Goal: Task Accomplishment & Management: Complete application form

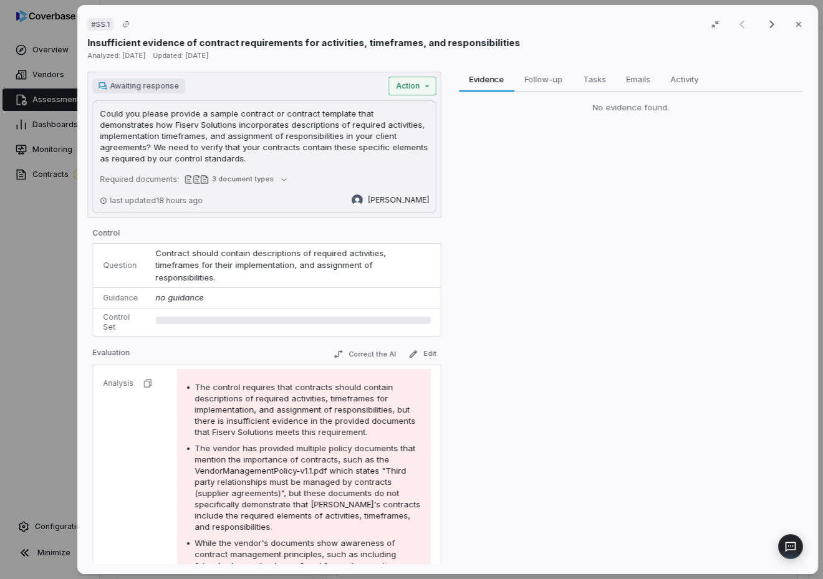
click at [431, 81] on div "# SS.1 Result 1 of 25 Close Insufficient evidence of contract requirements for …" at bounding box center [411, 289] width 823 height 579
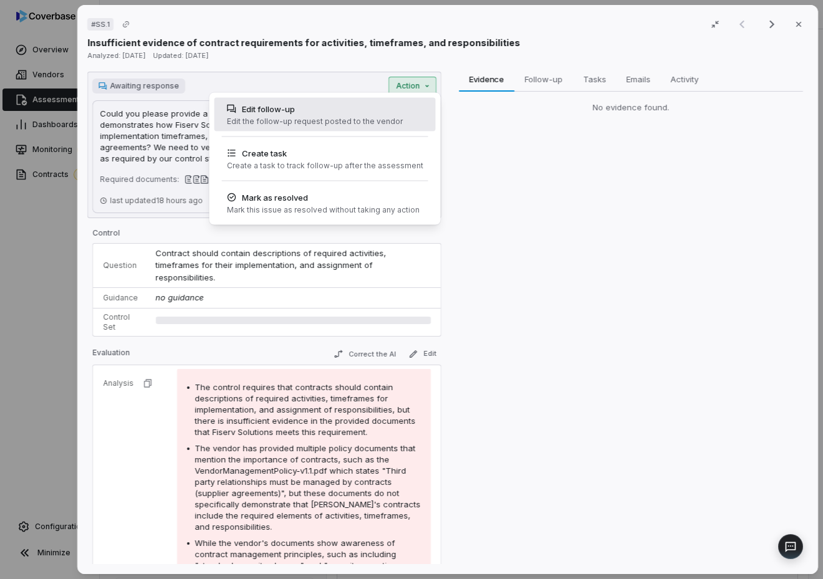
click at [396, 115] on div "Edit follow-up Edit the follow-up request posted to the vendor" at bounding box center [315, 115] width 186 height 34
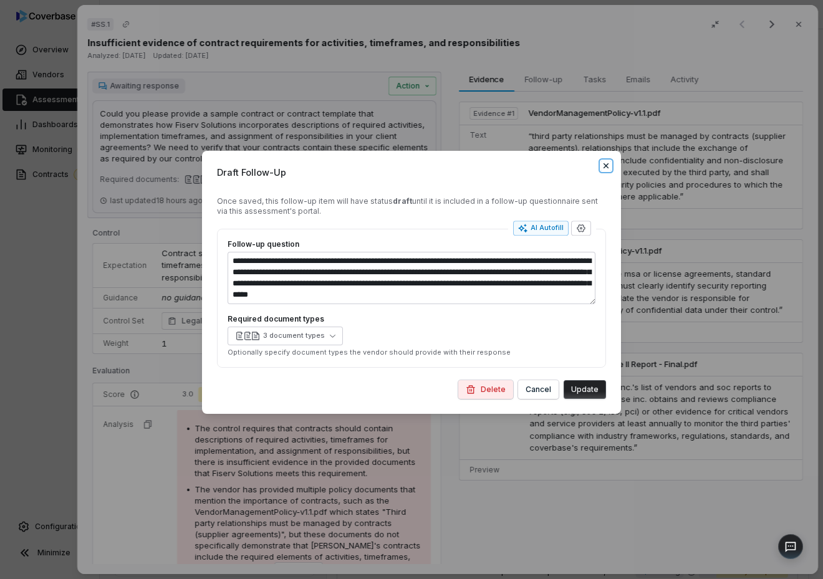
click at [608, 167] on icon "button" at bounding box center [606, 166] width 10 height 10
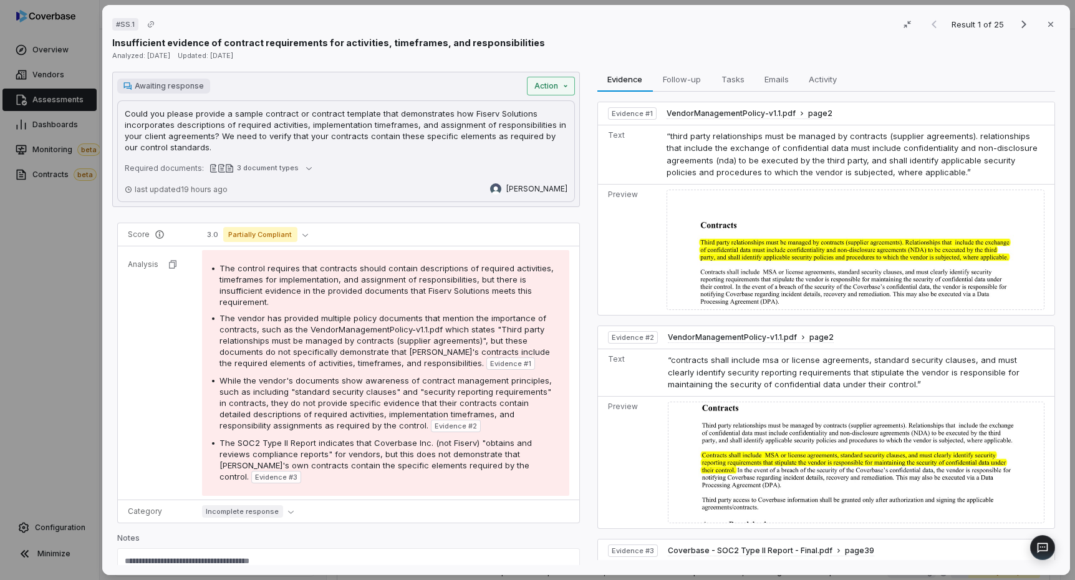
click at [562, 83] on div "# SS.1 Result 1 of 25 Close Insufficient evidence of contract requirements for …" at bounding box center [537, 290] width 1075 height 580
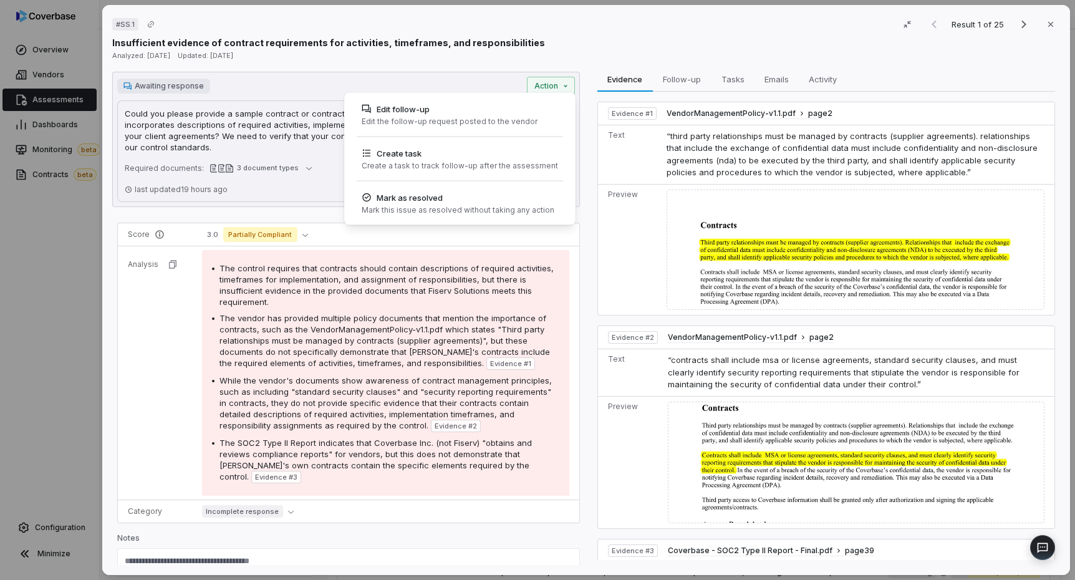
click at [118, 89] on div "# SS.1 Result 1 of 25 Close Insufficient evidence of contract requirements for …" at bounding box center [537, 290] width 1075 height 580
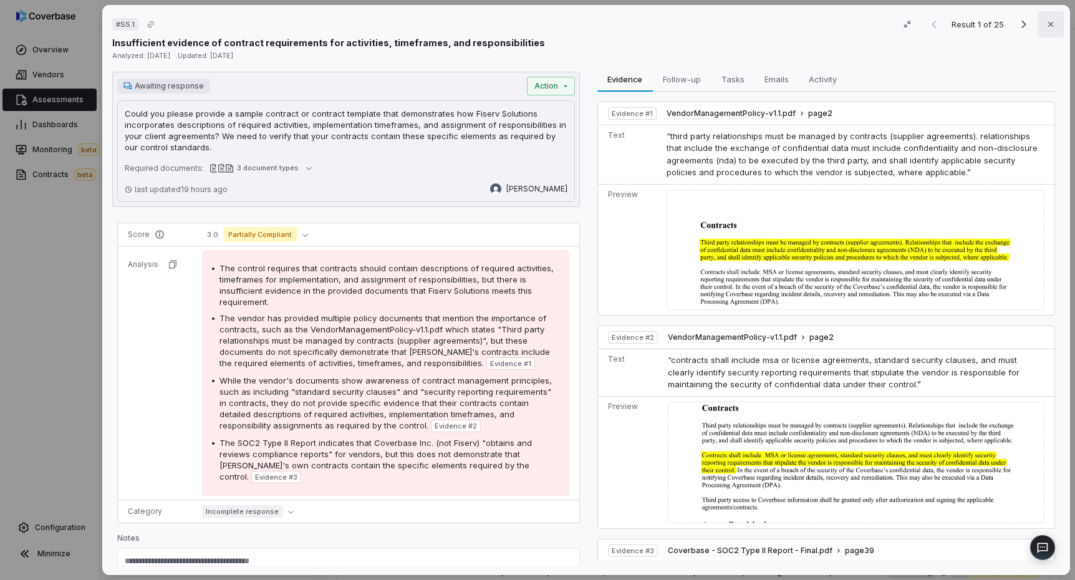
click at [822, 25] on icon "button" at bounding box center [1050, 24] width 10 height 10
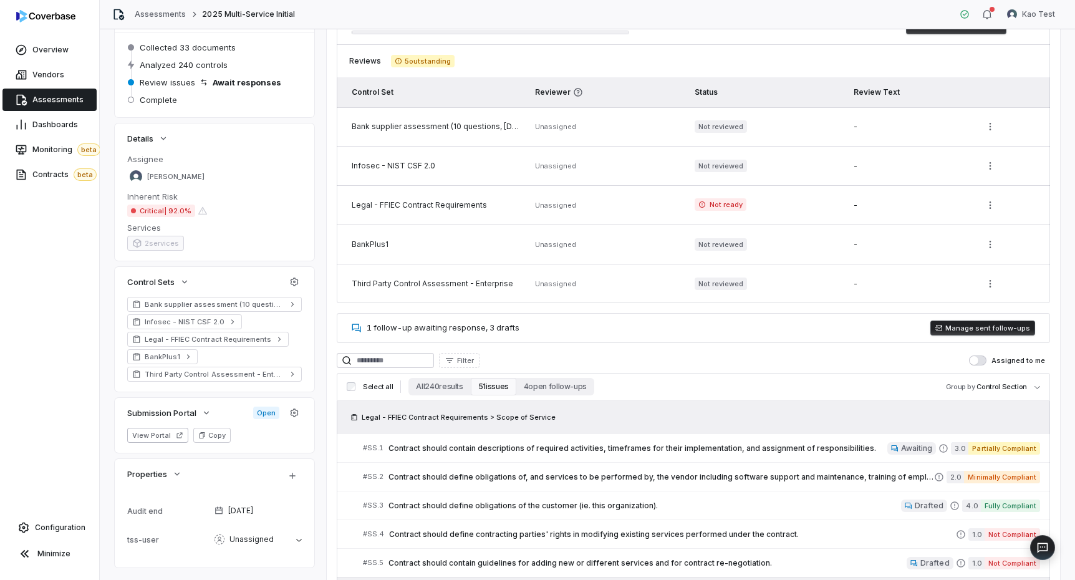
scroll to position [141, 0]
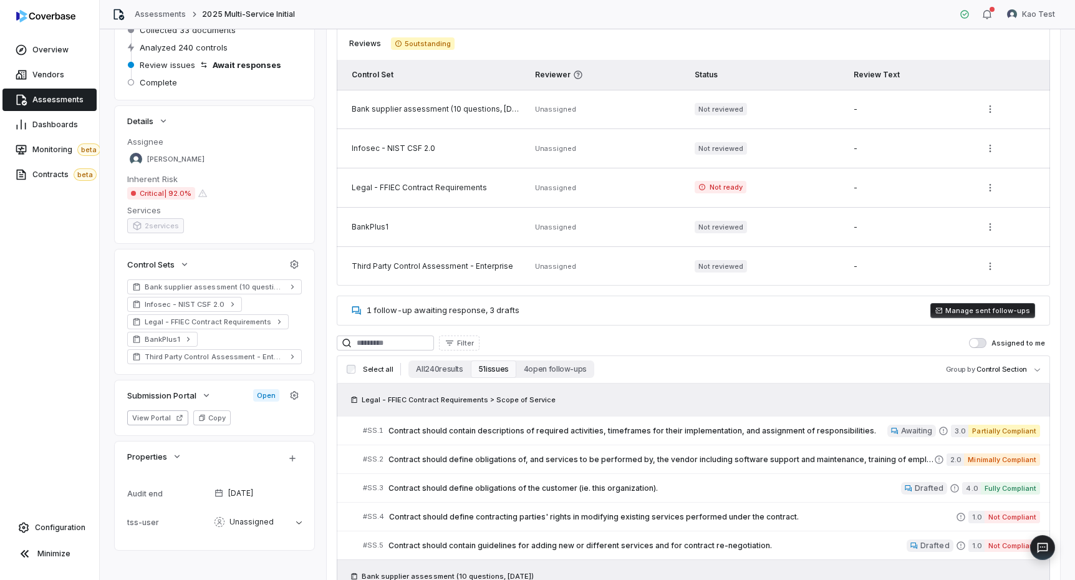
click at [726, 191] on span "Not ready" at bounding box center [720, 187] width 52 height 12
click at [775, 186] on td "Not ready" at bounding box center [766, 187] width 159 height 39
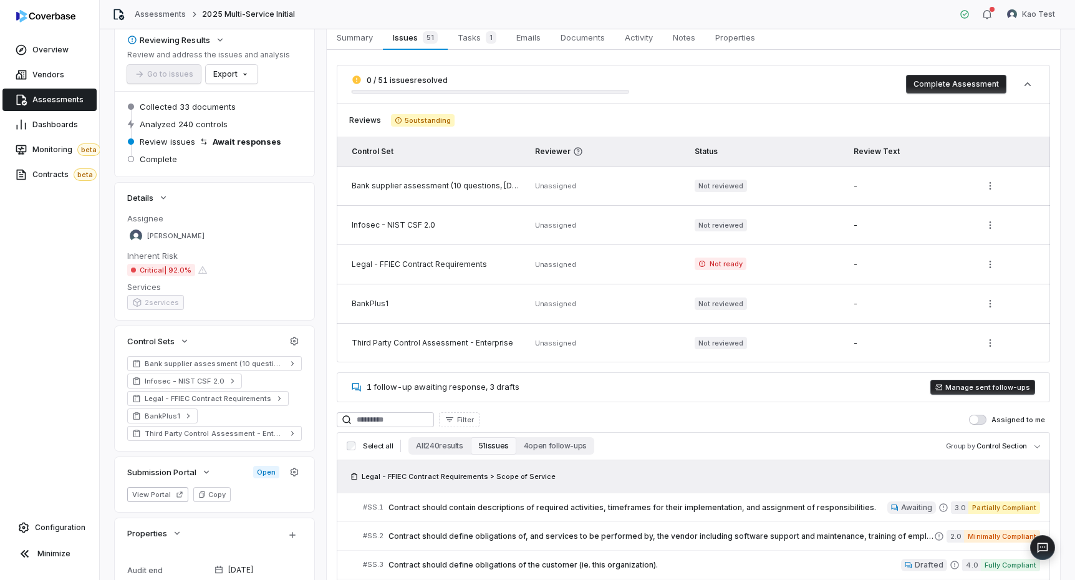
scroll to position [0, 0]
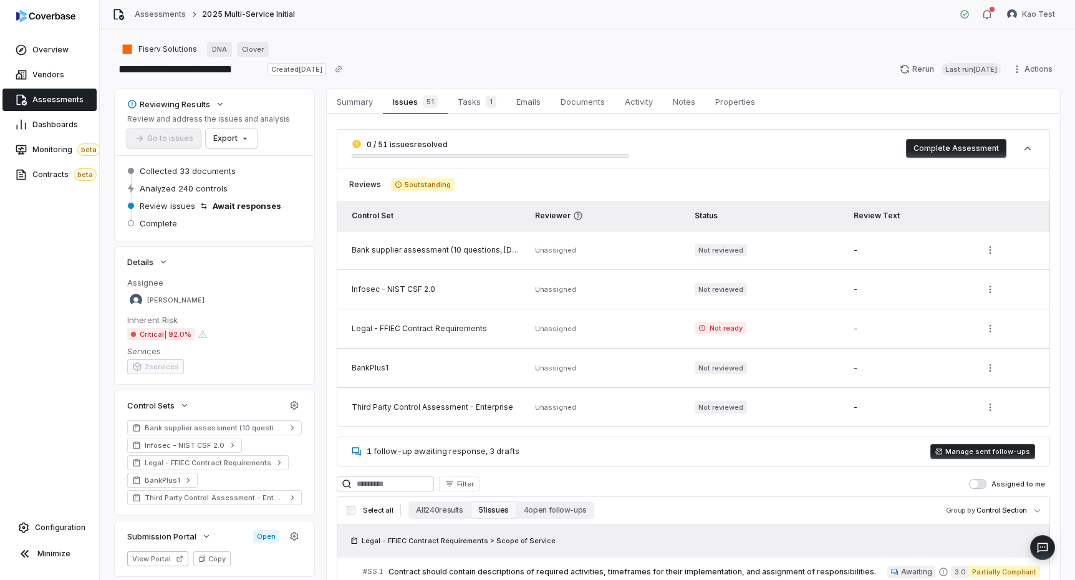
click at [822, 143] on button "Complete Assessment" at bounding box center [956, 148] width 100 height 19
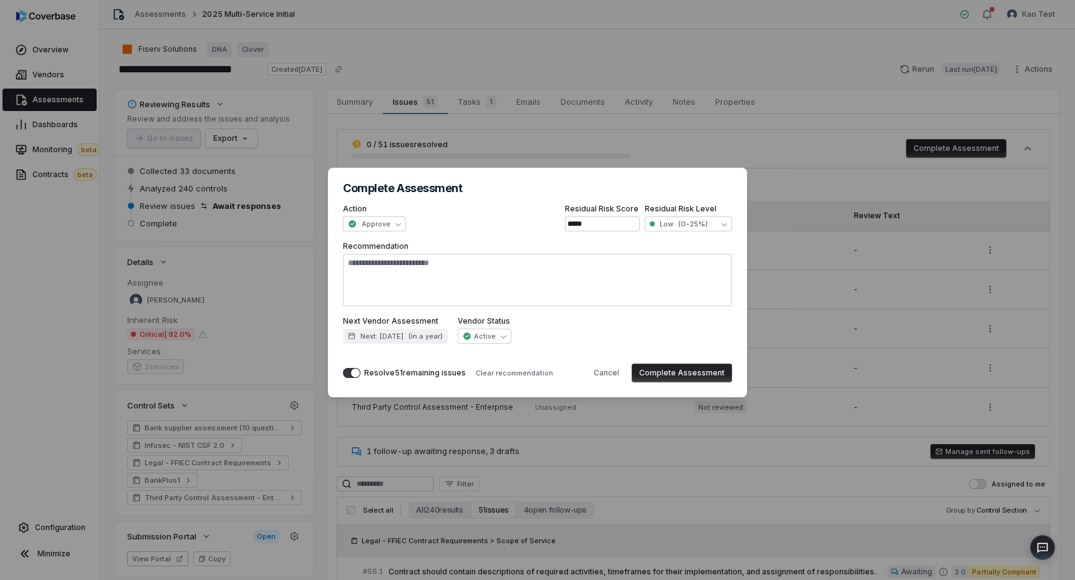
type textarea "*"
click at [822, 174] on div "**********" at bounding box center [537, 290] width 1075 height 284
click at [530, 142] on div "**********" at bounding box center [537, 290] width 1075 height 580
click at [610, 365] on button "Cancel" at bounding box center [606, 372] width 41 height 19
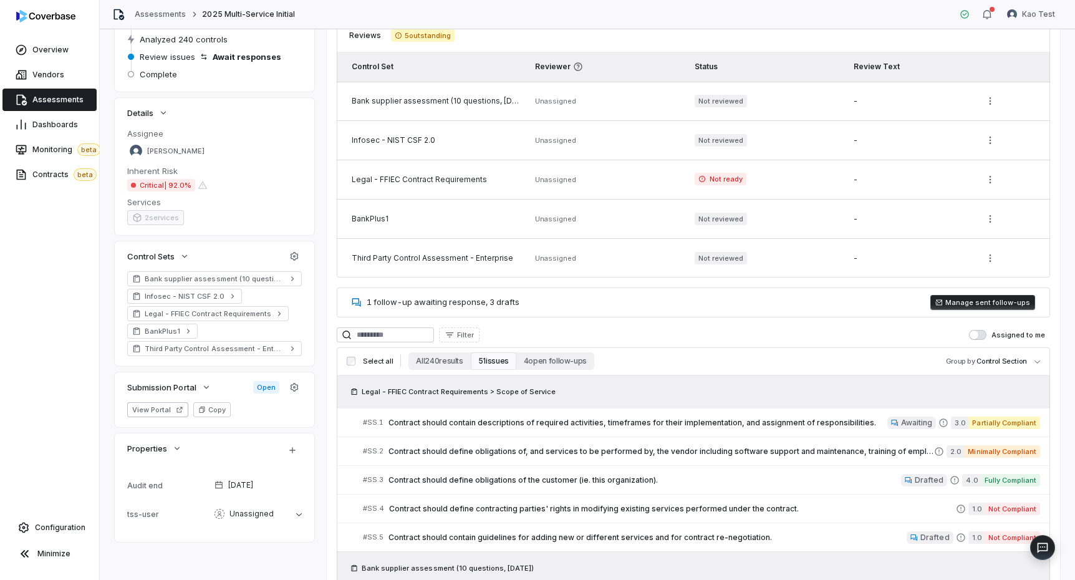
scroll to position [162, 0]
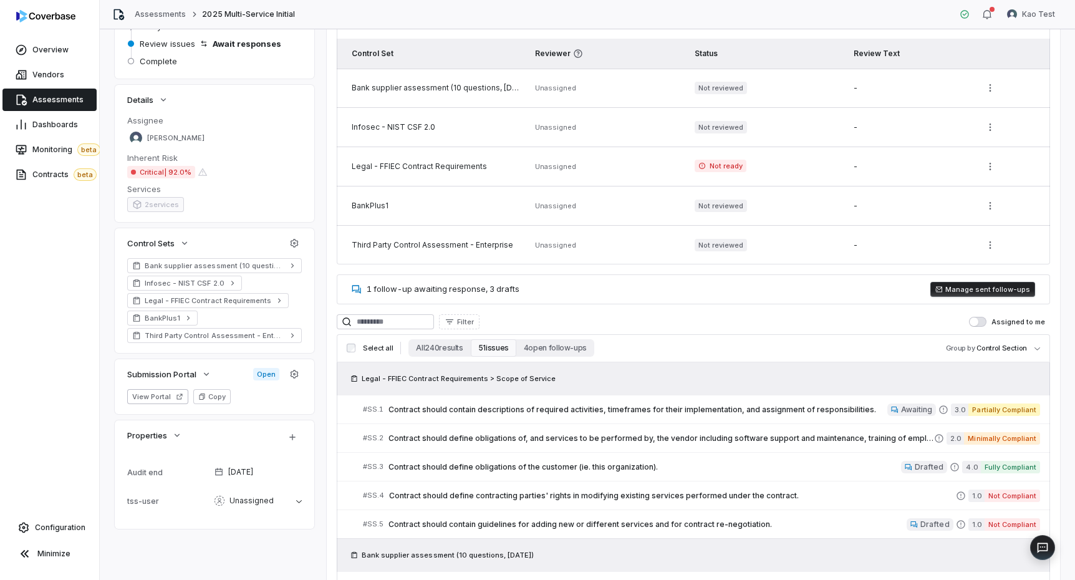
click at [175, 168] on span "Critical | 92.0%" at bounding box center [161, 172] width 68 height 12
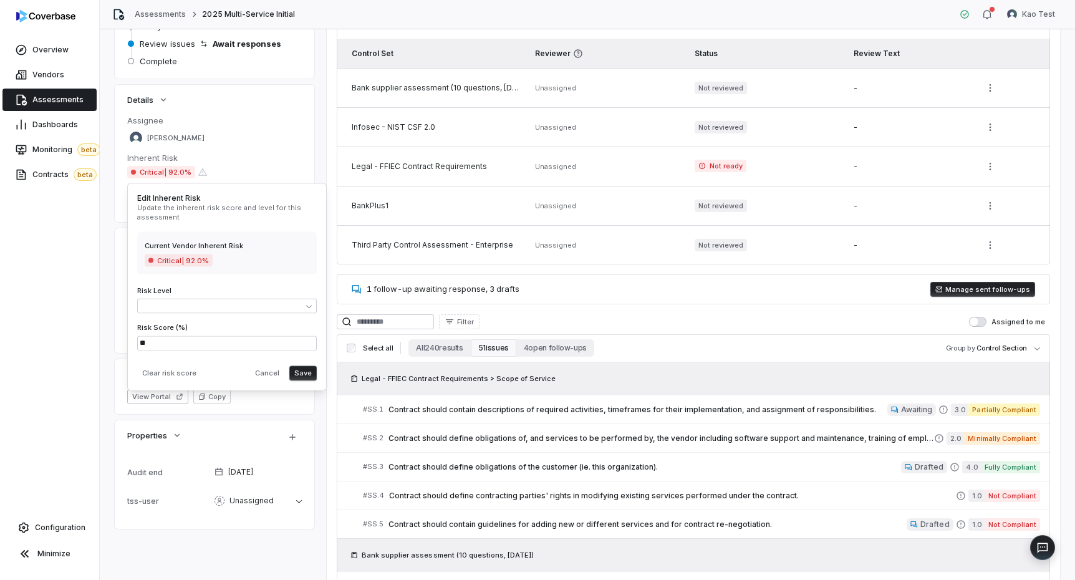
click at [175, 168] on span "Critical | 92.0%" at bounding box center [161, 172] width 68 height 12
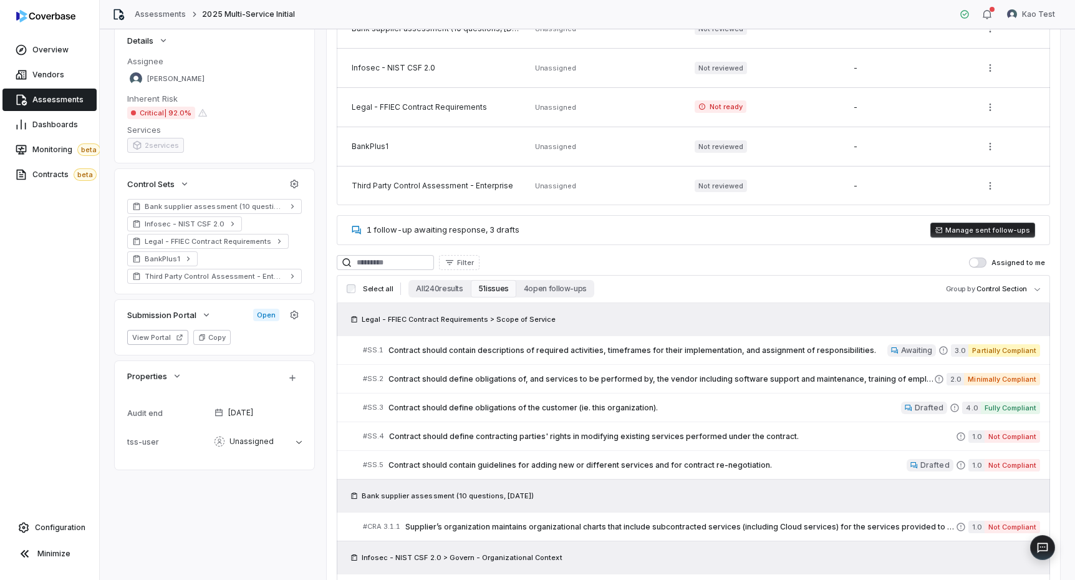
scroll to position [0, 0]
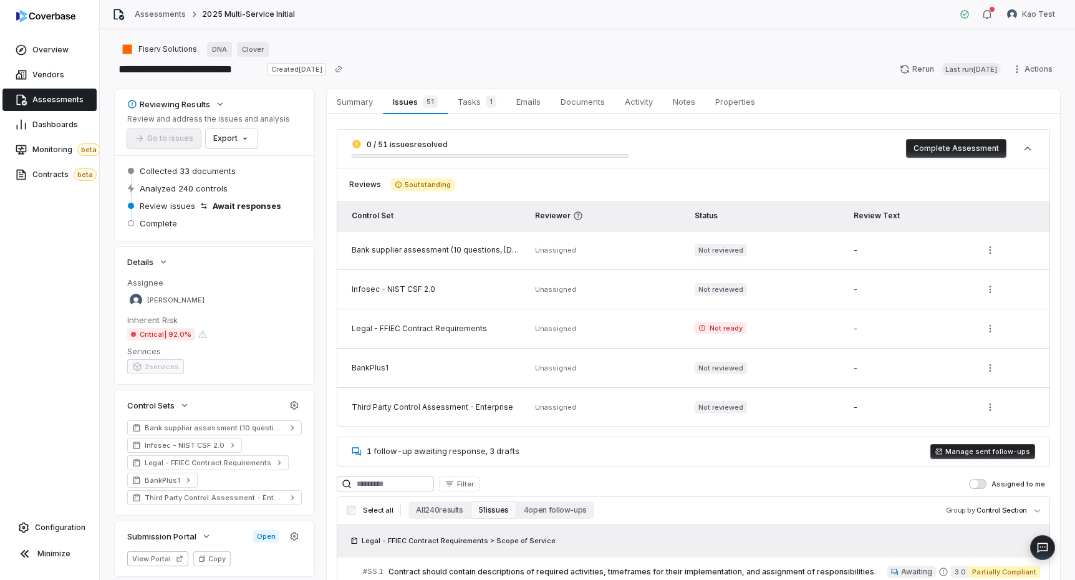
click at [167, 328] on span "Critical | 92.0%" at bounding box center [161, 334] width 68 height 12
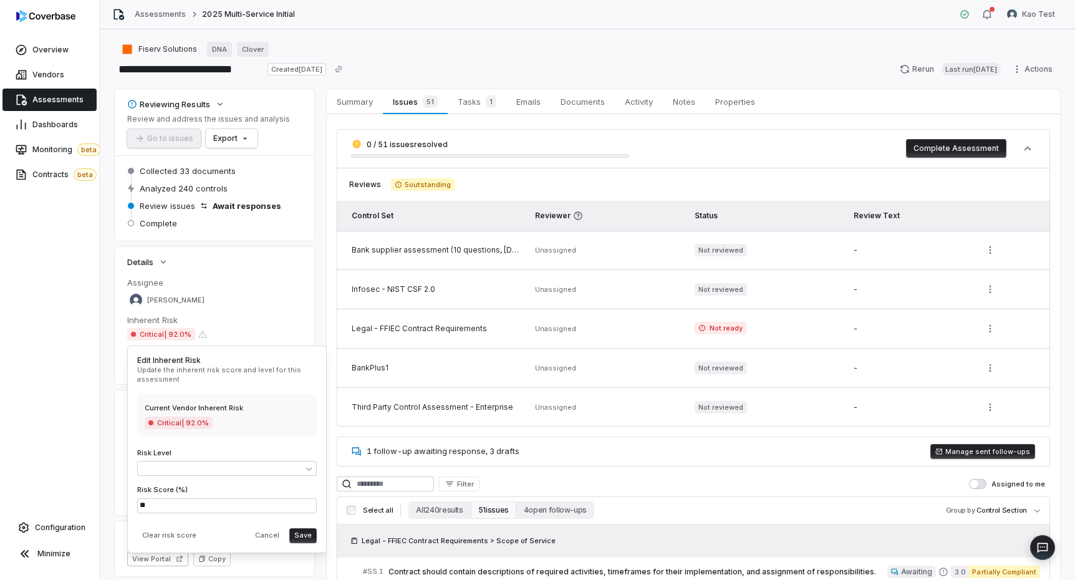
click at [167, 328] on span "Critical | 92.0%" at bounding box center [161, 334] width 68 height 12
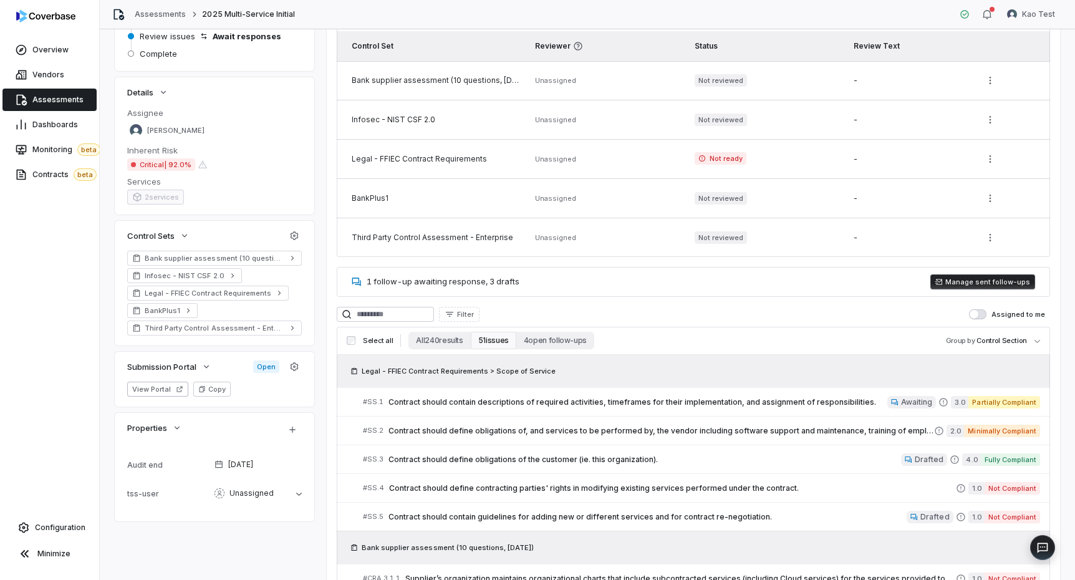
scroll to position [365, 0]
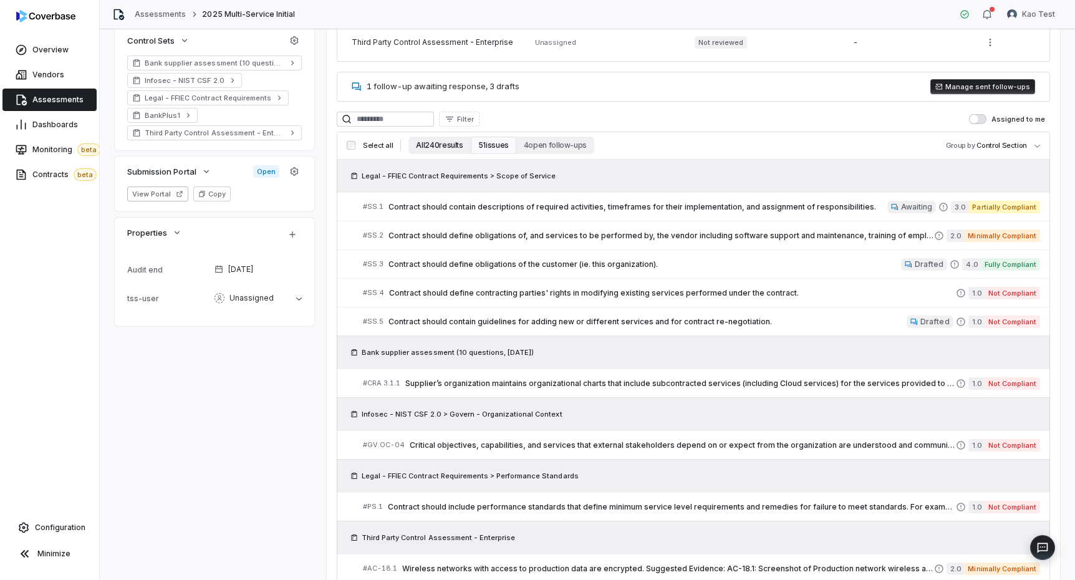
click at [423, 145] on button "All 240 results" at bounding box center [439, 145] width 62 height 17
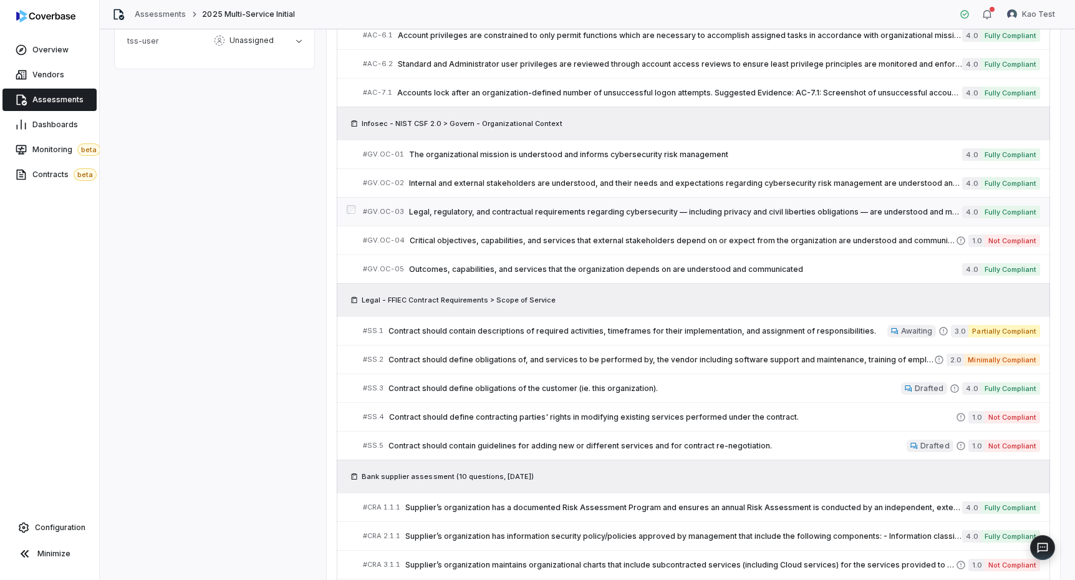
scroll to position [347, 0]
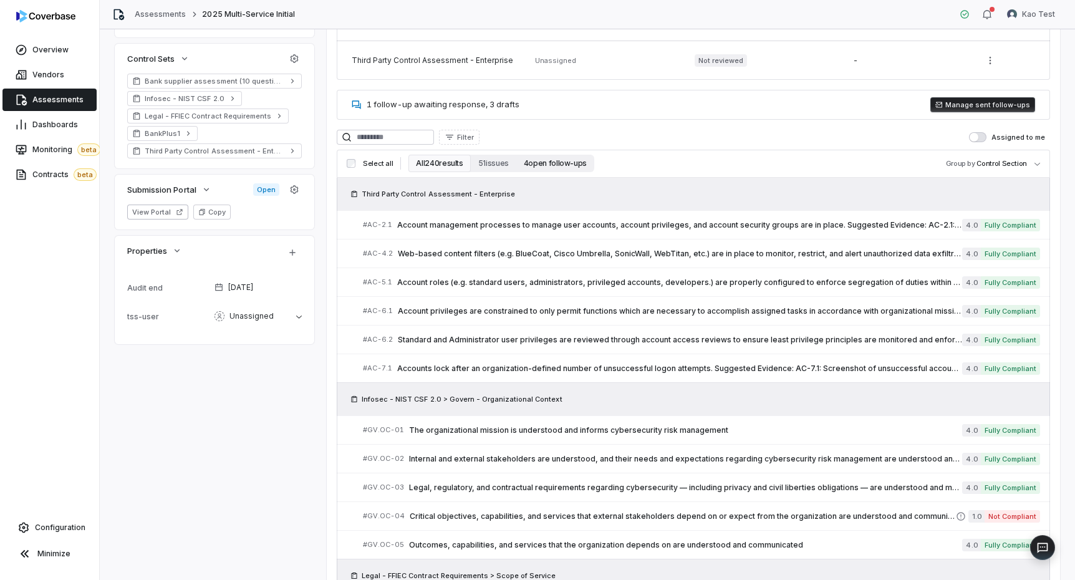
click at [517, 166] on button "4 open follow-ups" at bounding box center [555, 163] width 78 height 17
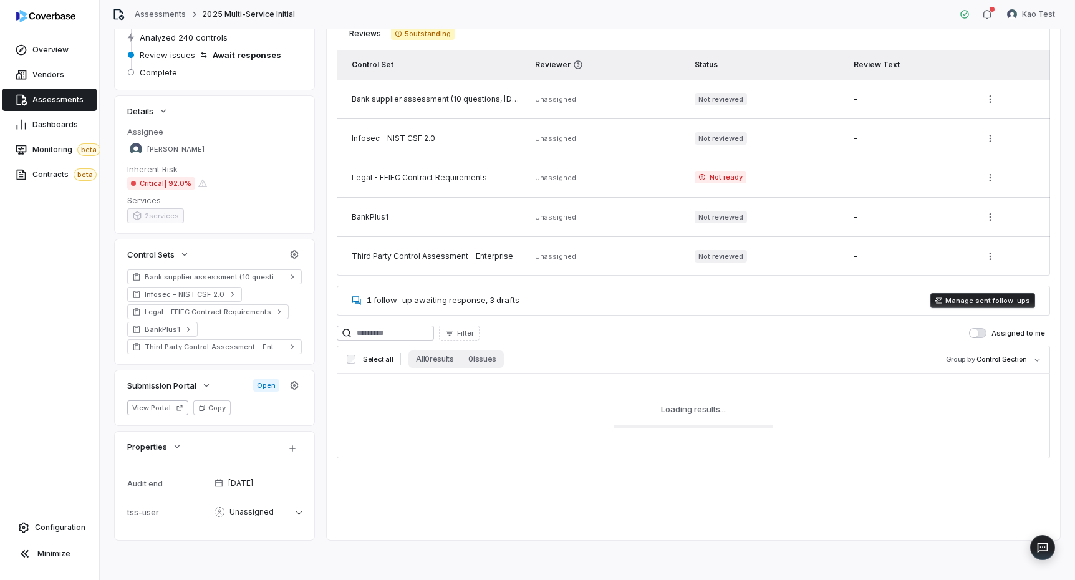
scroll to position [214, 0]
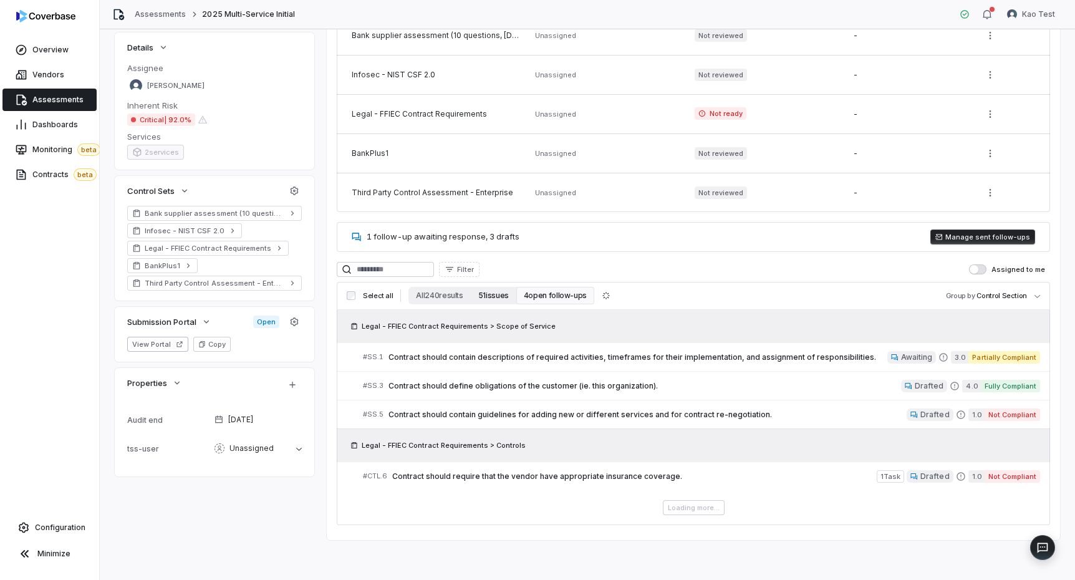
click at [485, 297] on button "51 issues" at bounding box center [494, 295] width 46 height 17
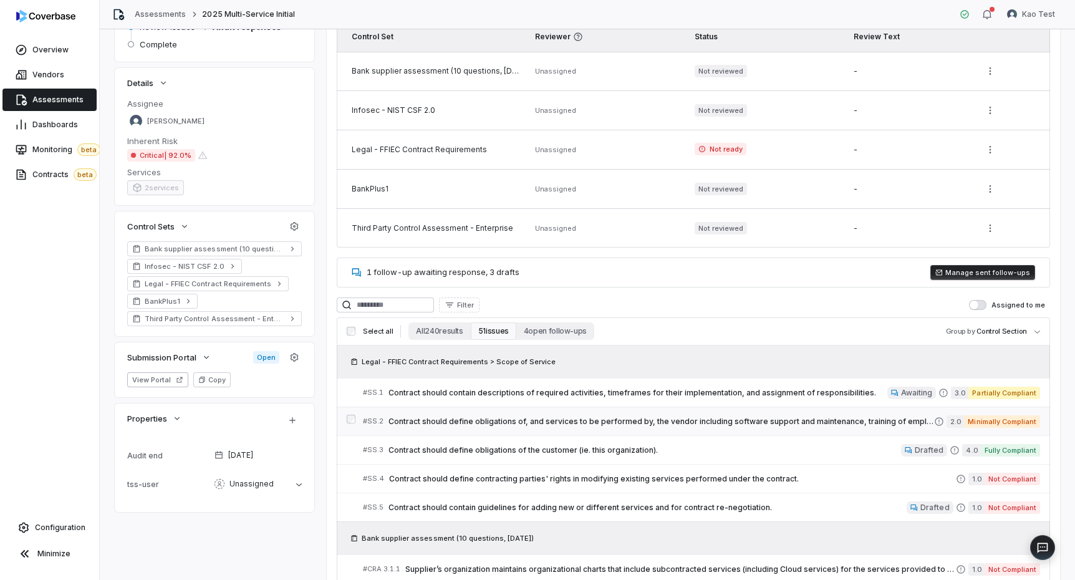
scroll to position [0, 0]
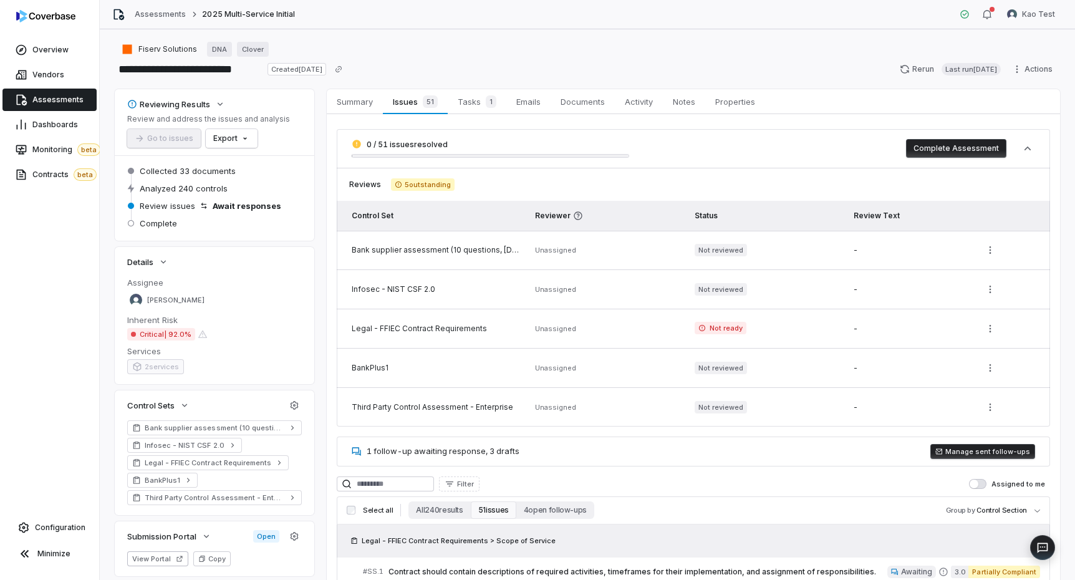
click at [628, 250] on td "Unassigned" at bounding box center [606, 250] width 159 height 39
click at [760, 249] on td "Not reviewed" at bounding box center [766, 250] width 159 height 39
click at [822, 69] on html "**********" at bounding box center [537, 290] width 1075 height 580
click at [822, 79] on html "**********" at bounding box center [537, 290] width 1075 height 580
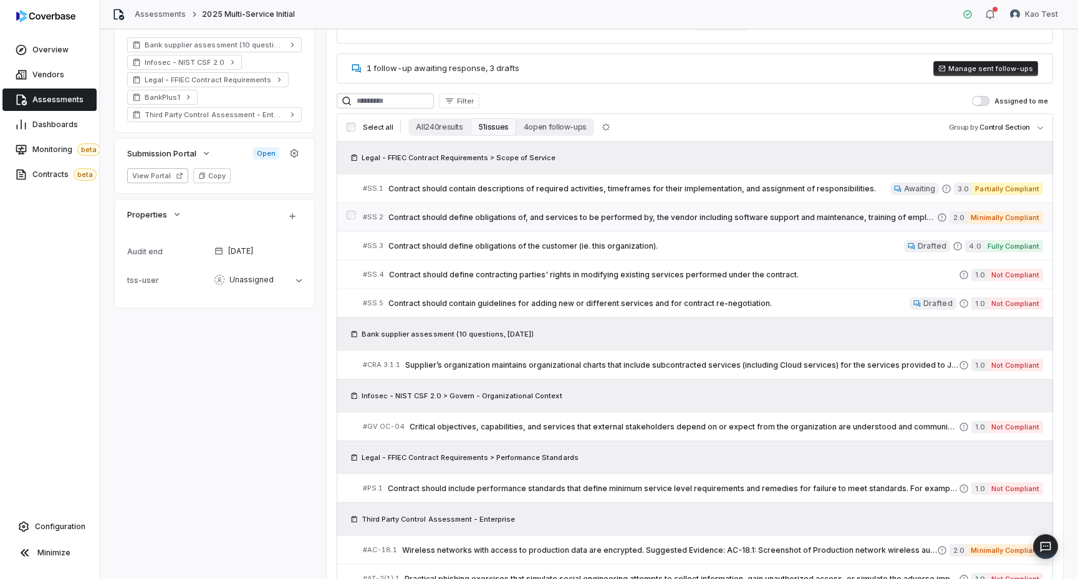
scroll to position [507, 0]
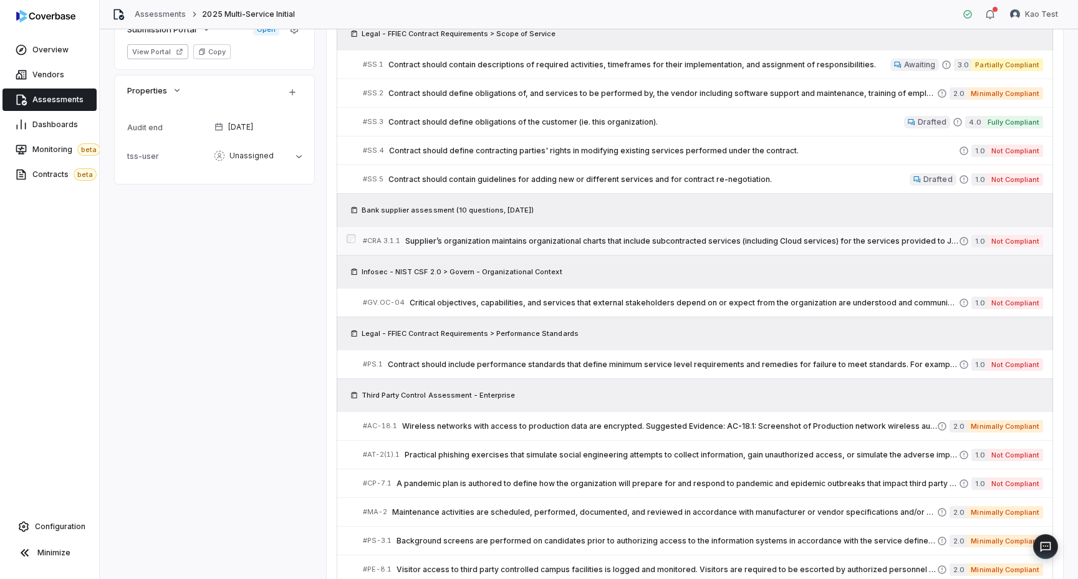
click at [524, 237] on span "Supplier’s organization maintains organizational charts that include subcontrac…" at bounding box center [682, 241] width 554 height 10
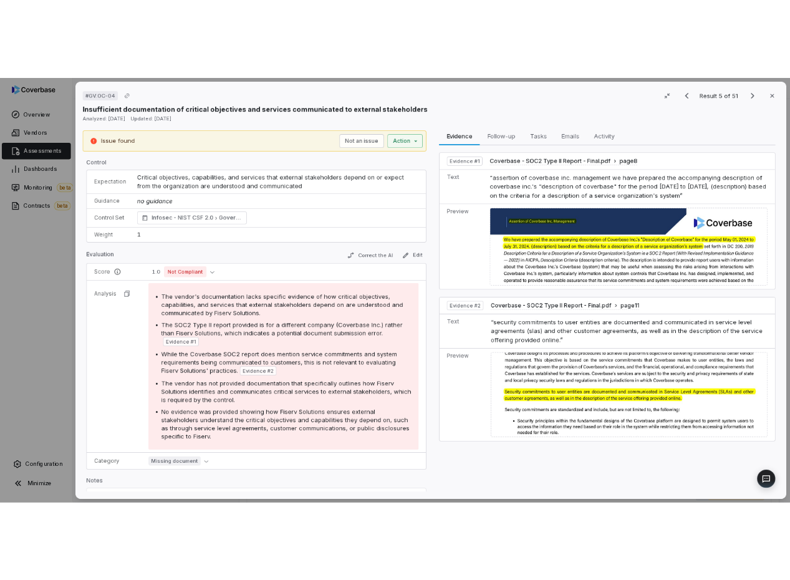
scroll to position [507, 0]
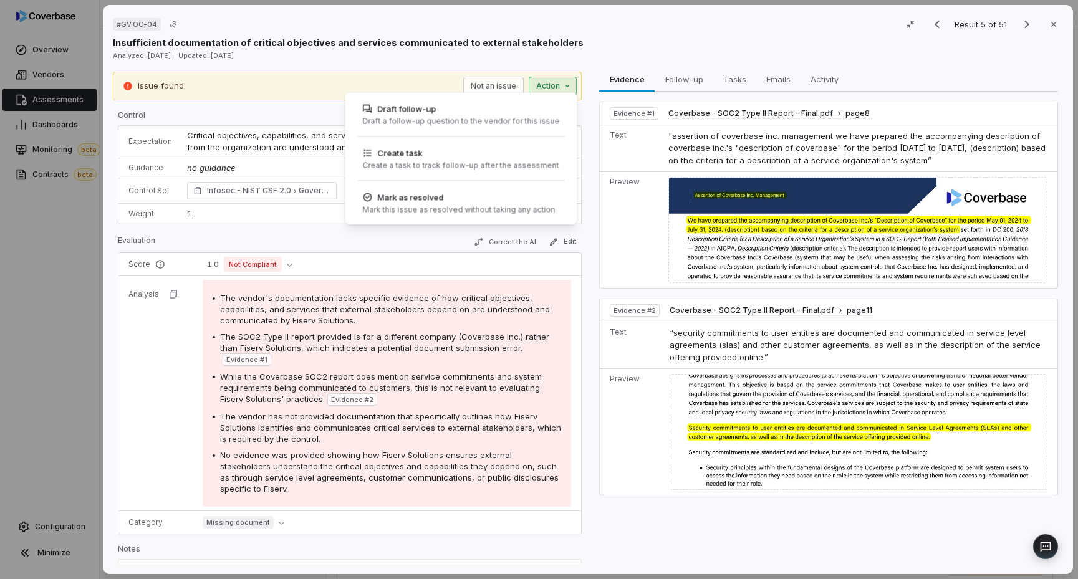
click at [553, 91] on div "Issue found Not an issue Action Draft follow-up Draft a follow-up question to t…" at bounding box center [347, 86] width 469 height 29
click at [539, 110] on div "Draft follow-up" at bounding box center [460, 109] width 197 height 12
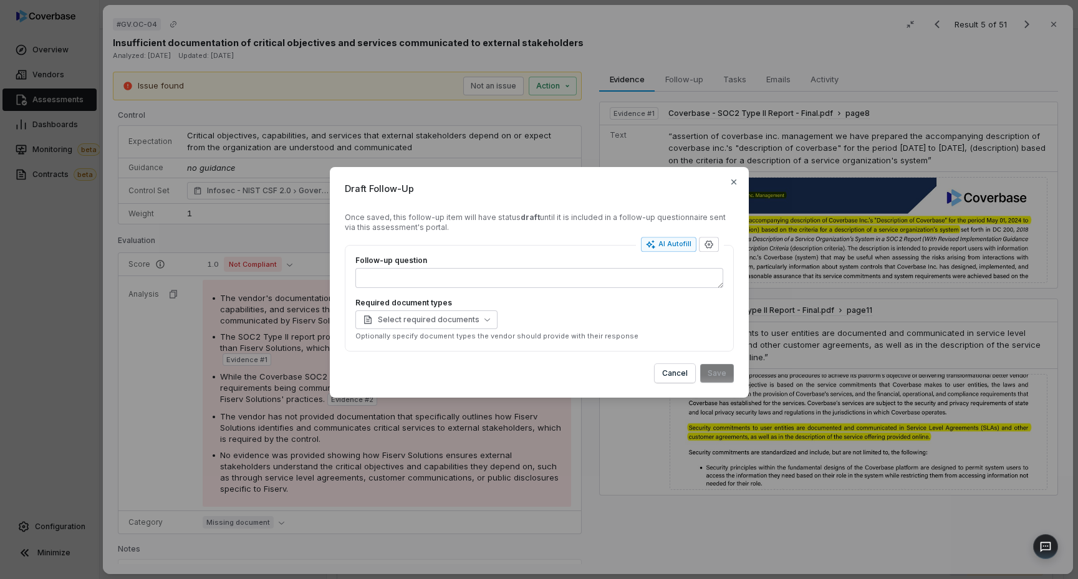
click at [539, 110] on div "Draft Follow-Up Once saved, this follow-up item will have status draft until it…" at bounding box center [539, 289] width 1078 height 579
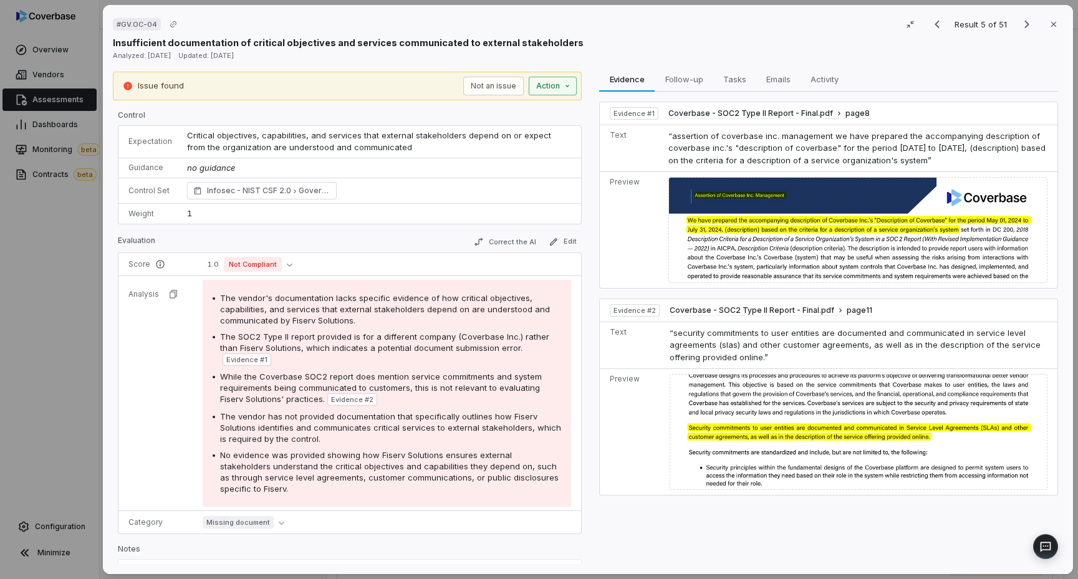
click at [547, 90] on div "Issue found Not an issue Action" at bounding box center [347, 86] width 469 height 29
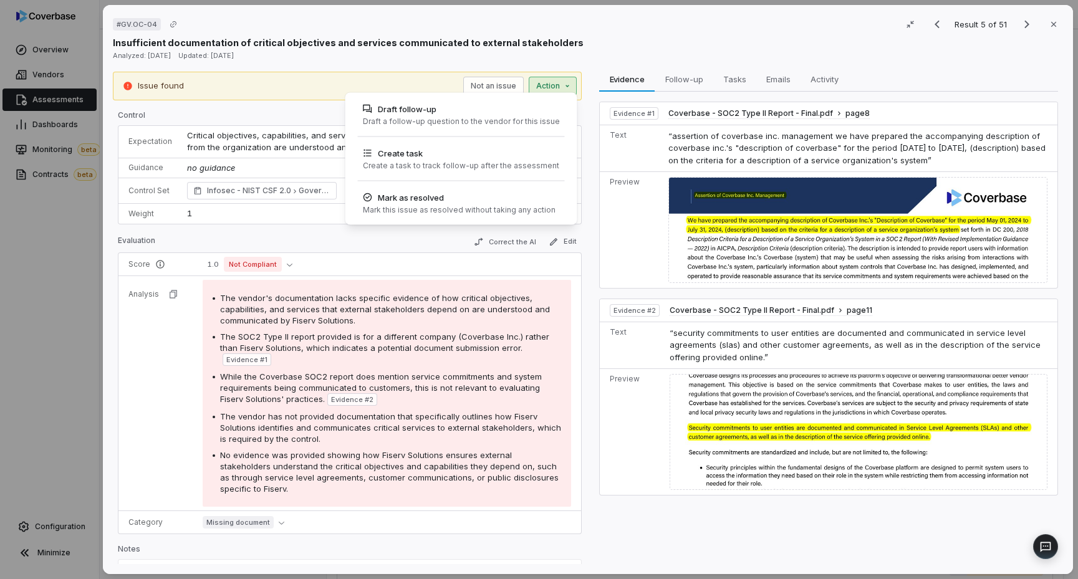
click at [513, 137] on div "Draft follow-up Draft a follow-up question to the vendor for this issue" at bounding box center [461, 120] width 222 height 44
click at [499, 120] on div "Draft a follow-up question to the vendor for this issue" at bounding box center [460, 122] width 197 height 10
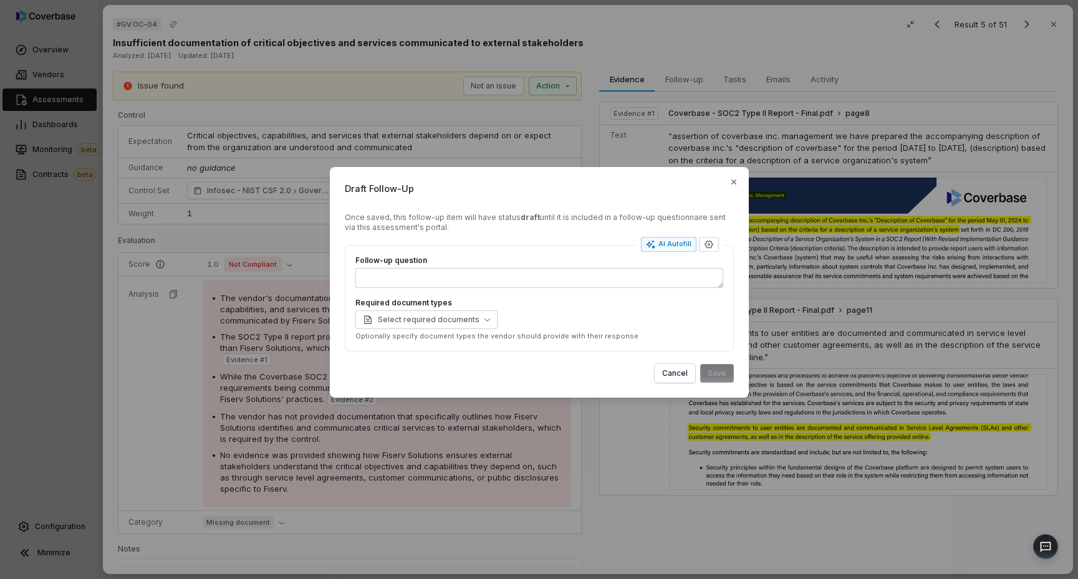
click at [497, 289] on div "Follow-up question Required document types Select required documents Optionally…" at bounding box center [539, 298] width 368 height 85
click at [495, 281] on textarea "Follow-up question" at bounding box center [539, 278] width 368 height 20
type textarea "*"
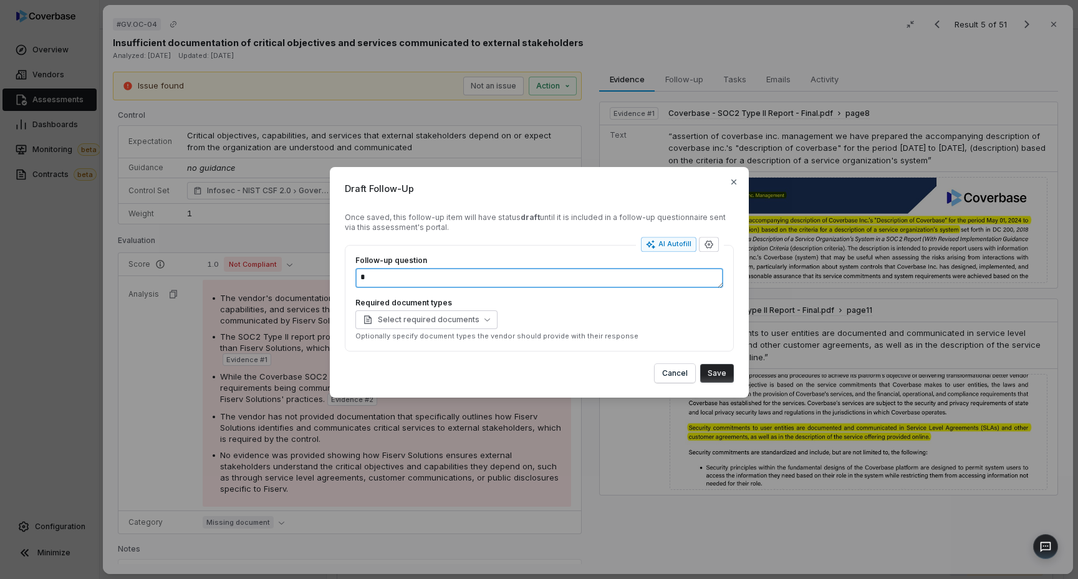
type textarea "**"
type textarea "*"
type textarea "***"
type textarea "*"
type textarea "***"
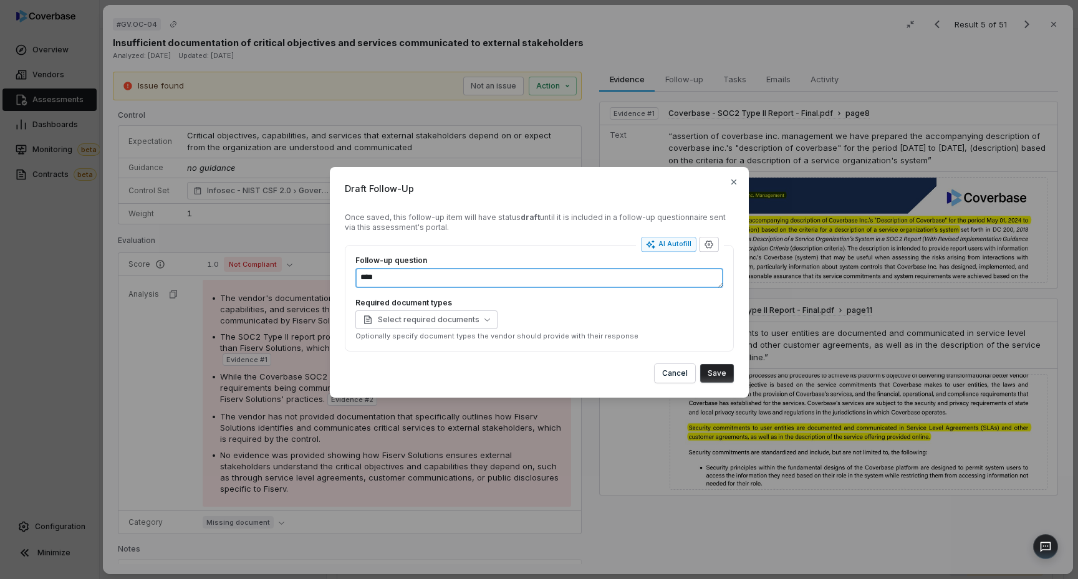
type textarea "*"
type textarea "*****"
type textarea "*"
type textarea "*****"
type textarea "*"
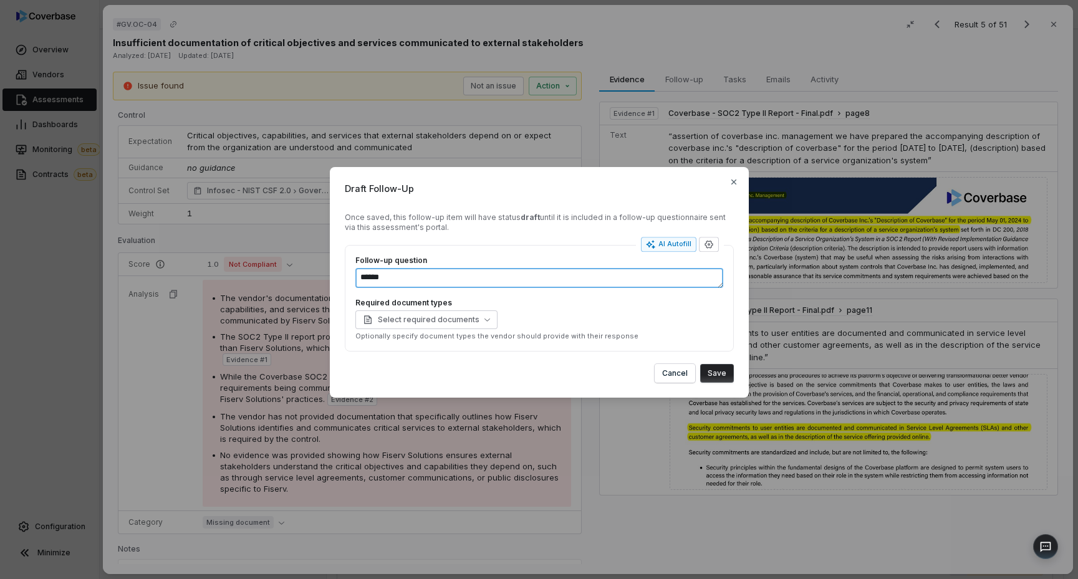
type textarea "*****"
type textarea "*"
type textarea "***"
type textarea "*"
type textarea "***"
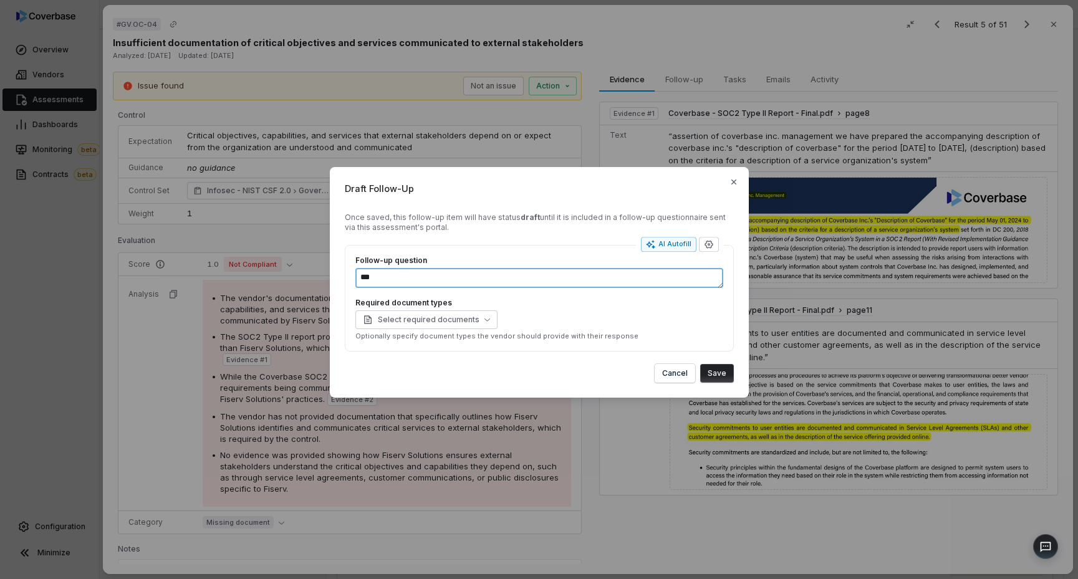
type textarea "*"
type textarea "**"
type textarea "*"
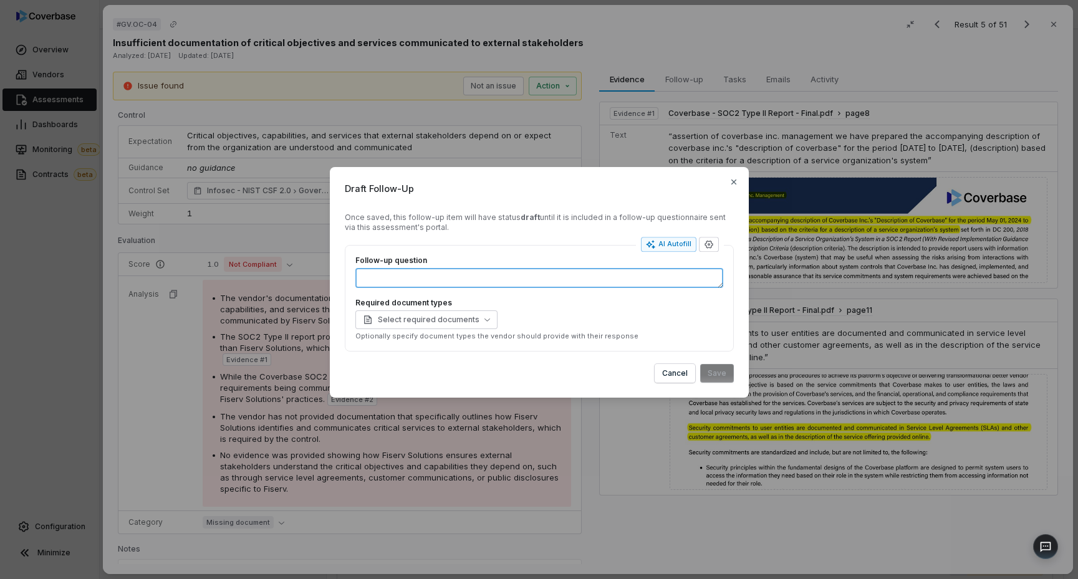
type textarea "*"
type textarea "**"
type textarea "*"
click at [517, 279] on textarea "***" at bounding box center [539, 278] width 368 height 20
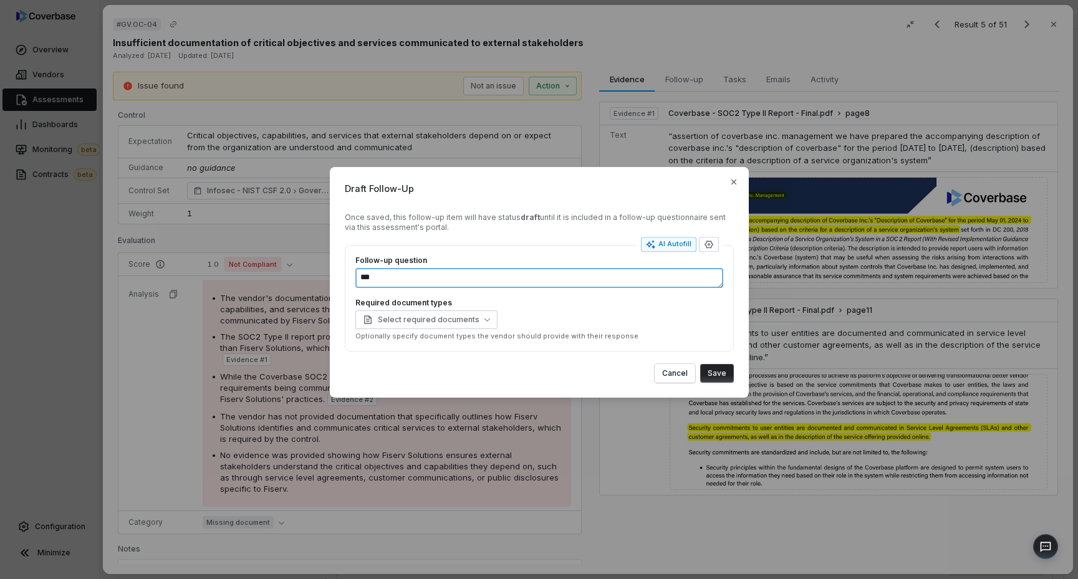
type textarea "***"
type textarea "*"
click at [660, 414] on div "Draft Follow-Up Once saved, this follow-up item will have status draft until it…" at bounding box center [539, 289] width 1078 height 285
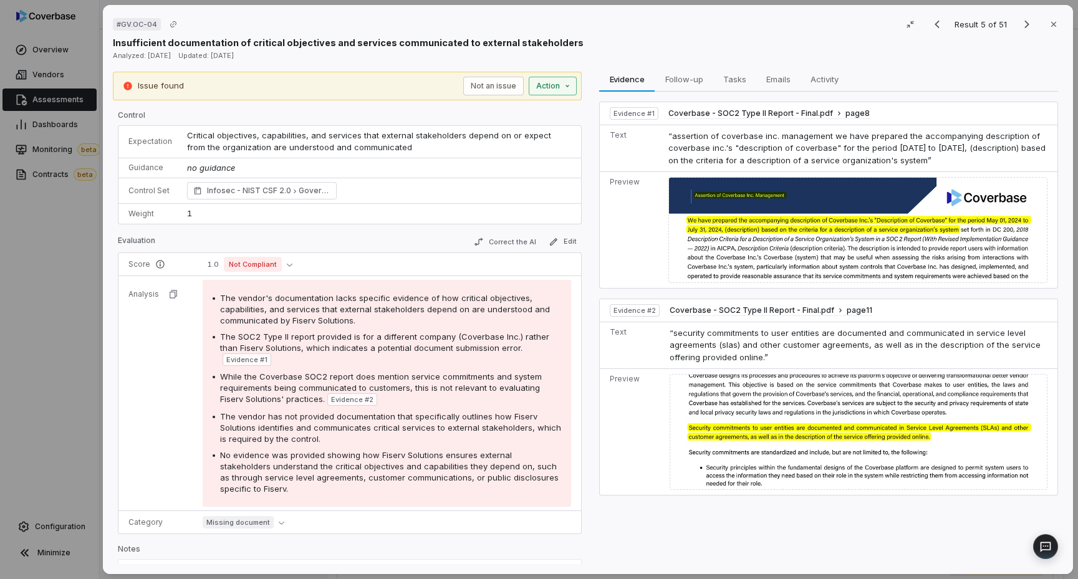
click at [562, 91] on div "Issue found Not an issue Action" at bounding box center [347, 86] width 469 height 29
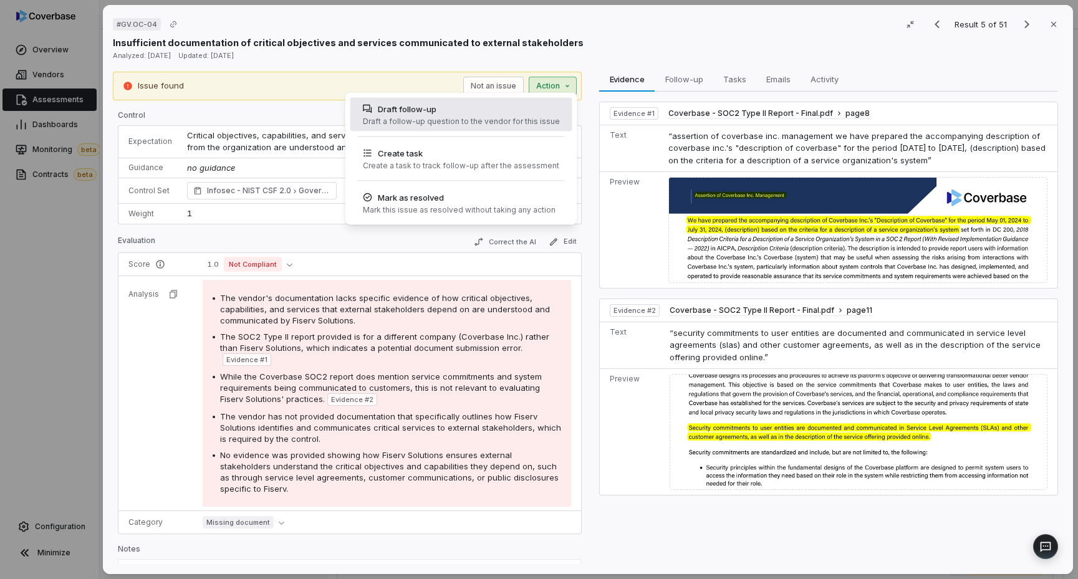
click at [538, 115] on div "Draft follow-up Draft a follow-up question to the vendor for this issue" at bounding box center [460, 115] width 207 height 34
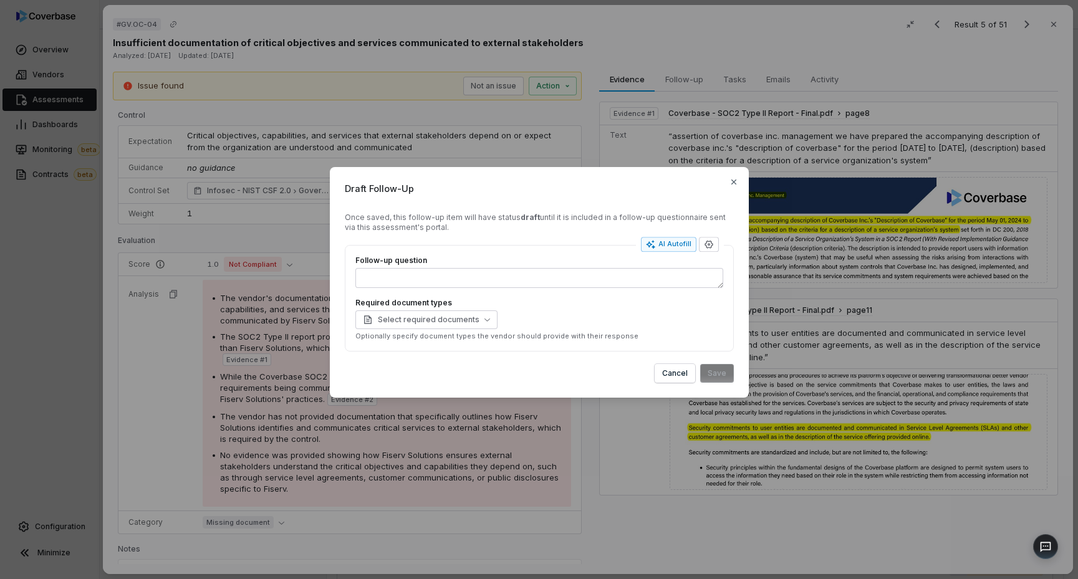
click at [635, 266] on div "Follow-up question" at bounding box center [539, 272] width 368 height 32
click at [635, 271] on textarea "Follow-up question" at bounding box center [539, 278] width 368 height 20
type textarea "*"
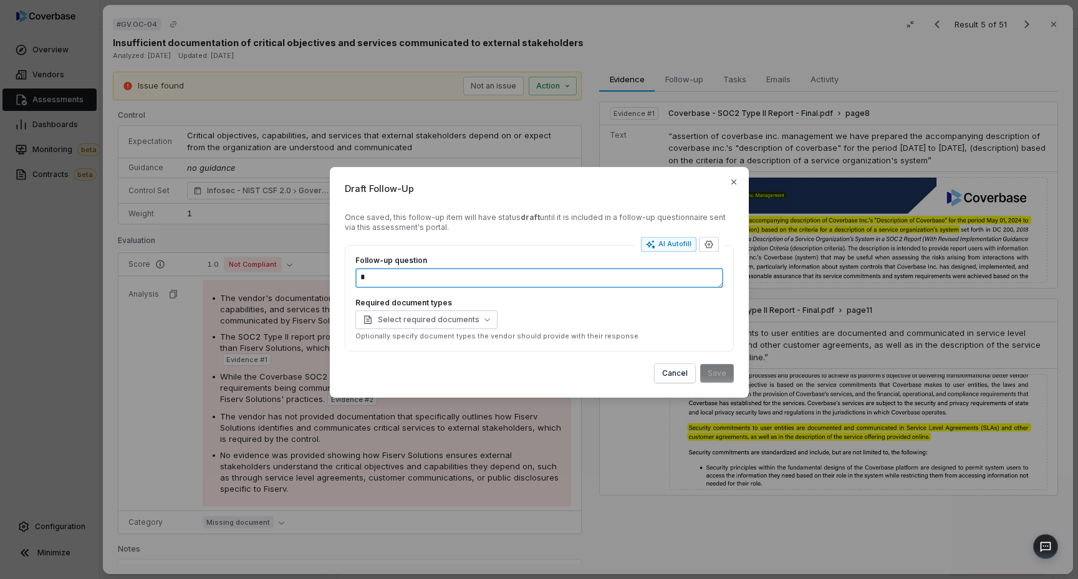
type textarea "**"
type textarea "*"
type textarea "***"
click at [723, 377] on button "Save" at bounding box center [717, 373] width 34 height 19
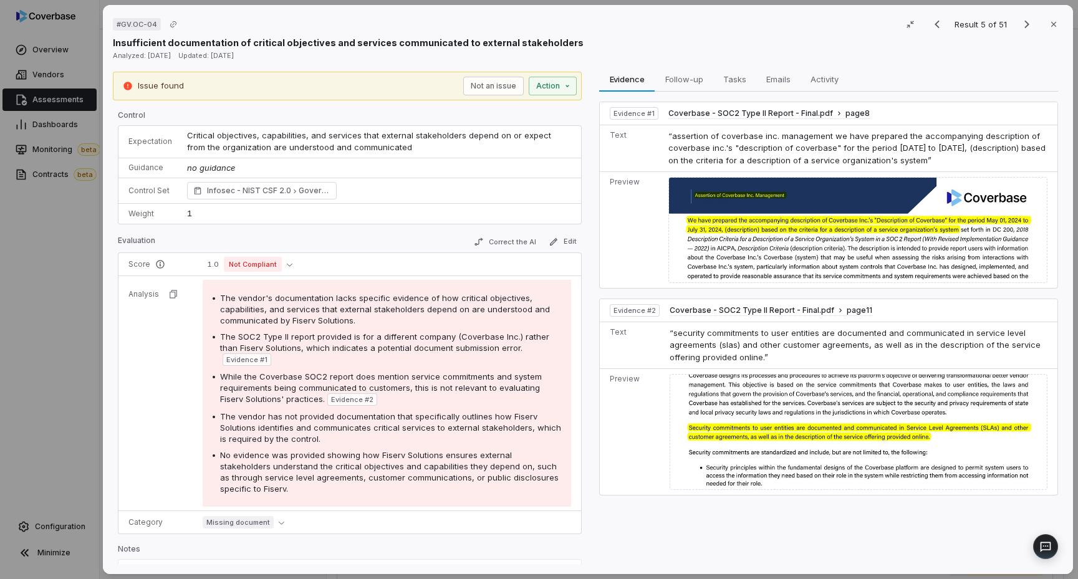
click at [610, 441] on td "Preview" at bounding box center [632, 432] width 65 height 127
click at [555, 82] on div "# GV.OC-04 Result 5 of 51 Close Insufficient documentation of critical objectiv…" at bounding box center [539, 289] width 1078 height 579
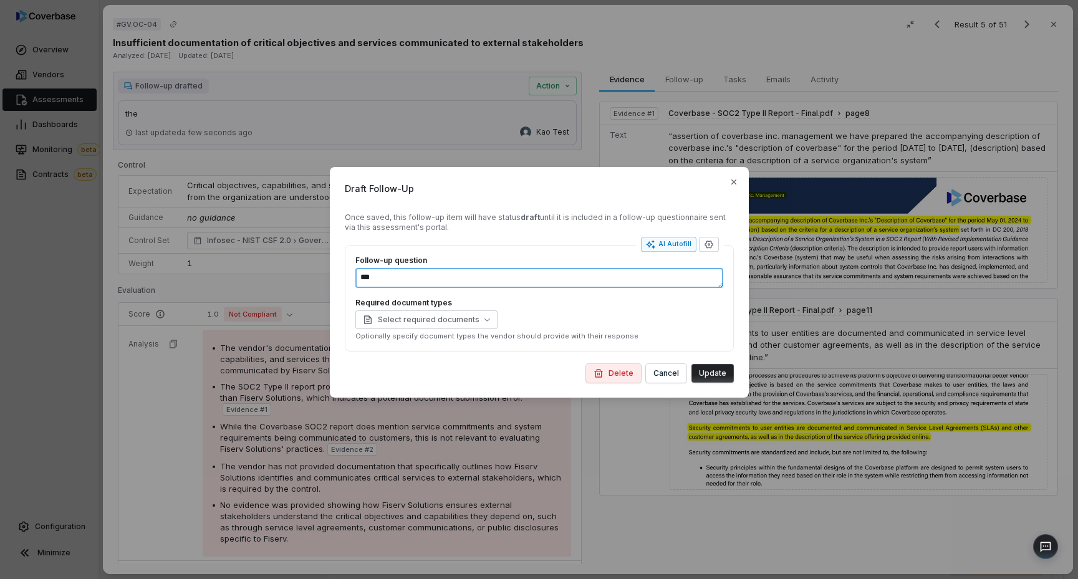
click at [601, 285] on textarea "***" at bounding box center [539, 278] width 368 height 20
click at [661, 375] on button "Cancel" at bounding box center [666, 373] width 41 height 19
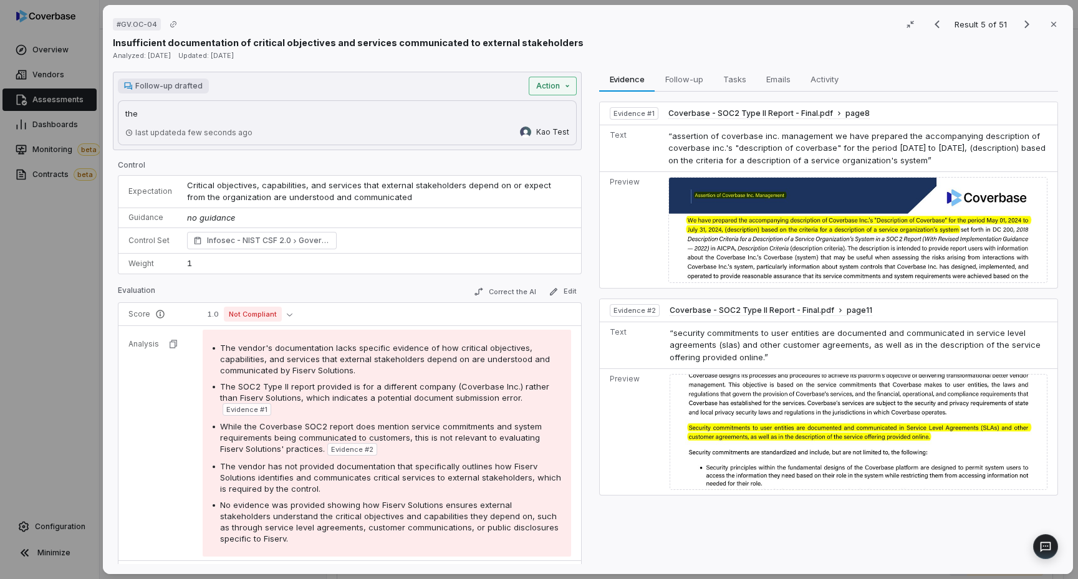
click at [557, 78] on div "# GV.OC-04 Result 5 of 51 Close Insufficient documentation of critical objectiv…" at bounding box center [539, 289] width 1078 height 579
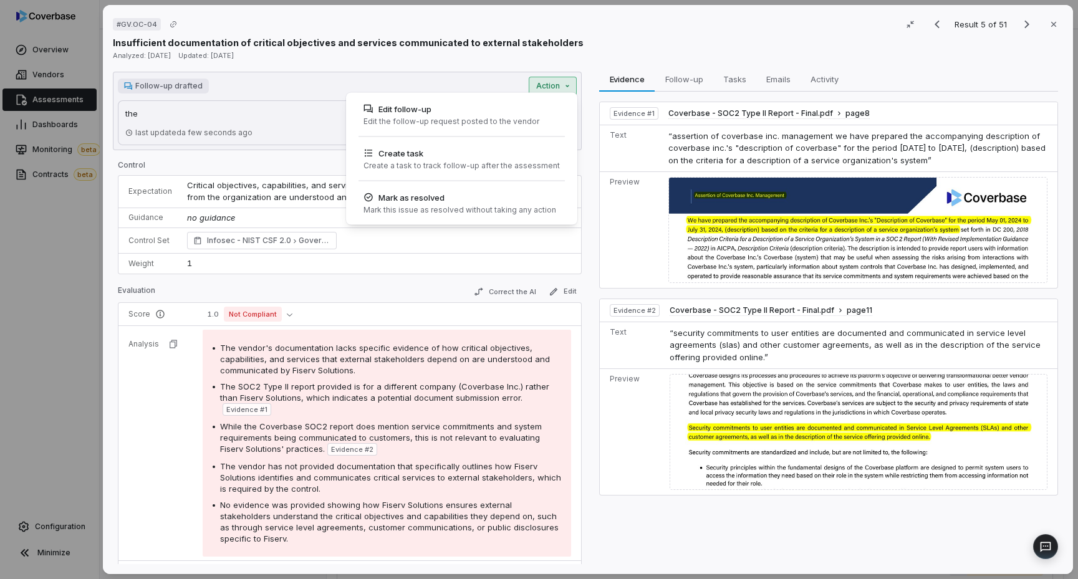
click at [239, 105] on div "# GV.OC-04 Result 5 of 51 Close Insufficient documentation of critical objectiv…" at bounding box center [539, 289] width 1078 height 579
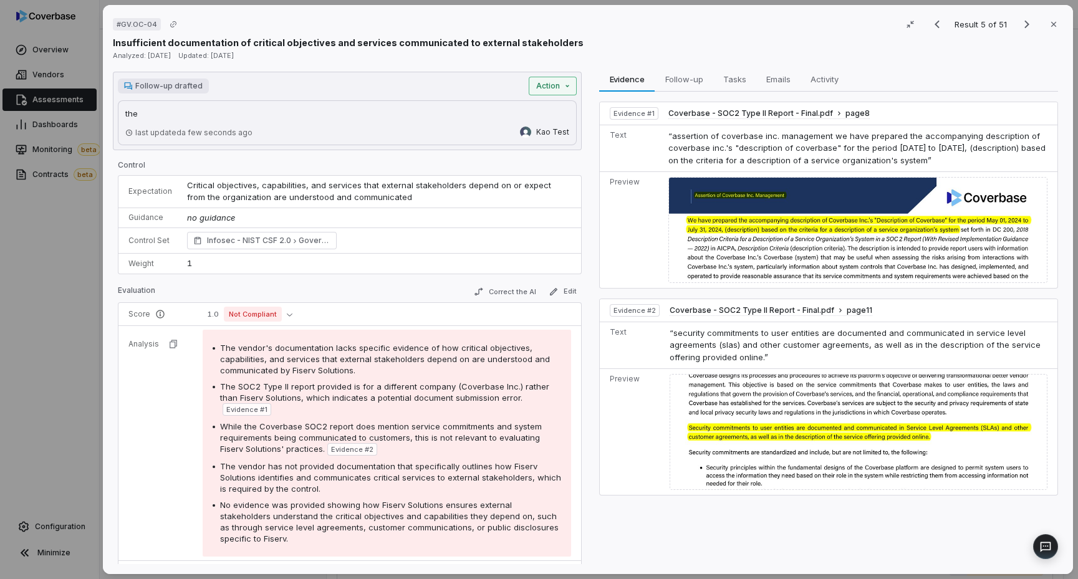
click at [551, 87] on button "Action" at bounding box center [553, 86] width 48 height 19
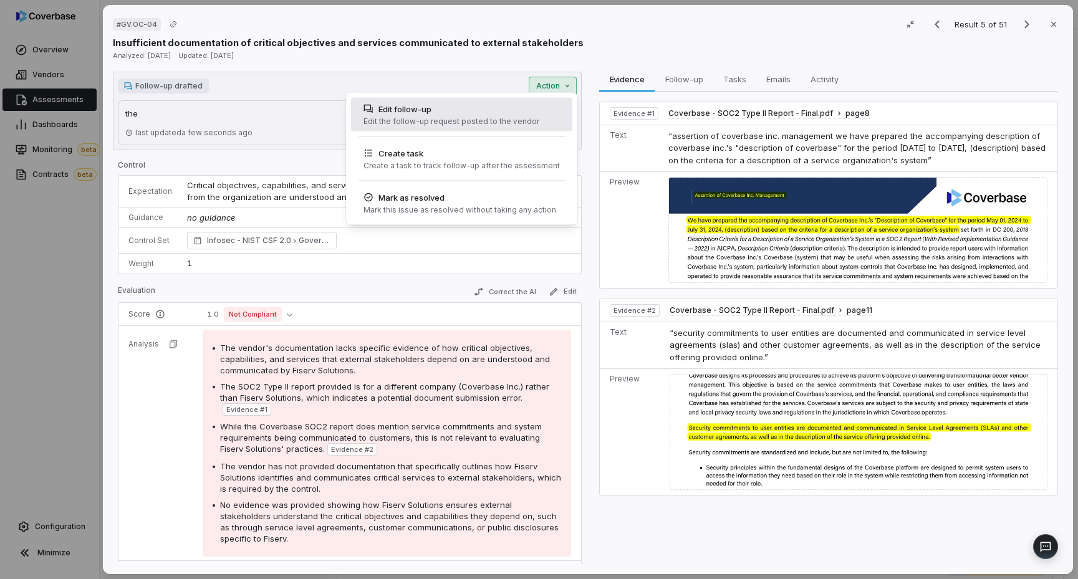
click at [541, 109] on div "Edit follow-up Edit the follow-up request posted to the vendor" at bounding box center [461, 115] width 221 height 34
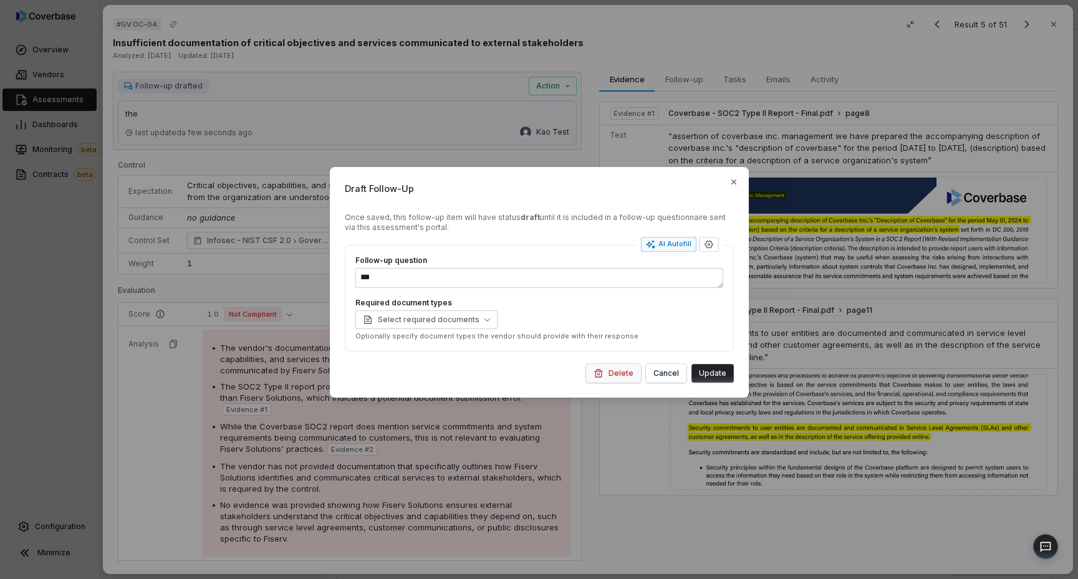
click at [615, 371] on button "Delete" at bounding box center [613, 373] width 55 height 19
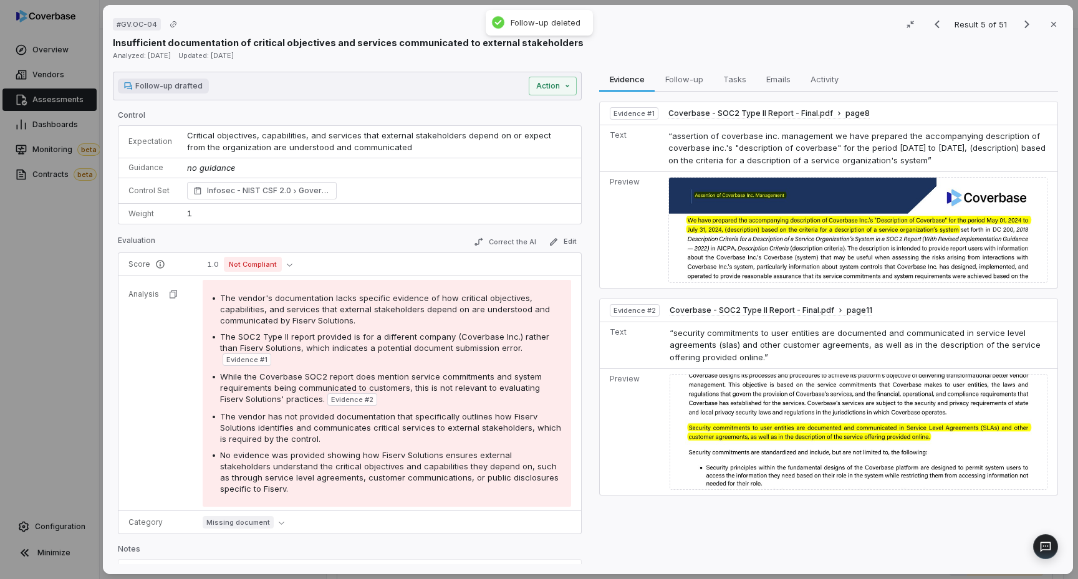
click at [609, 398] on td "Preview" at bounding box center [632, 432] width 65 height 127
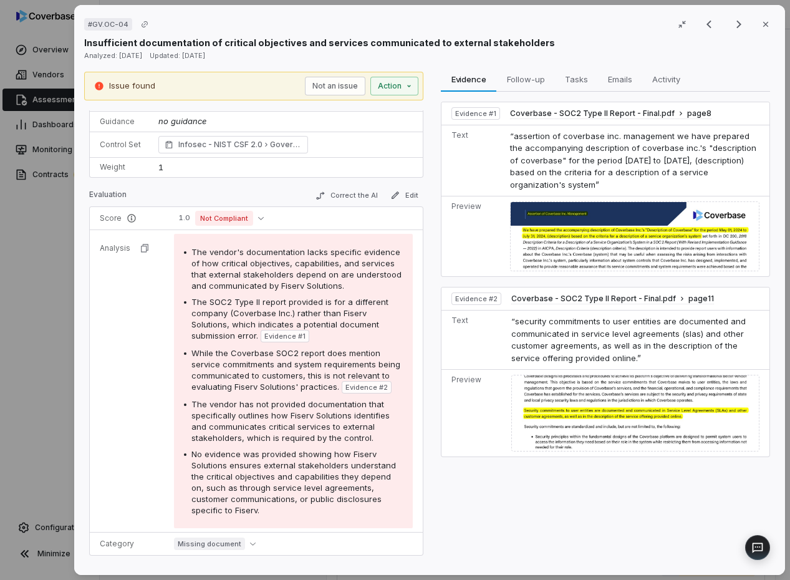
scroll to position [0, 0]
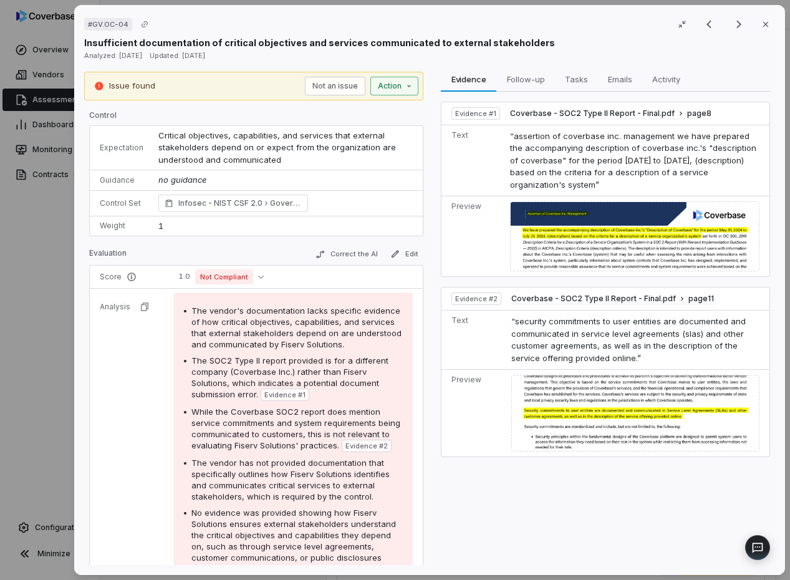
click at [393, 93] on div "Issue found Not an issue Action" at bounding box center [253, 86] width 339 height 29
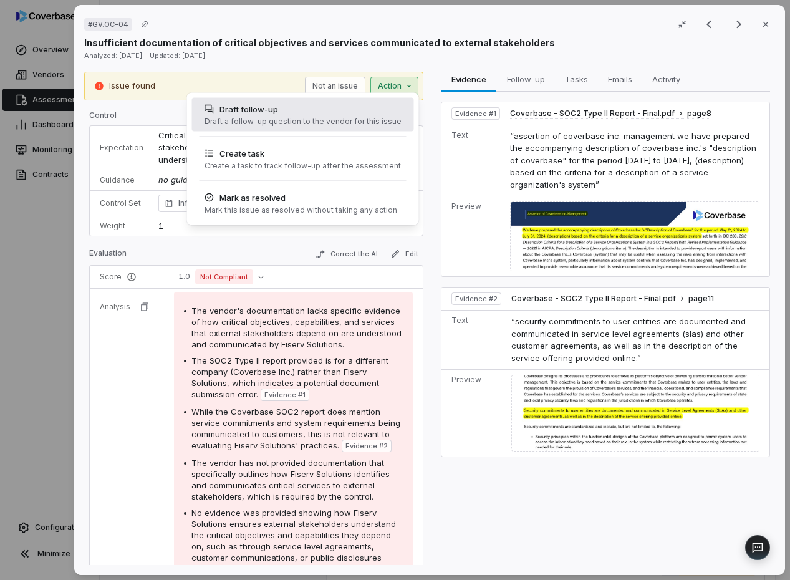
click at [379, 117] on div "Draft a follow-up question to the vendor for this issue" at bounding box center [302, 122] width 197 height 10
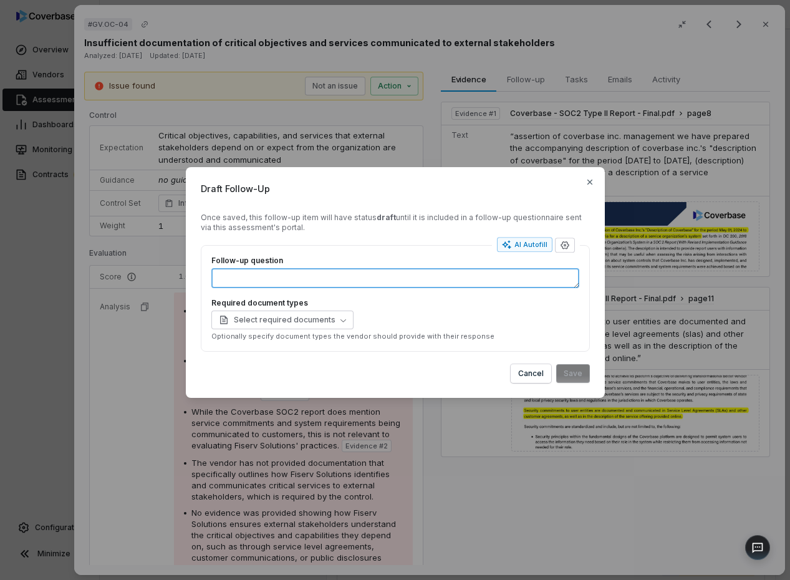
click at [363, 271] on textarea "Follow-up question" at bounding box center [395, 278] width 368 height 20
click at [242, 437] on div "Draft Follow-Up Once saved, this follow-up item will have status draft until it…" at bounding box center [395, 290] width 790 height 580
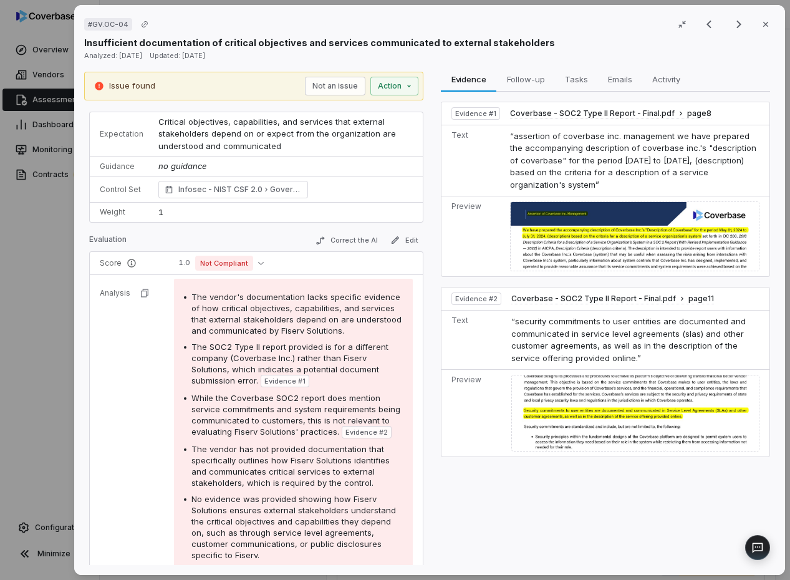
scroll to position [50, 0]
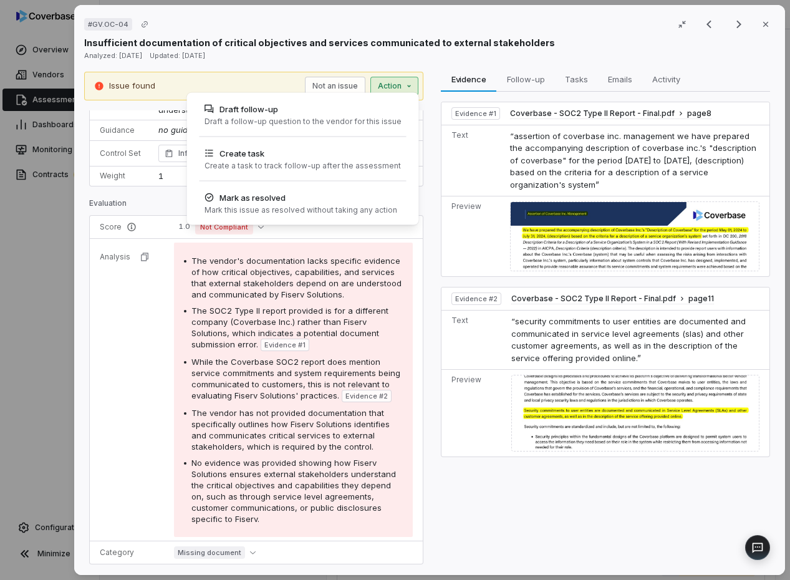
click at [388, 86] on div "# GV.OC-04 Result 5 of 51 Close Insufficient documentation of critical objectiv…" at bounding box center [395, 290] width 790 height 580
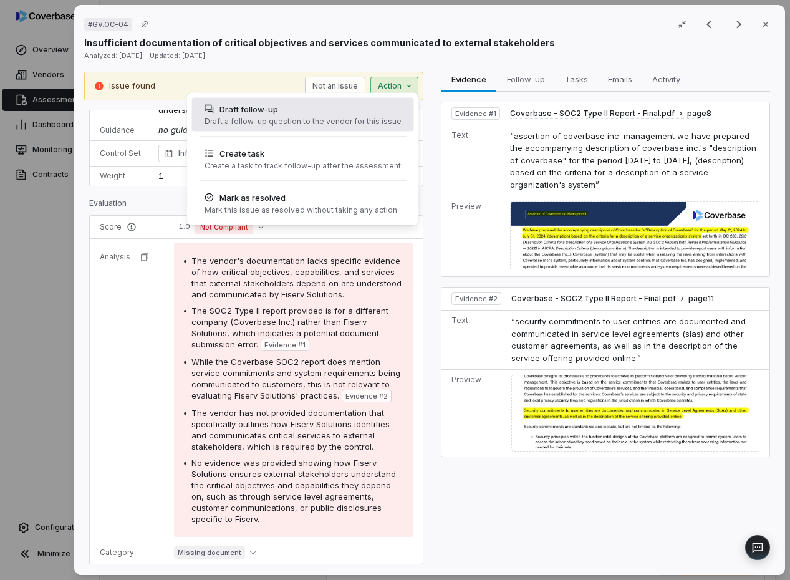
click at [377, 110] on div "Draft follow-up" at bounding box center [302, 109] width 197 height 12
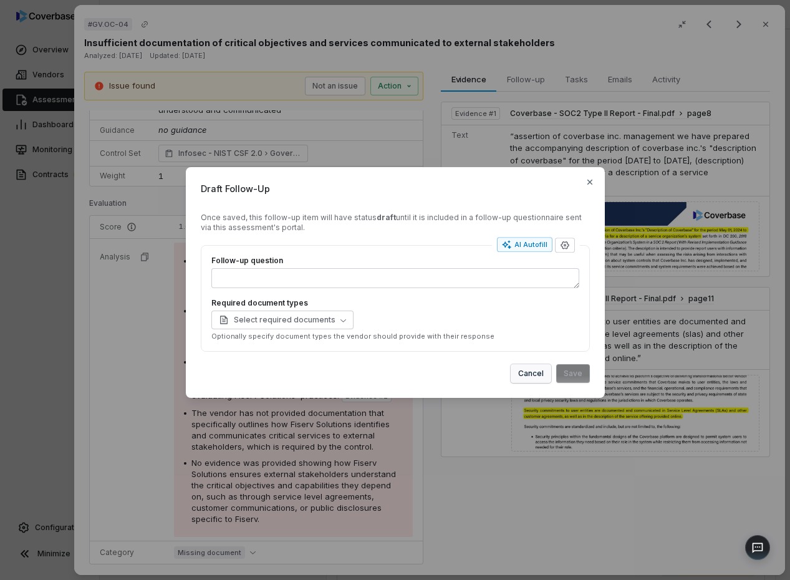
click at [539, 372] on button "Cancel" at bounding box center [531, 373] width 41 height 19
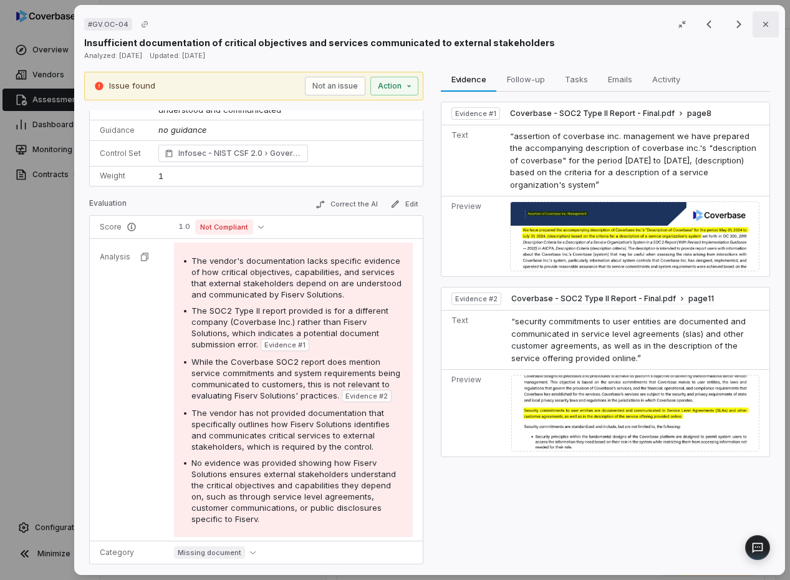
click at [760, 21] on icon "button" at bounding box center [765, 24] width 10 height 10
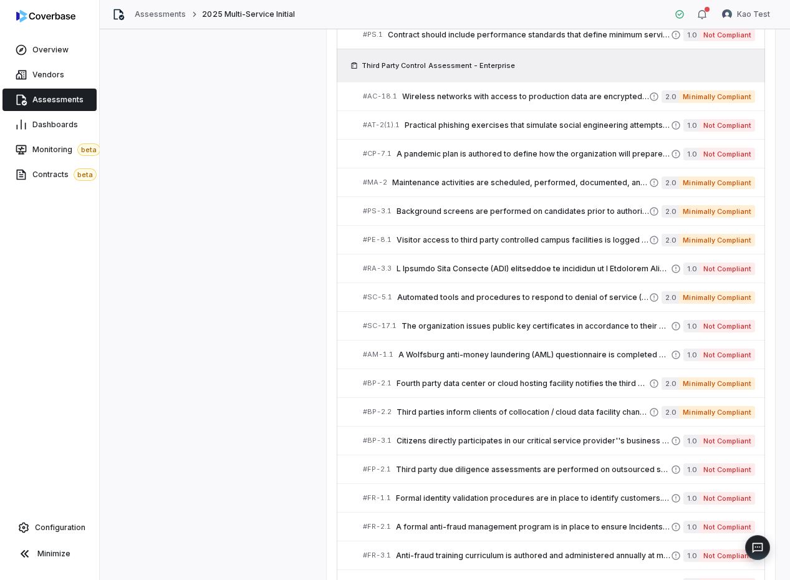
scroll to position [901, 0]
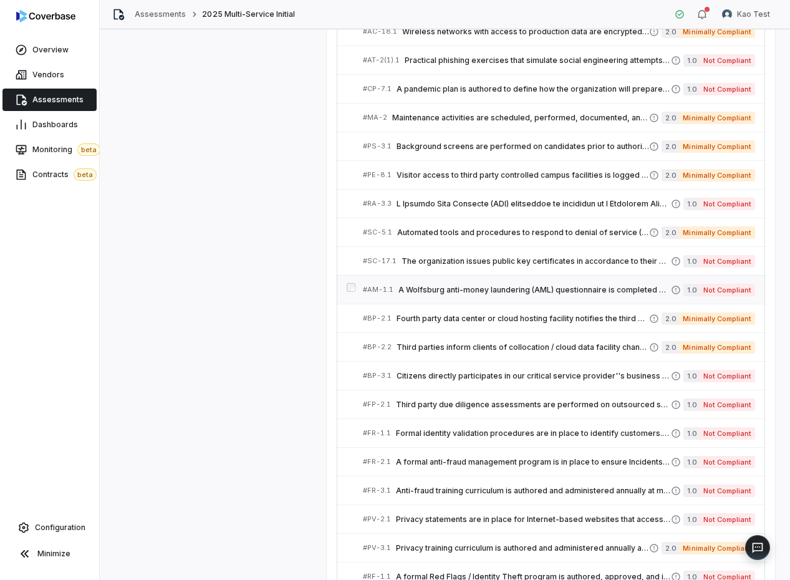
click at [508, 282] on link "# AM-1.1 A Wolfsburg anti-money laundering (AML) questionnaire is completed by …" at bounding box center [559, 290] width 392 height 28
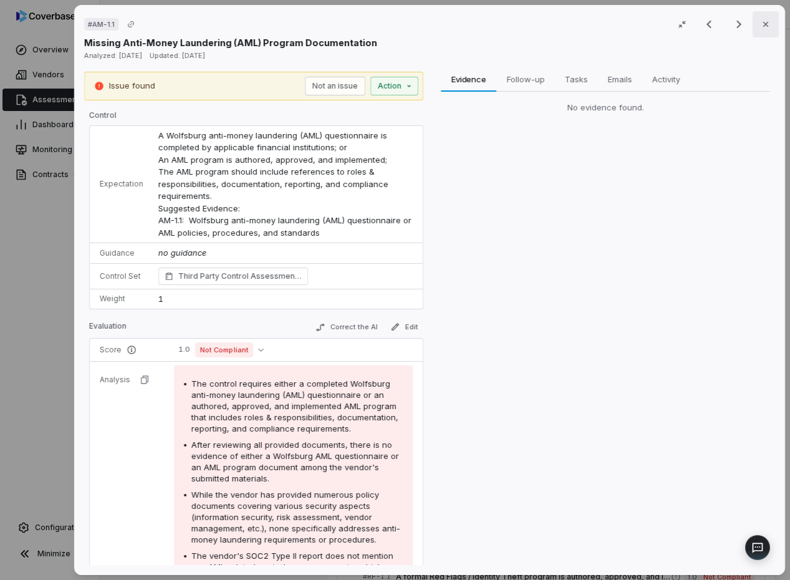
click at [760, 27] on icon "button" at bounding box center [765, 24] width 10 height 10
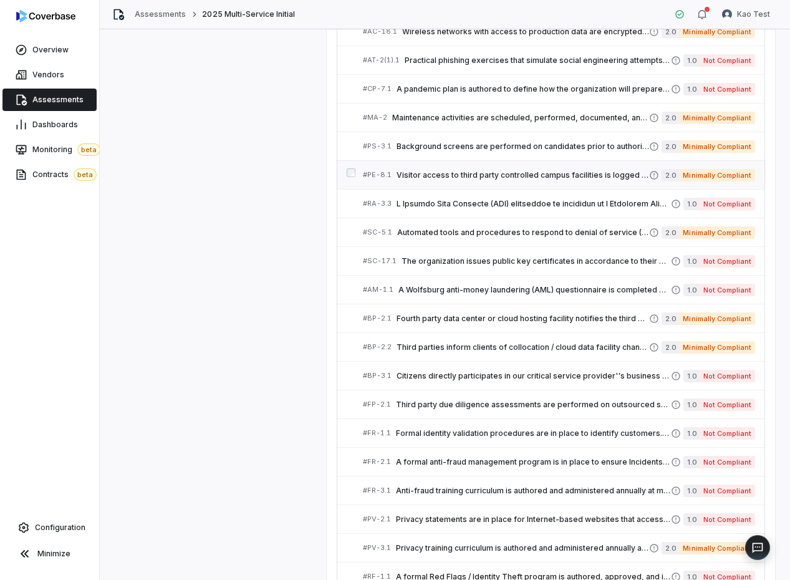
click at [572, 163] on link "# PE-8.1 Visitor access to third party controlled campus facilities is logged a…" at bounding box center [559, 175] width 392 height 28
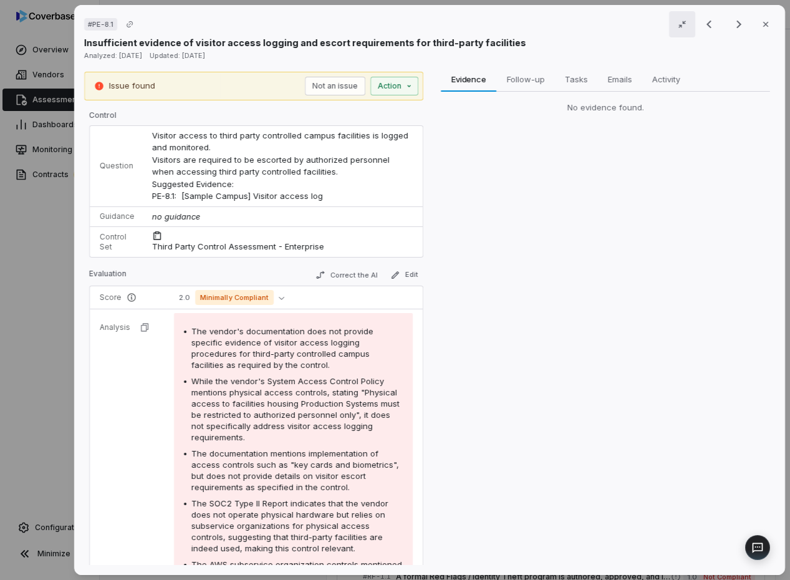
click at [677, 22] on icon "button" at bounding box center [682, 24] width 10 height 10
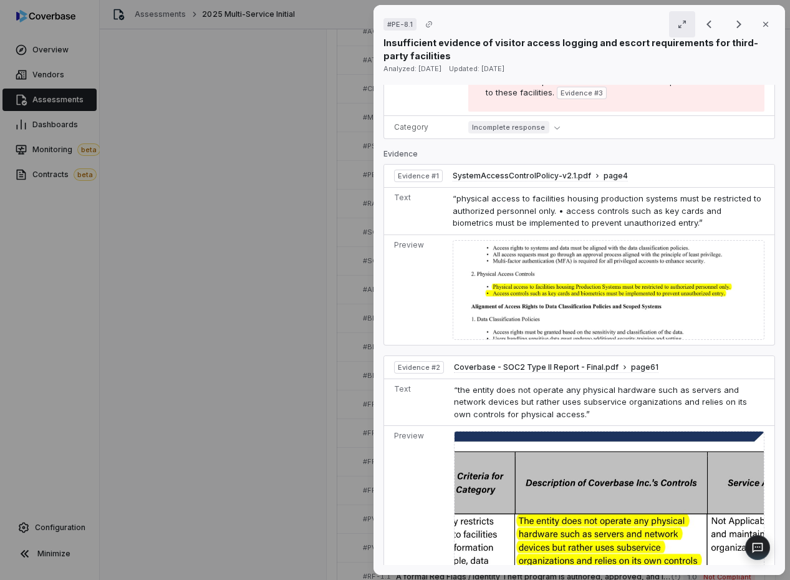
scroll to position [610, 0]
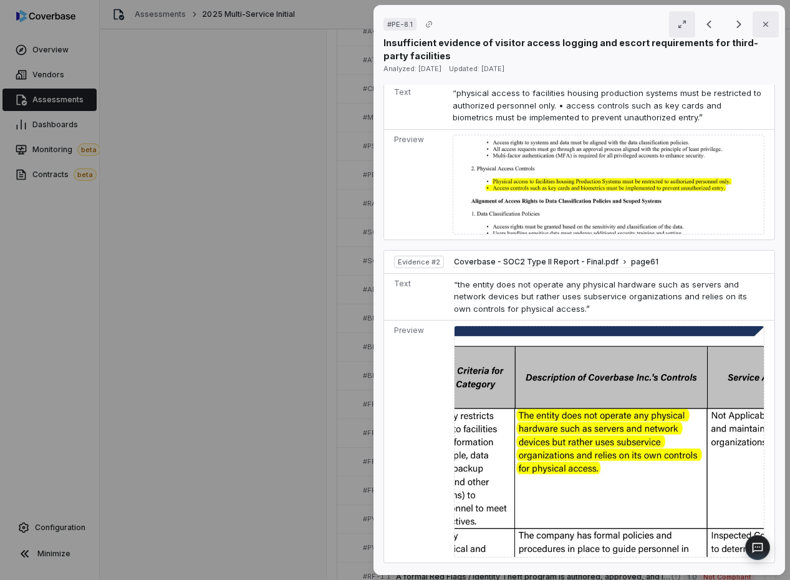
click at [764, 24] on button "Close" at bounding box center [765, 24] width 26 height 26
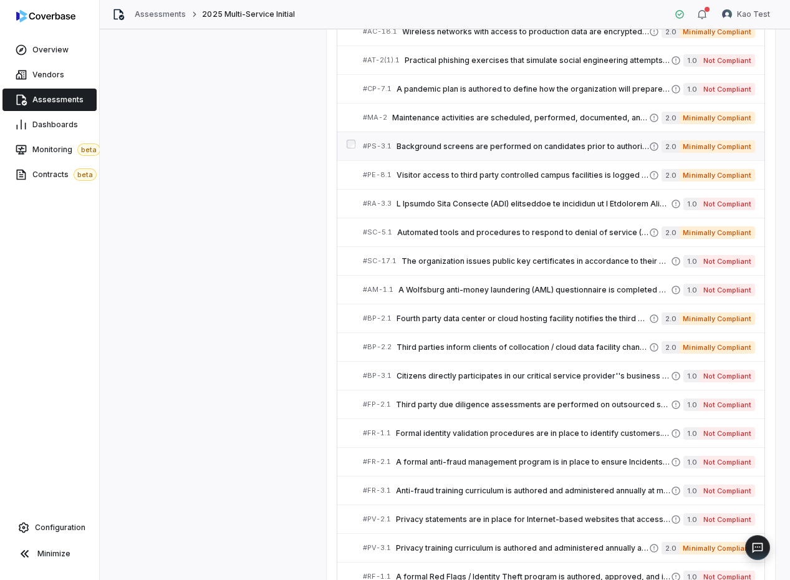
click at [484, 133] on link "# PS-3.1 Background screens are performed on candidates prior to authorizing ac…" at bounding box center [559, 146] width 392 height 28
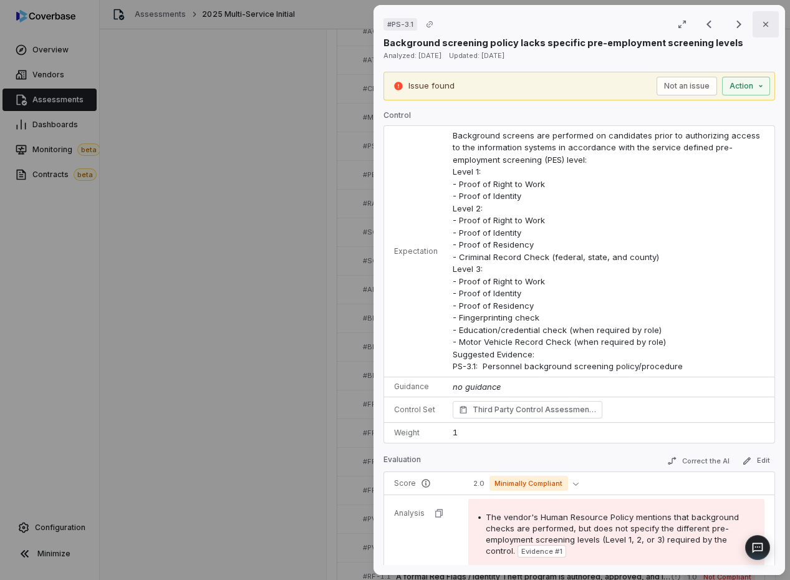
click at [752, 28] on button "Close" at bounding box center [765, 24] width 26 height 26
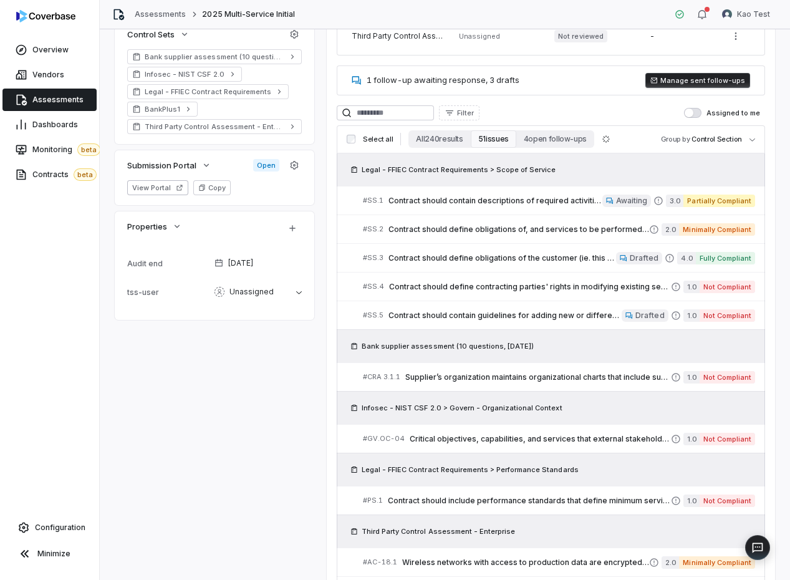
scroll to position [473, 0]
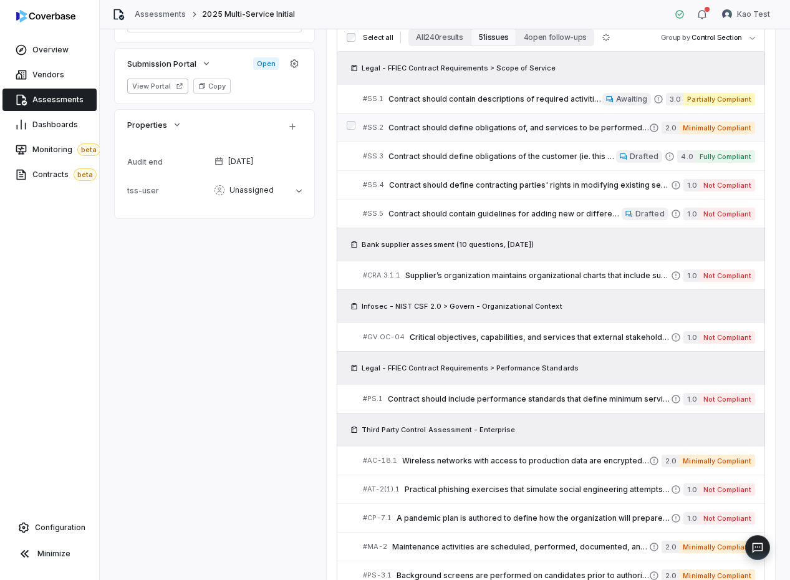
click at [524, 138] on link "# SS.2 Contract should define obligations of, and services to be performed by, …" at bounding box center [559, 127] width 392 height 28
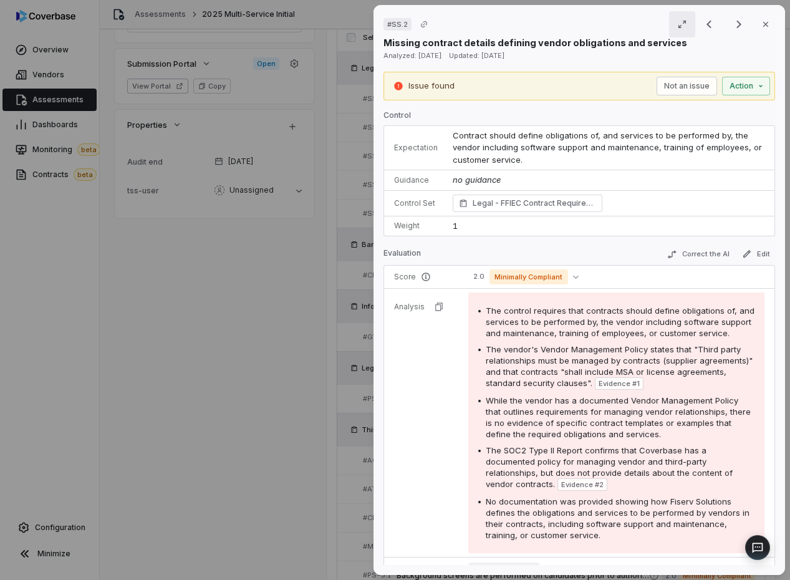
click at [671, 30] on button "button" at bounding box center [682, 24] width 26 height 26
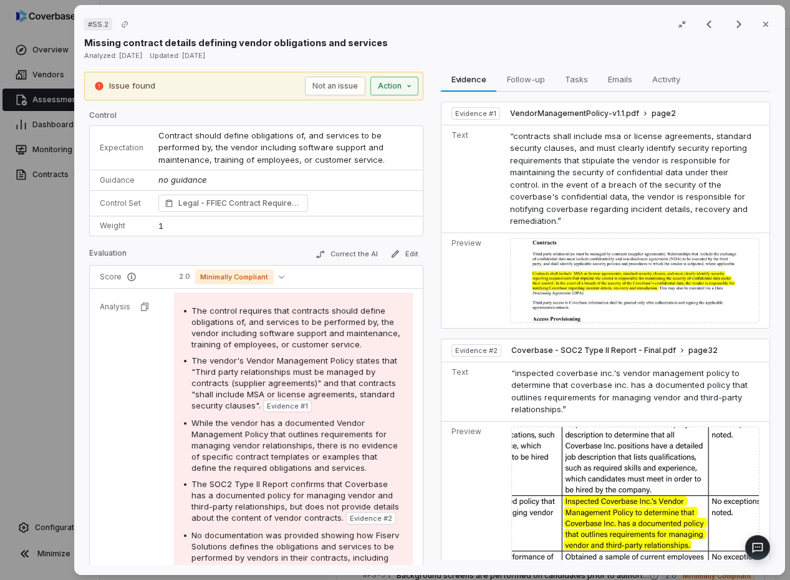
click at [411, 90] on div "# SS.2 Result 2 of 51 Close Missing contract details defining vendor obligation…" at bounding box center [395, 290] width 790 height 580
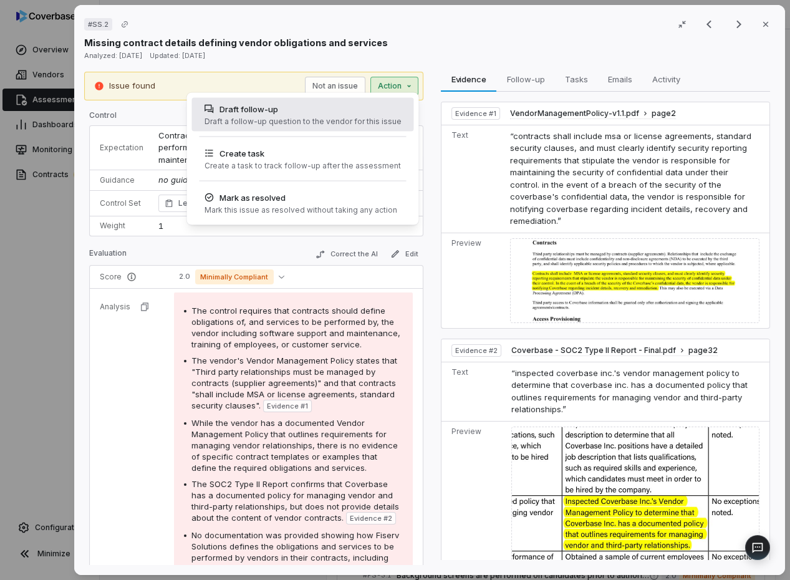
click at [375, 122] on div "Draft a follow-up question to the vendor for this issue" at bounding box center [302, 122] width 197 height 10
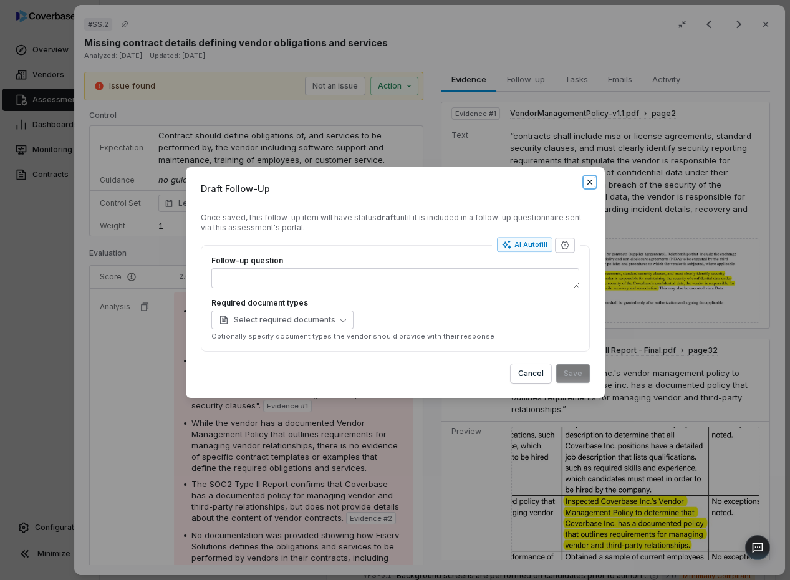
click at [589, 183] on icon "button" at bounding box center [590, 182] width 10 height 10
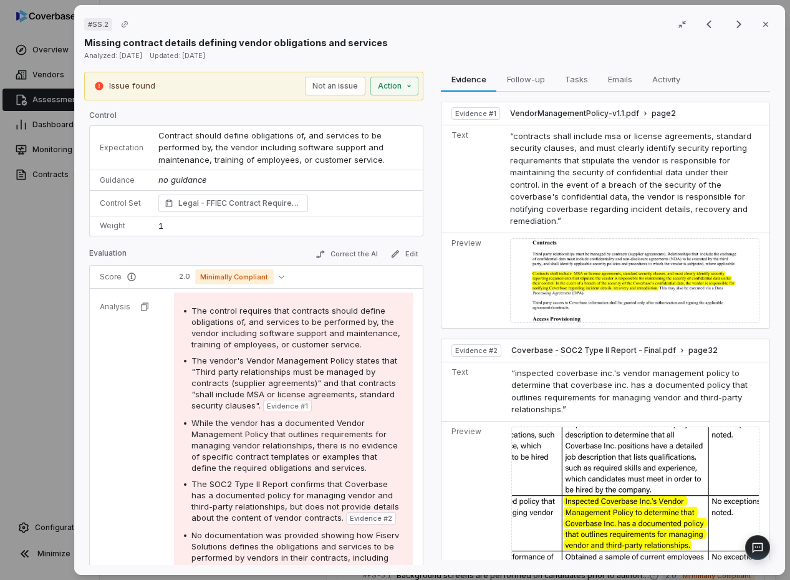
click at [55, 290] on div "# SS.2 Result 2 of 51 Close Missing contract details defining vendor obligation…" at bounding box center [395, 290] width 790 height 580
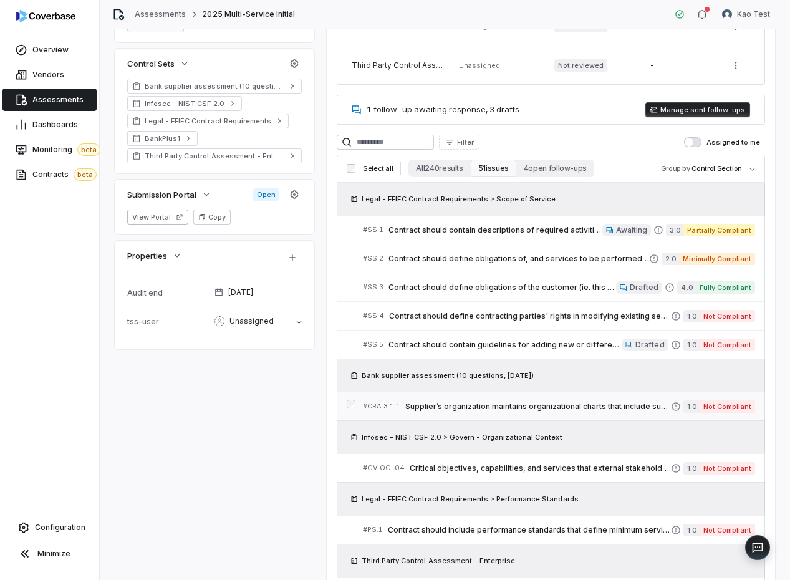
scroll to position [332, 0]
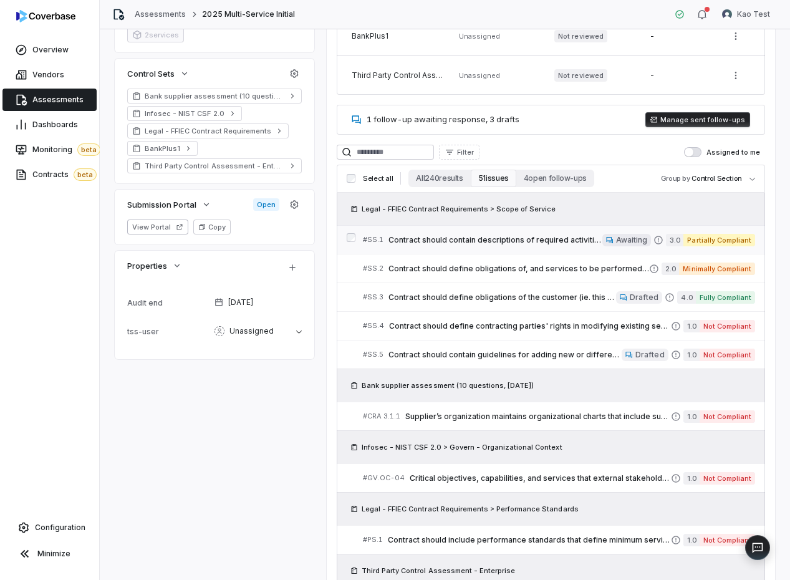
click at [527, 242] on span "Contract should contain descriptions of required activities, timeframes for the…" at bounding box center [495, 240] width 214 height 10
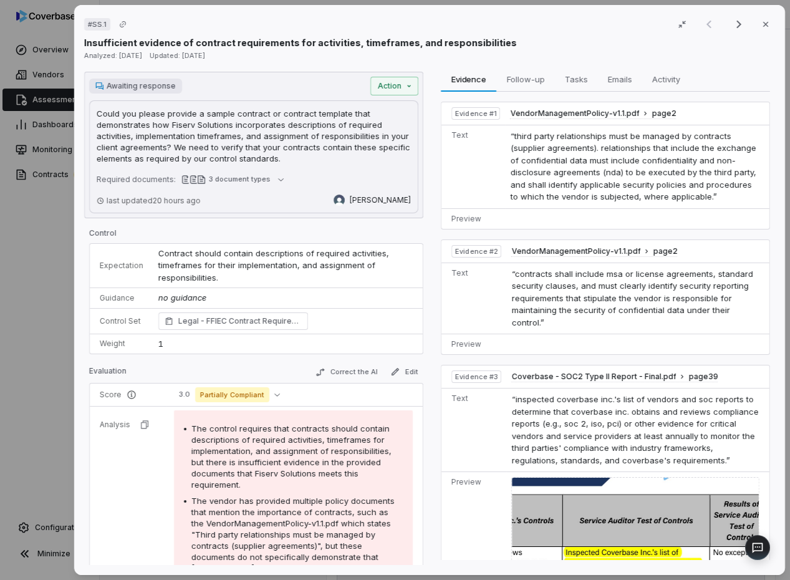
click at [29, 301] on div "# SS.1 Result 1 of 51 Close Insufficient evidence of contract requirements for …" at bounding box center [395, 290] width 790 height 580
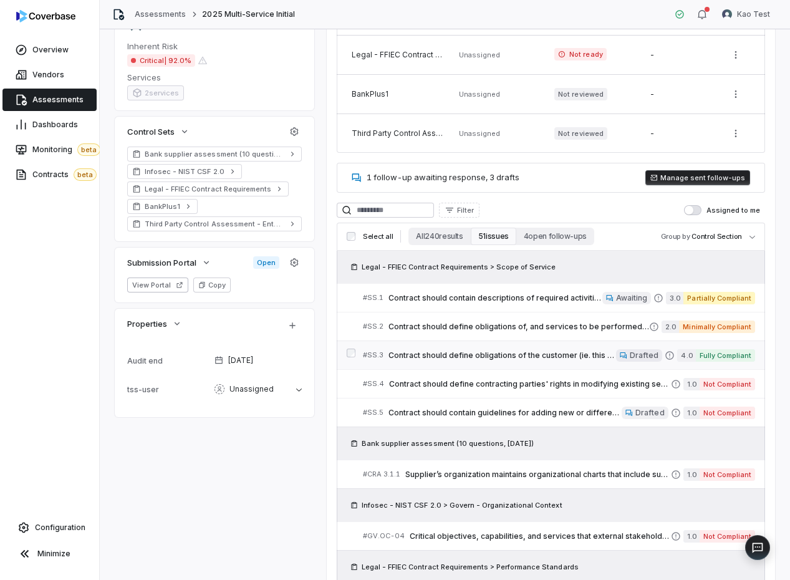
scroll to position [326, 0]
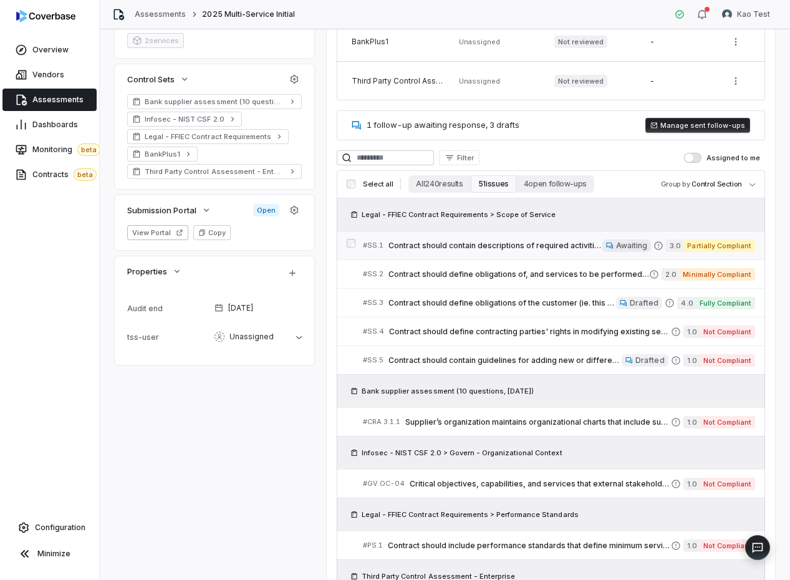
click at [504, 248] on span "Contract should contain descriptions of required activities, timeframes for the…" at bounding box center [495, 246] width 214 height 10
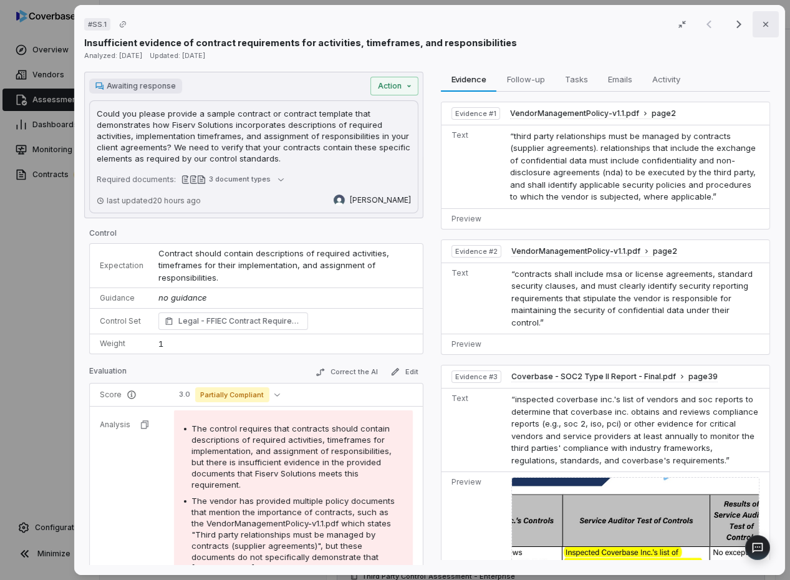
click at [759, 31] on button "Close" at bounding box center [765, 24] width 26 height 26
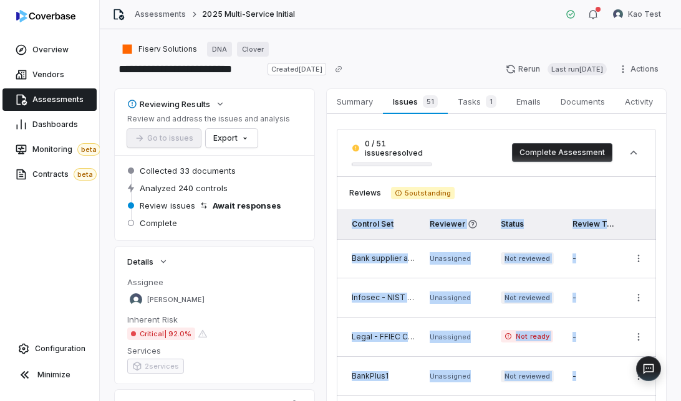
drag, startPoint x: 669, startPoint y: 397, endPoint x: 734, endPoint y: 660, distance: 270.2
click at [681, 401] on html "**********" at bounding box center [340, 200] width 681 height 401
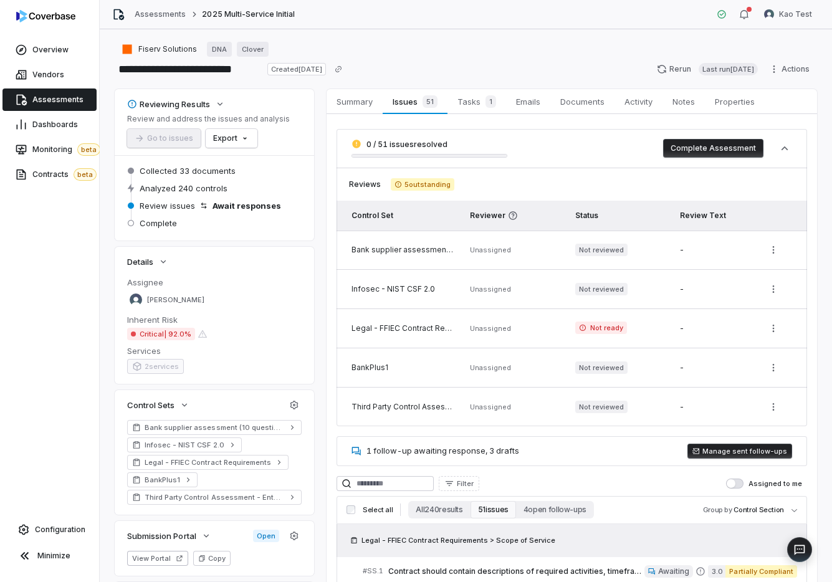
click at [526, 256] on td "Unassigned" at bounding box center [515, 250] width 105 height 39
click at [536, 243] on td "Unassigned" at bounding box center [515, 250] width 105 height 39
click at [568, 324] on td "Not ready" at bounding box center [620, 328] width 105 height 39
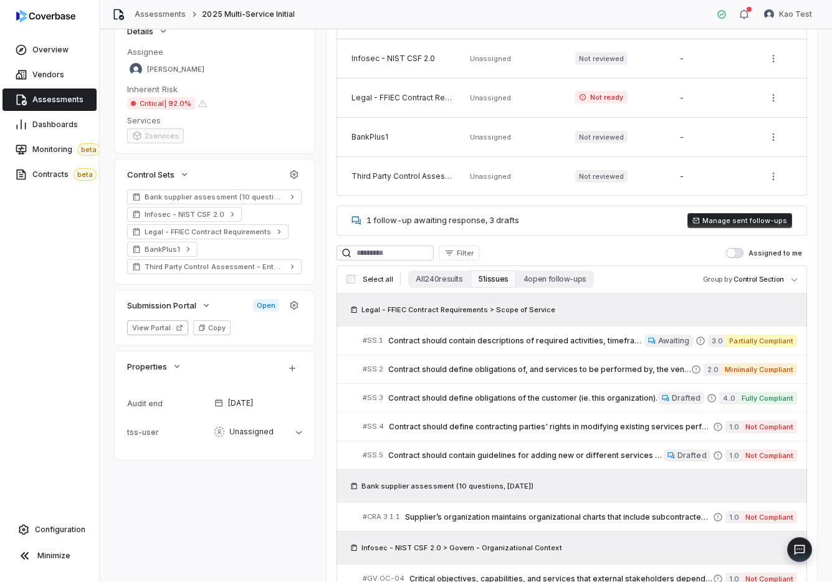
scroll to position [255, 0]
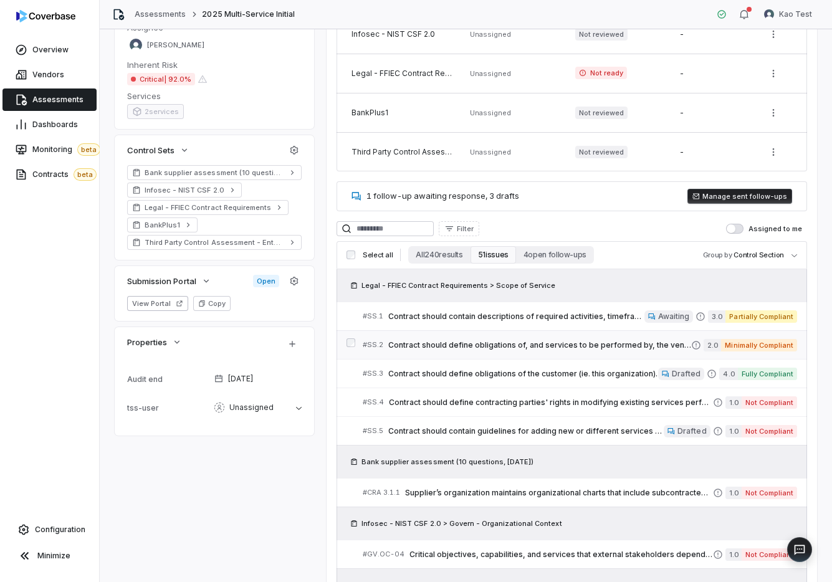
click at [568, 344] on span "Contract should define obligations of, and services to be performed by, the ven…" at bounding box center [539, 345] width 303 height 10
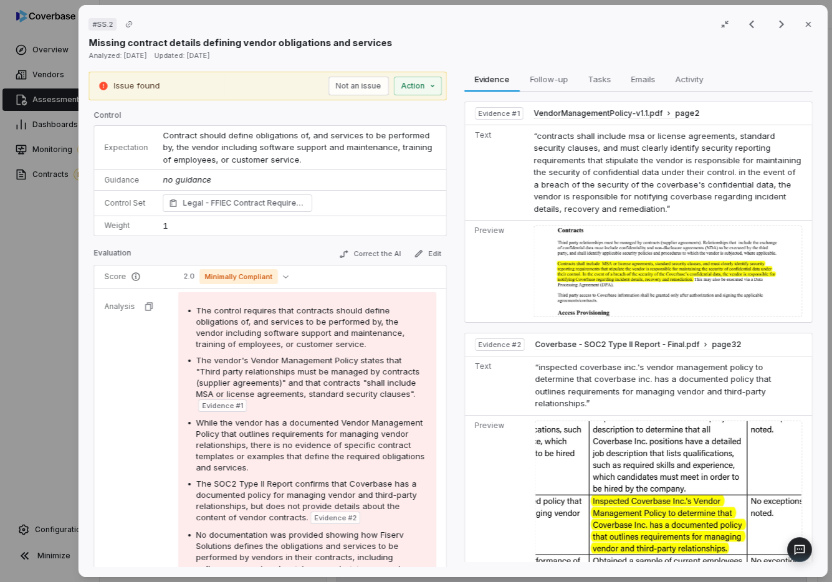
click at [24, 112] on div "# SS.2 Result 2 of 51 Close Missing contract details defining vendor obligation…" at bounding box center [416, 291] width 832 height 582
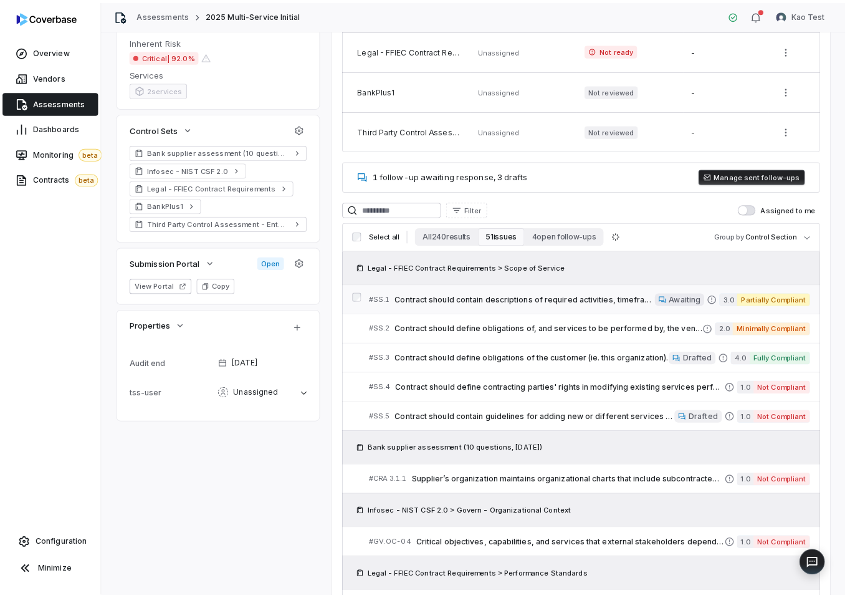
scroll to position [349, 0]
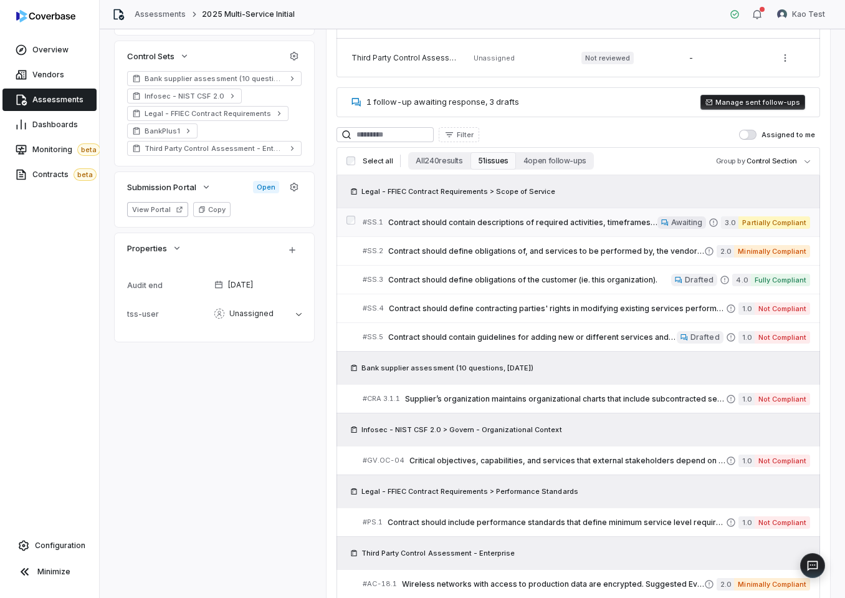
click at [524, 227] on span "Contract should contain descriptions of required activities, timeframes for the…" at bounding box center [522, 223] width 269 height 10
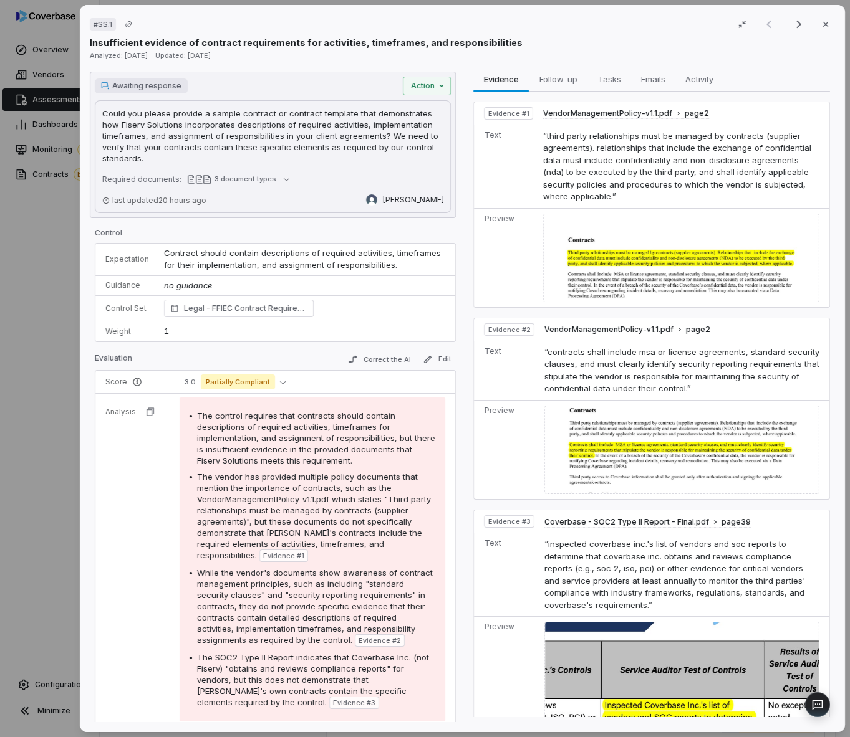
click at [449, 85] on div "Awaiting response Action Could you please provide a sample contract or contract…" at bounding box center [273, 145] width 366 height 146
click at [428, 90] on div "# SS.1 Result 1 of 51 Close Insufficient evidence of contract requirements for …" at bounding box center [425, 368] width 850 height 737
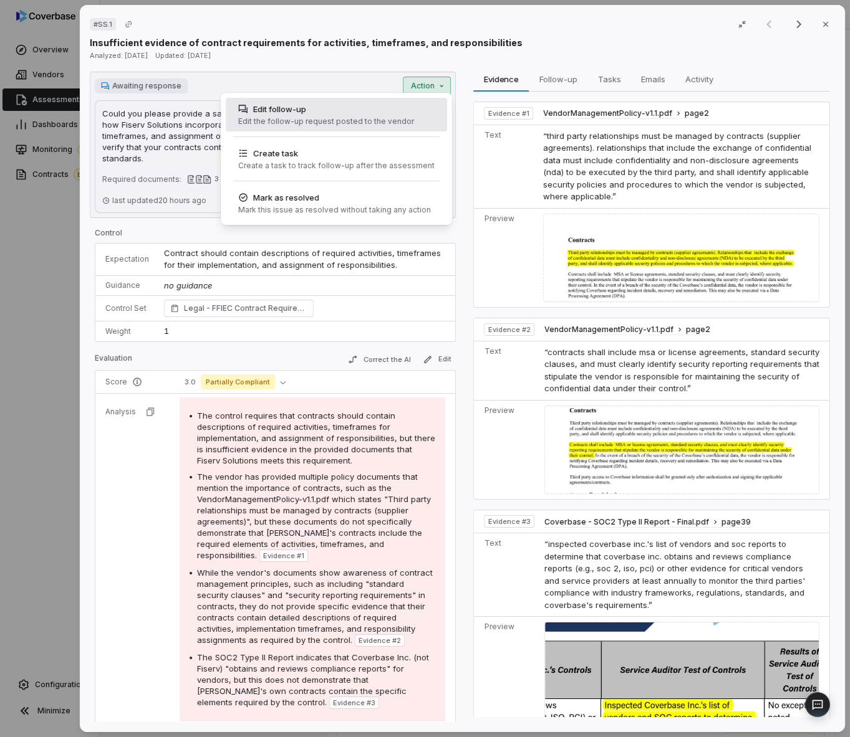
click at [424, 107] on div "Edit follow-up Edit the follow-up request posted to the vendor" at bounding box center [336, 115] width 221 height 34
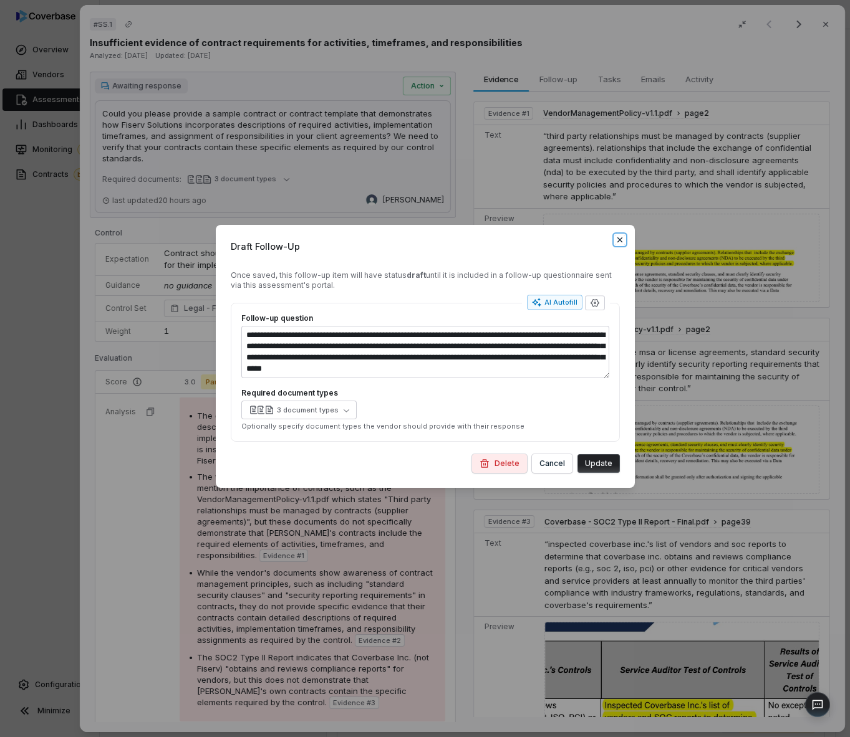
click at [621, 241] on icon "button" at bounding box center [620, 240] width 10 height 10
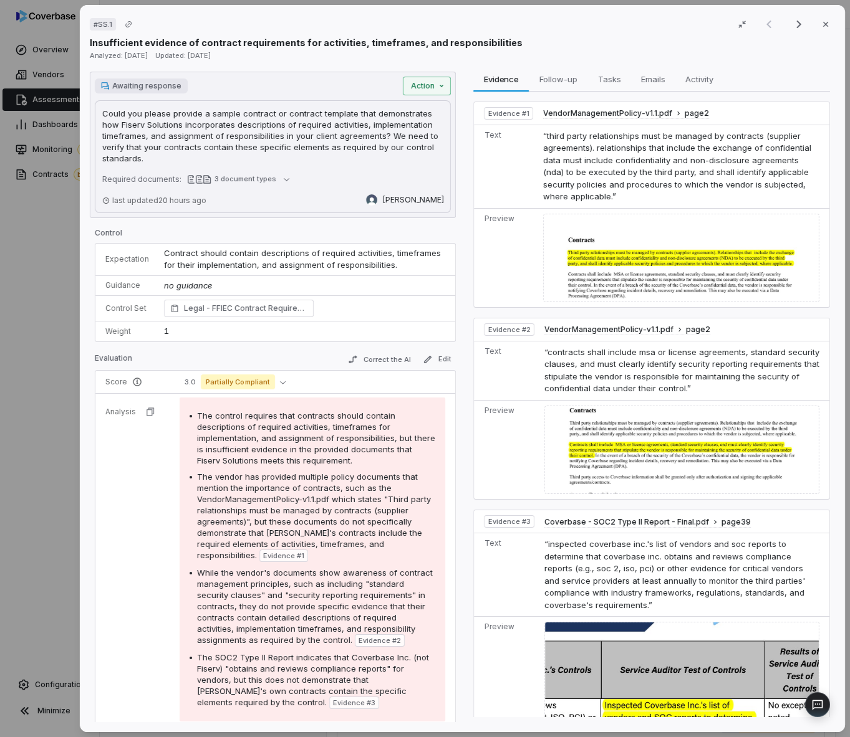
click at [415, 89] on div "# SS.1 Result 1 of 51 Close Insufficient evidence of contract requirements for …" at bounding box center [425, 368] width 850 height 737
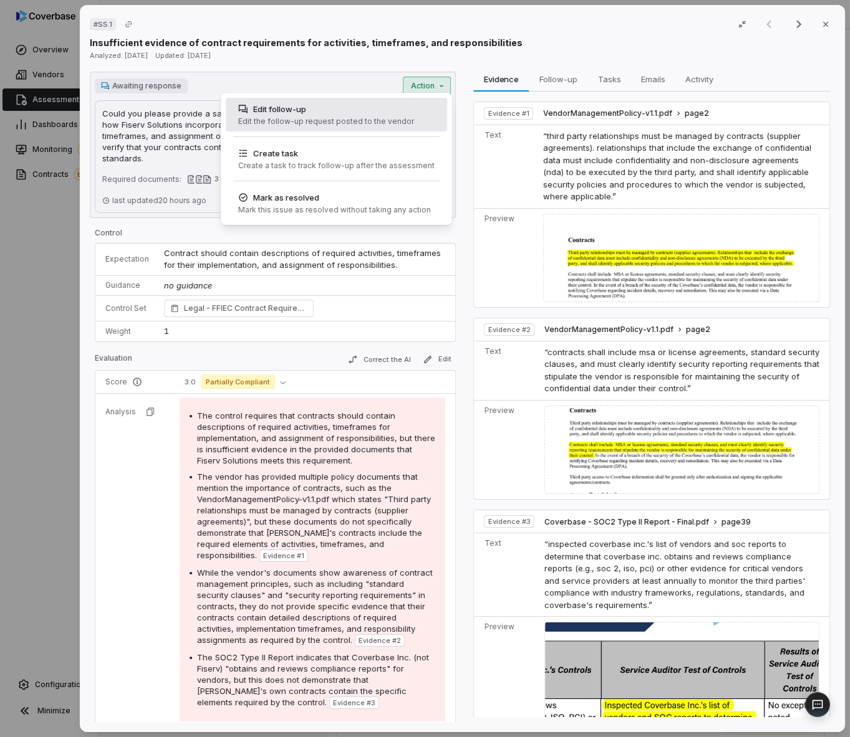
click at [406, 120] on div "Edit follow-up Edit the follow-up request posted to the vendor" at bounding box center [326, 115] width 186 height 34
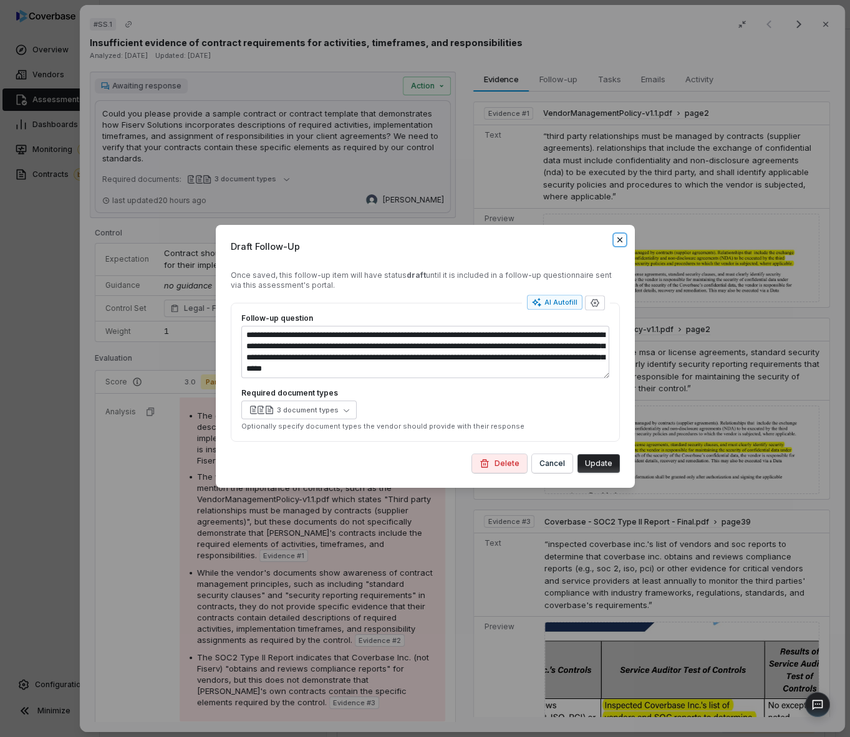
click at [616, 235] on icon "button" at bounding box center [620, 240] width 10 height 10
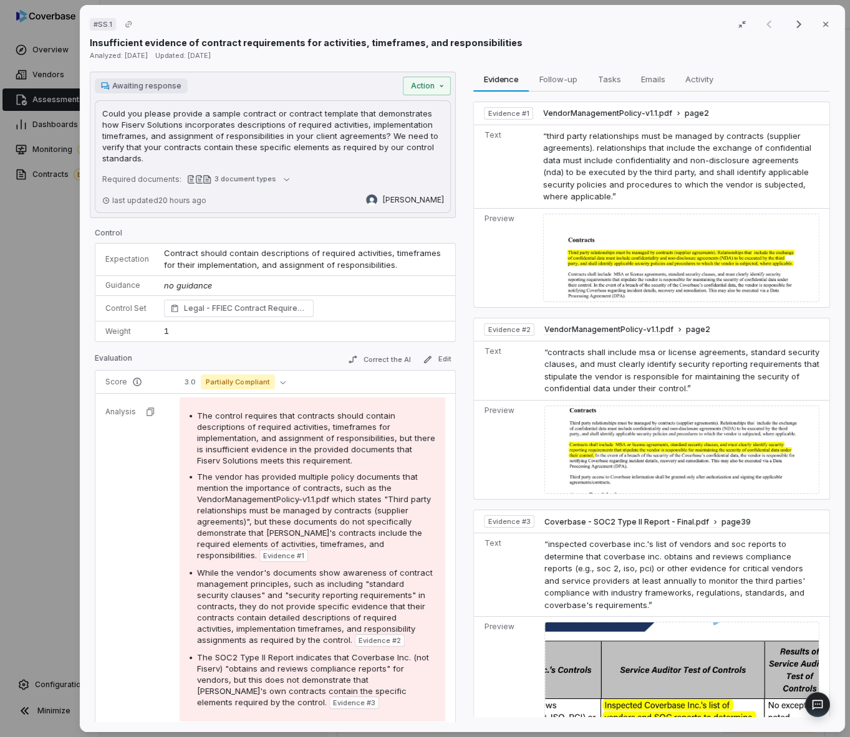
click at [616, 237] on img at bounding box center [681, 258] width 276 height 89
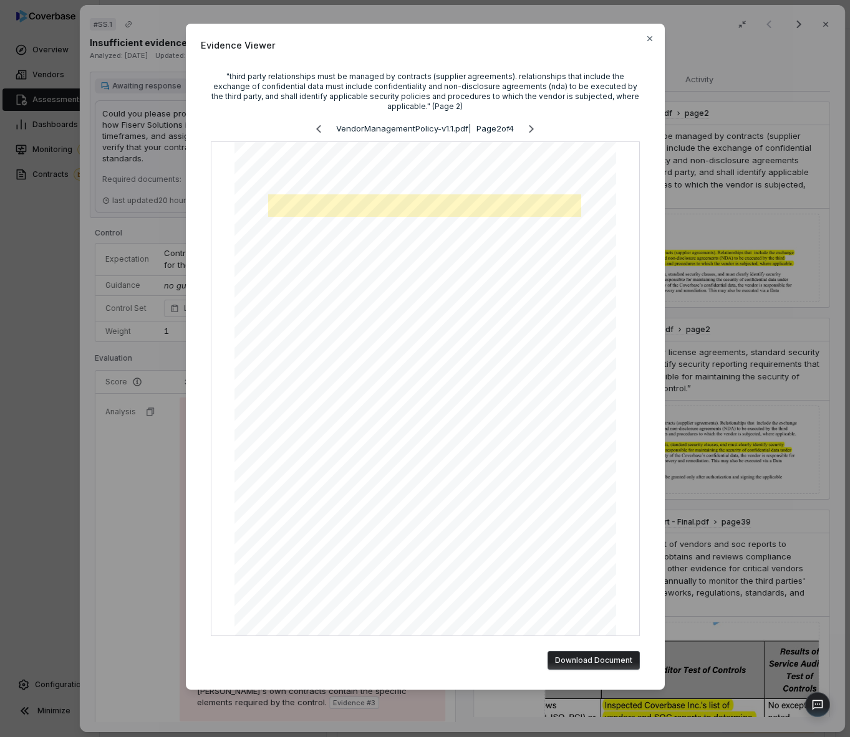
click at [642, 49] on span "Evidence Viewer" at bounding box center [425, 45] width 449 height 13
click at [641, 41] on span "Evidence Viewer" at bounding box center [425, 45] width 449 height 13
click at [641, 37] on div "Evidence Viewer "third party relationships must be managed by contracts (suppli…" at bounding box center [425, 357] width 479 height 666
click at [648, 35] on icon "button" at bounding box center [650, 39] width 10 height 10
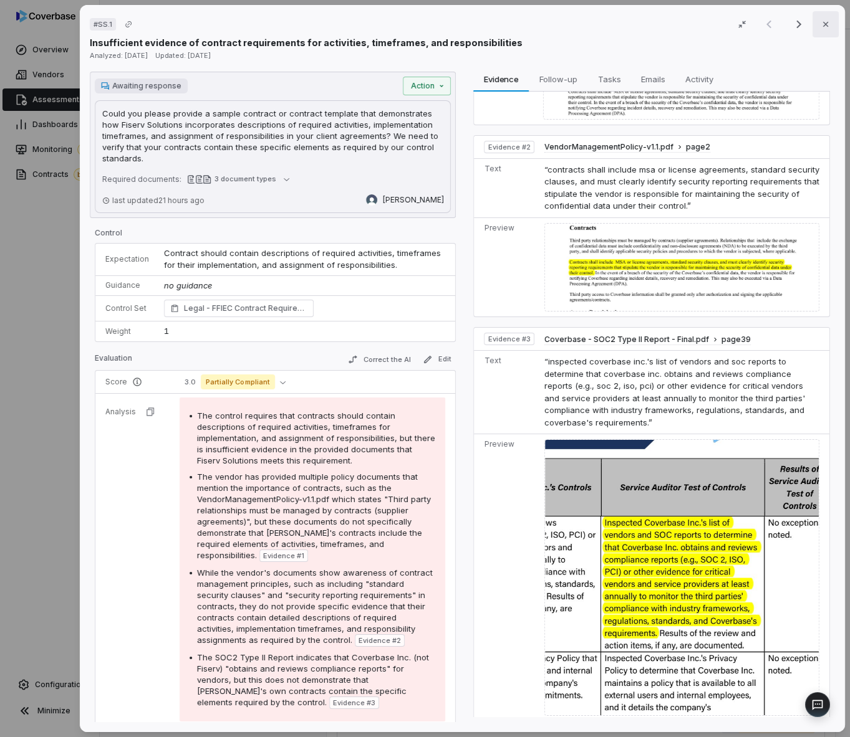
click at [820, 28] on icon "button" at bounding box center [825, 24] width 10 height 10
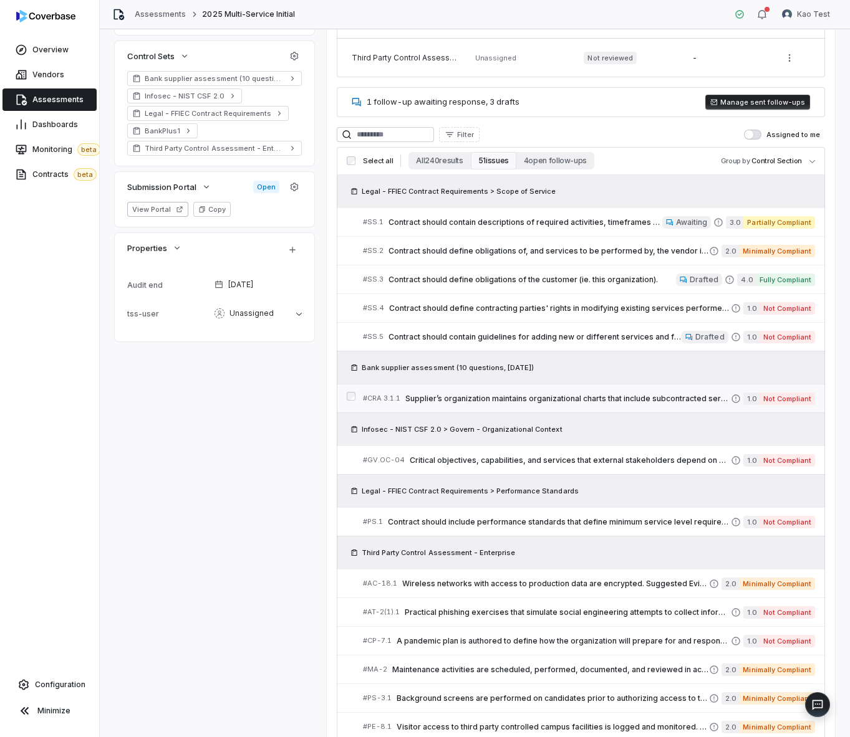
click at [632, 395] on span "Supplier’s organization maintains organizational charts that include subcontrac…" at bounding box center [567, 399] width 325 height 10
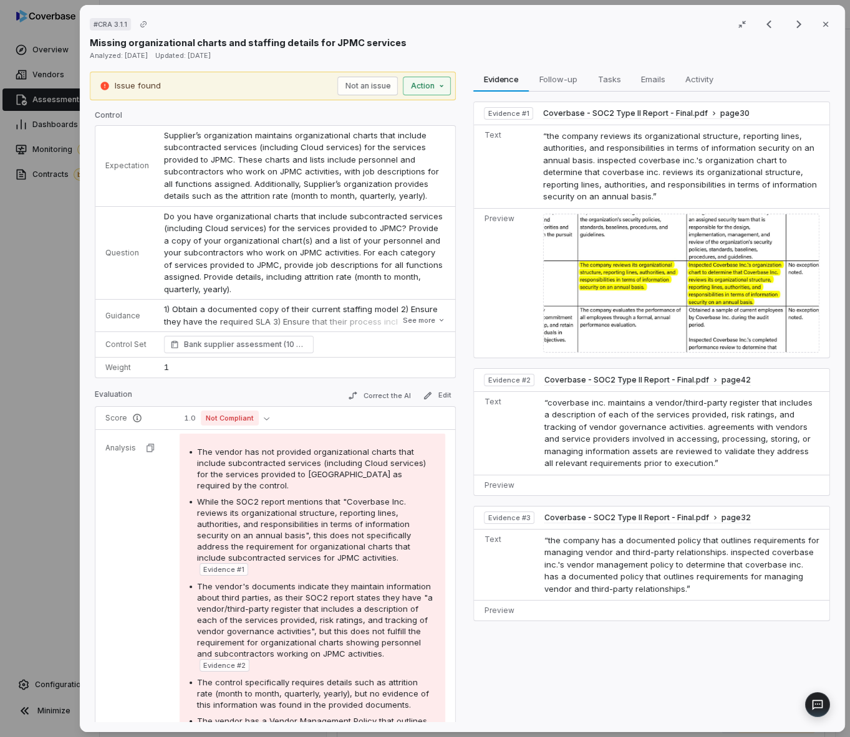
click at [420, 92] on div "Issue found Not an issue Action" at bounding box center [273, 86] width 366 height 29
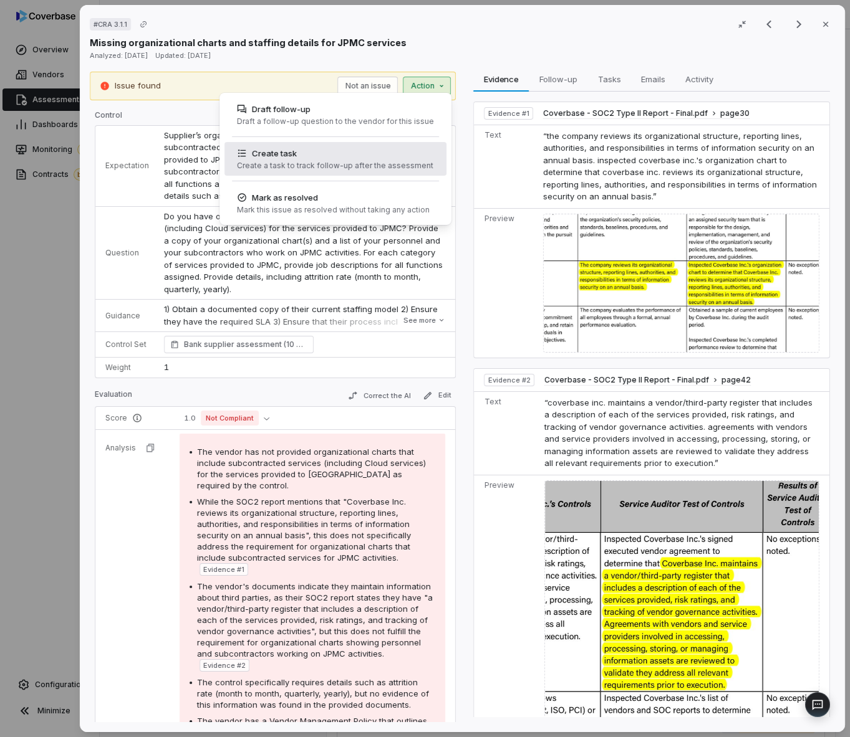
click at [385, 160] on div "Create task Create a task to track follow-up after the assessment" at bounding box center [335, 159] width 206 height 34
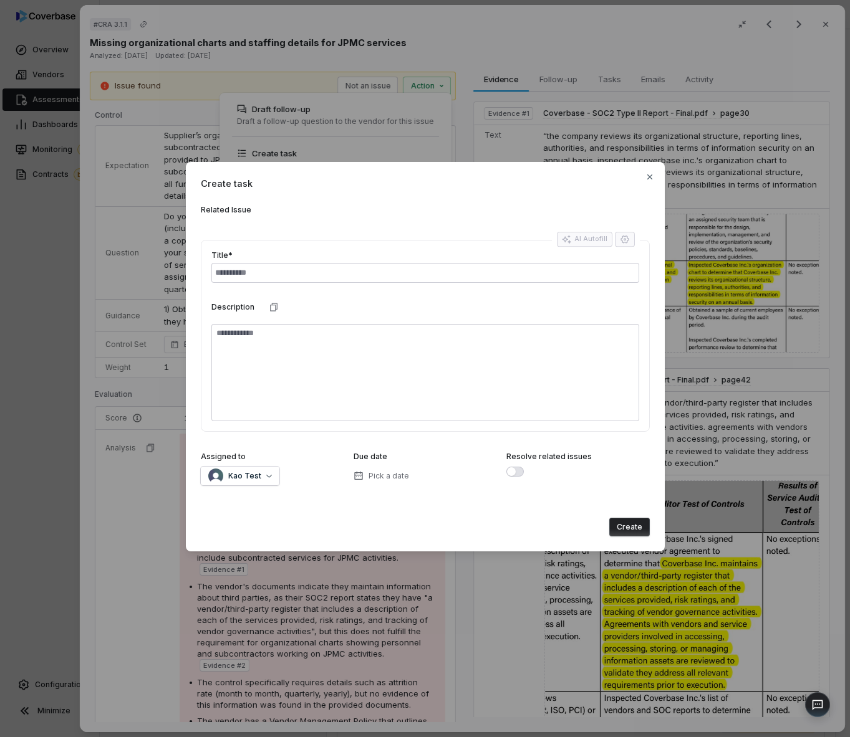
type textarea "*"
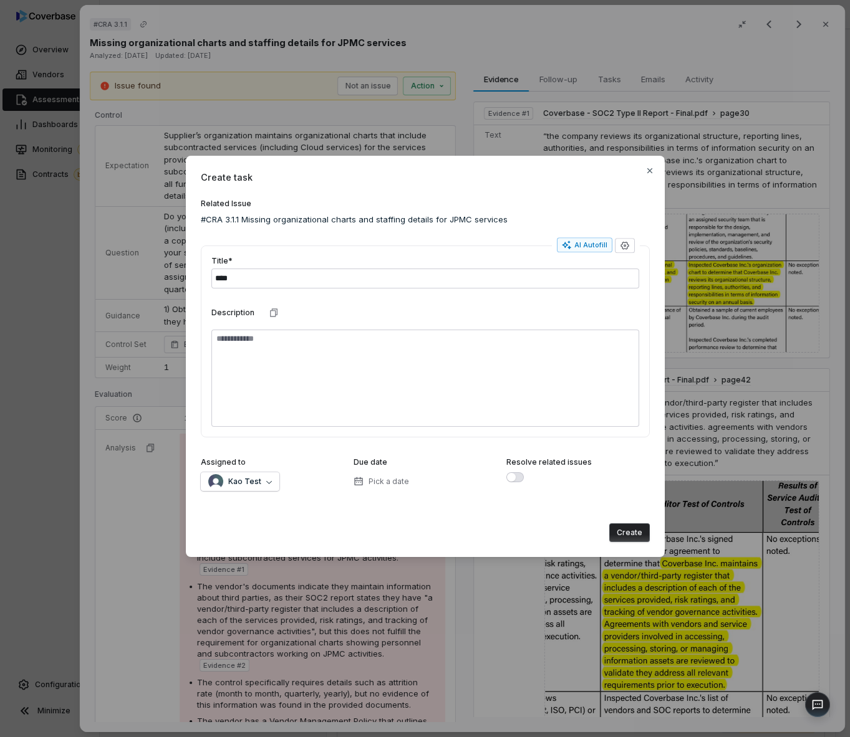
type input "****"
click at [477, 391] on textarea at bounding box center [425, 378] width 428 height 97
type textarea "*"
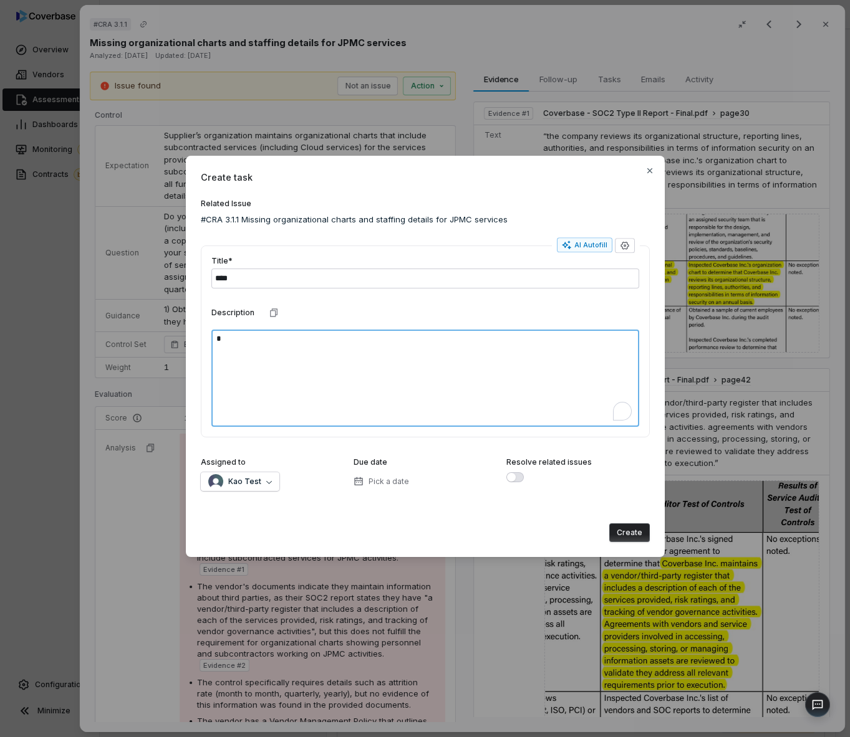
type textarea "*"
type textarea "**"
type textarea "*"
type textarea "***"
type textarea "*"
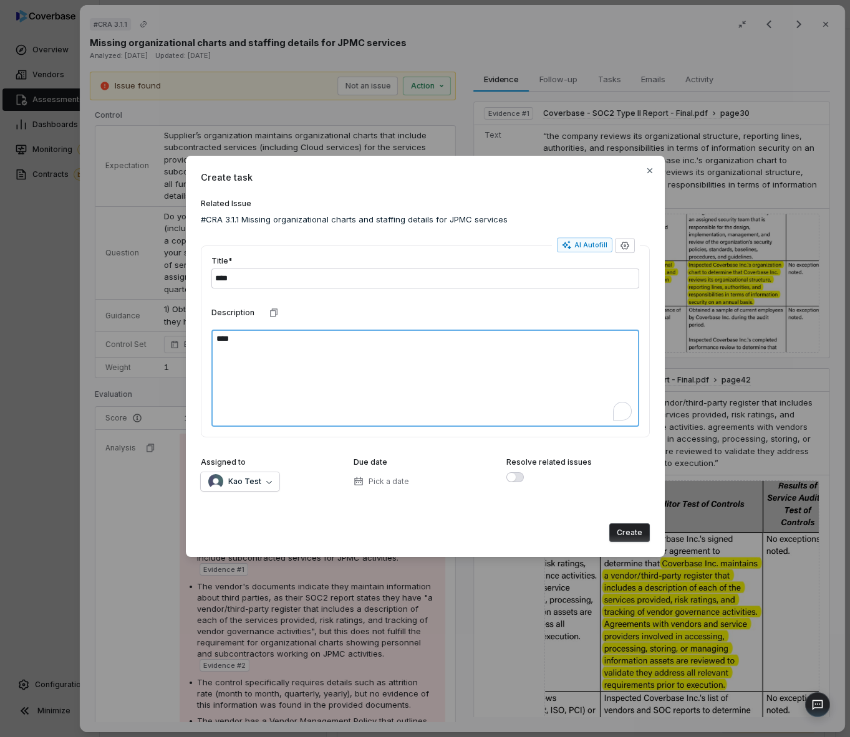
type textarea "****"
click at [631, 530] on button "Create" at bounding box center [629, 533] width 41 height 19
type textarea "*"
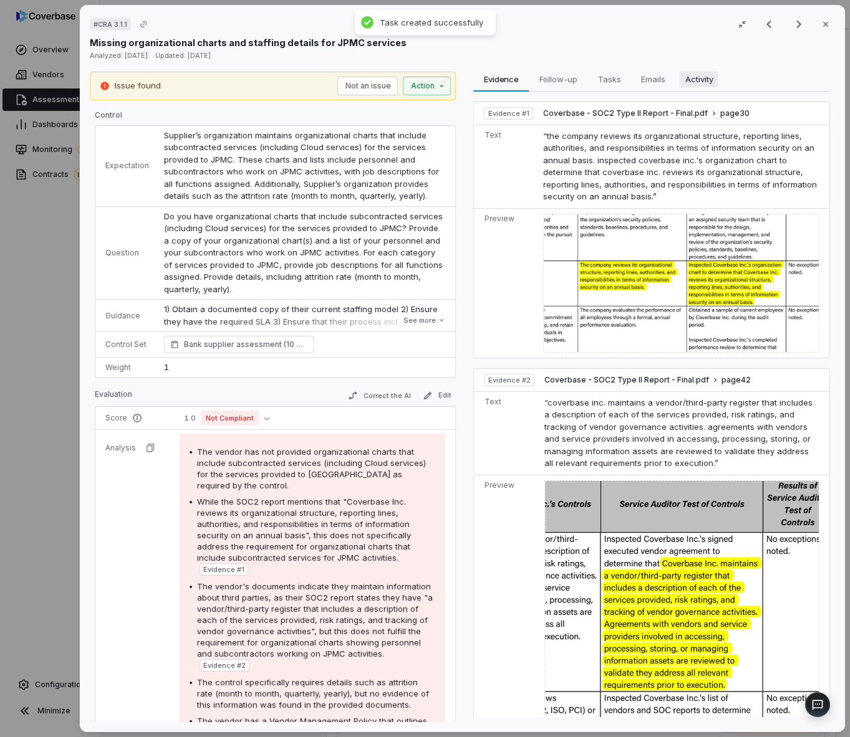
click at [703, 89] on button "Activity Activity" at bounding box center [699, 79] width 48 height 25
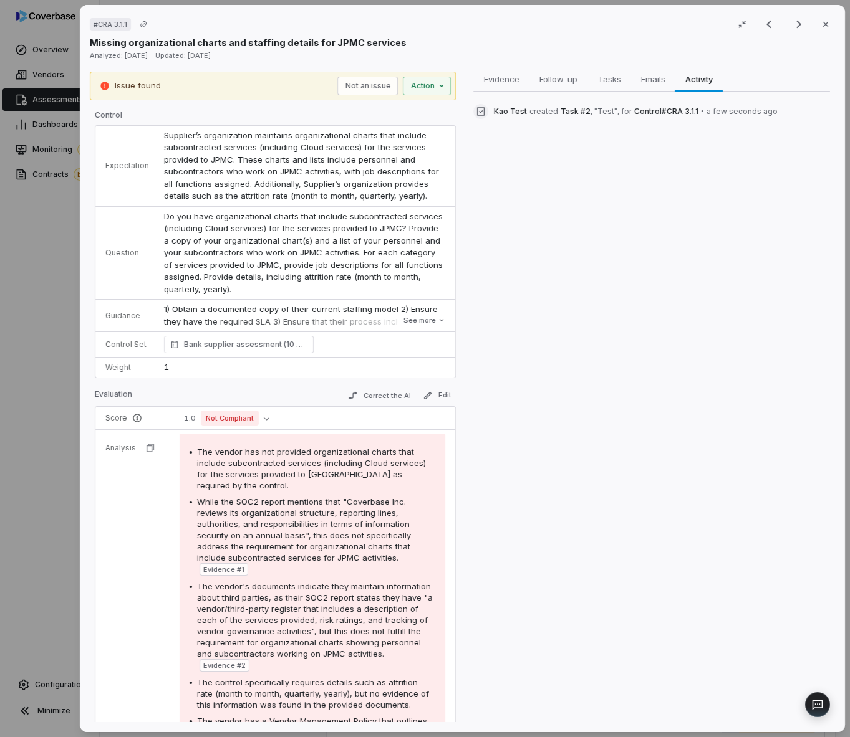
click at [68, 364] on div "# CRA 3.1.1 Result 4 of 51 Close Missing organizational charts and staffing det…" at bounding box center [425, 368] width 850 height 737
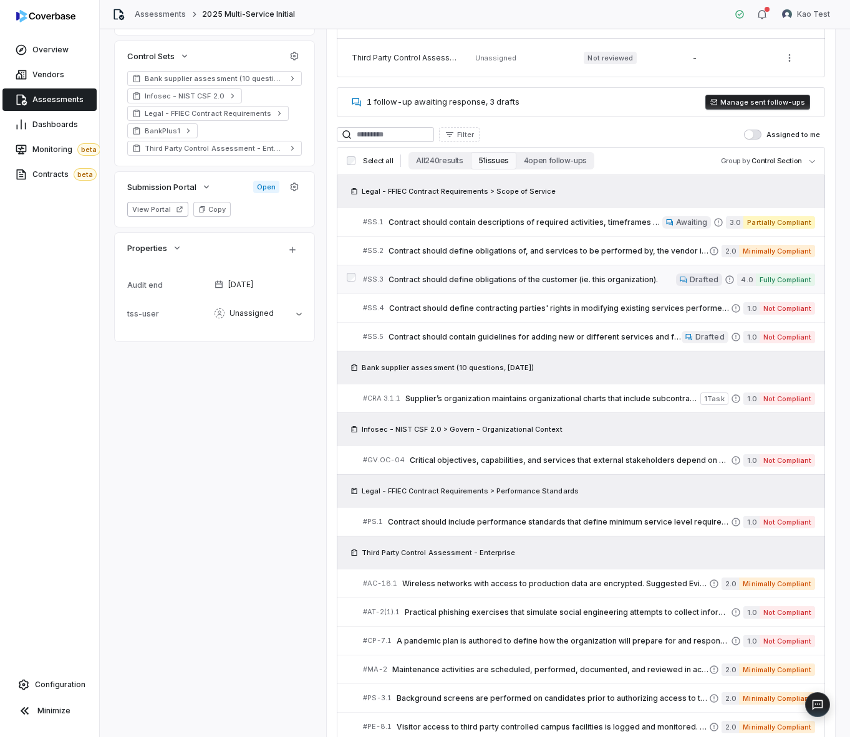
click at [558, 267] on link "# SS.3 Contract should define obligations of the customer (ie. this organizatio…" at bounding box center [589, 280] width 452 height 28
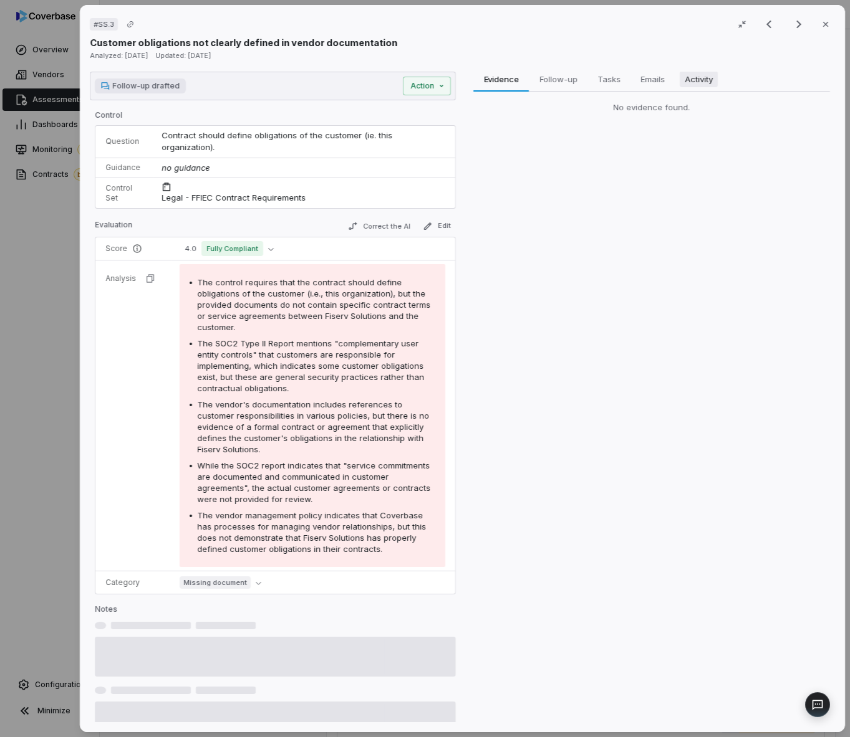
click at [681, 77] on span "Activity" at bounding box center [699, 79] width 38 height 16
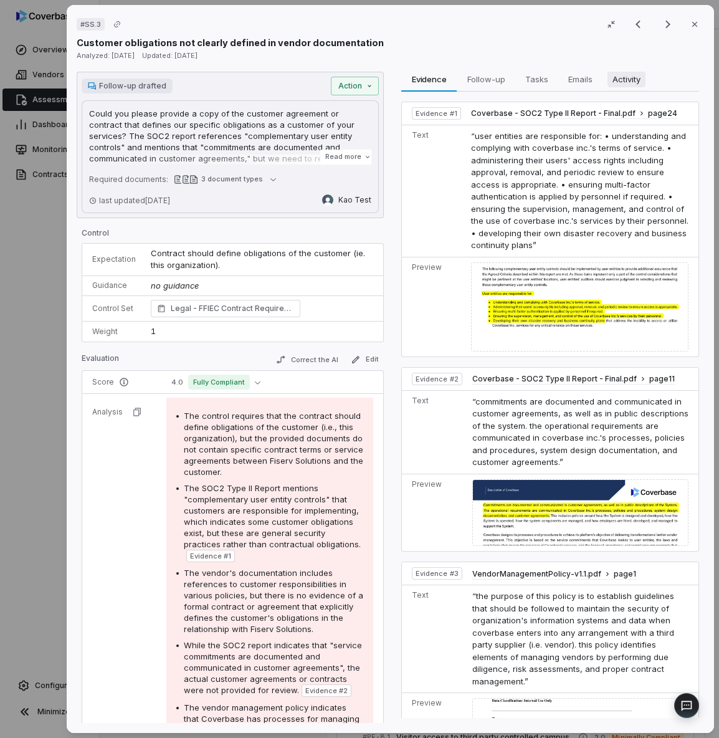
click at [625, 74] on span "Activity" at bounding box center [627, 79] width 38 height 16
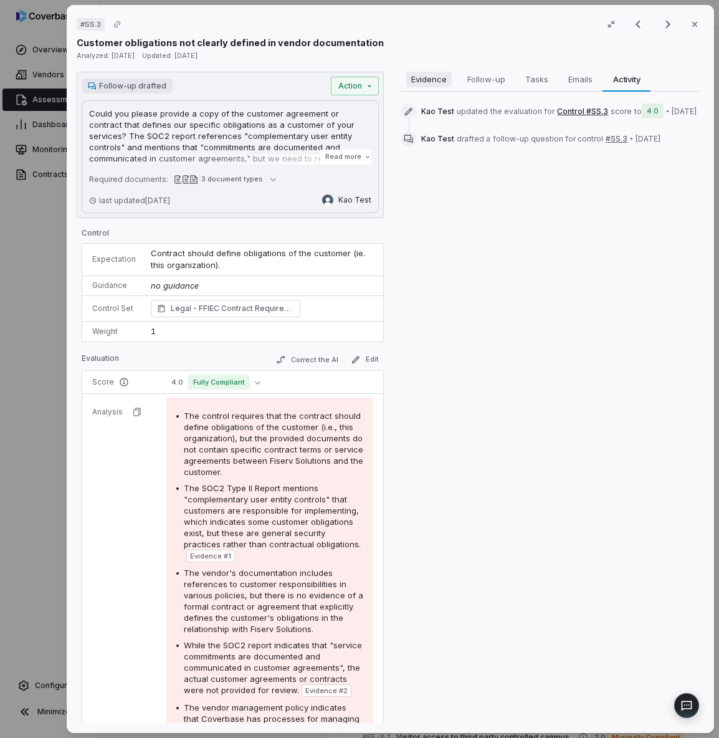
click at [435, 75] on span "Evidence" at bounding box center [430, 79] width 46 height 16
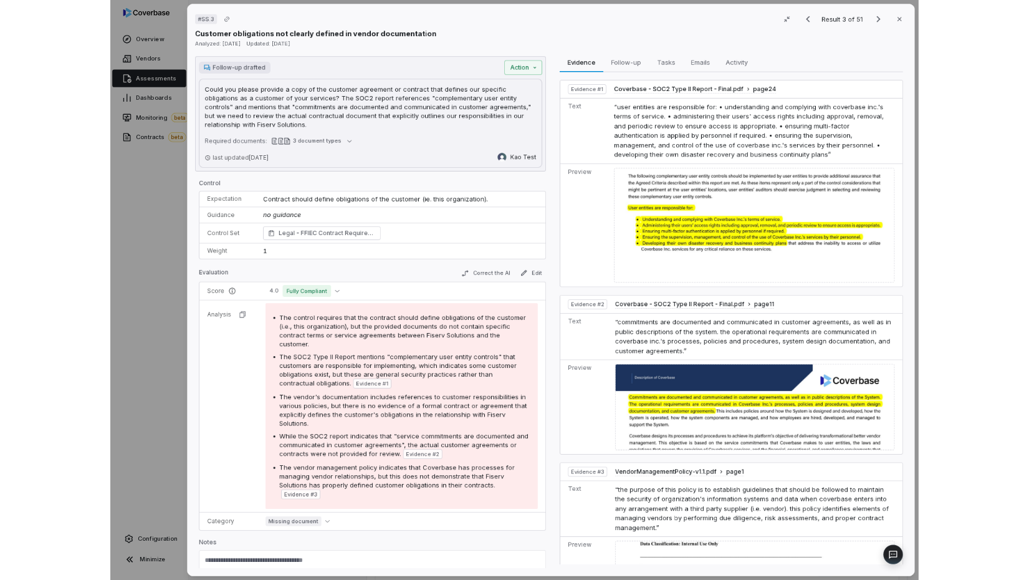
scroll to position [349, 0]
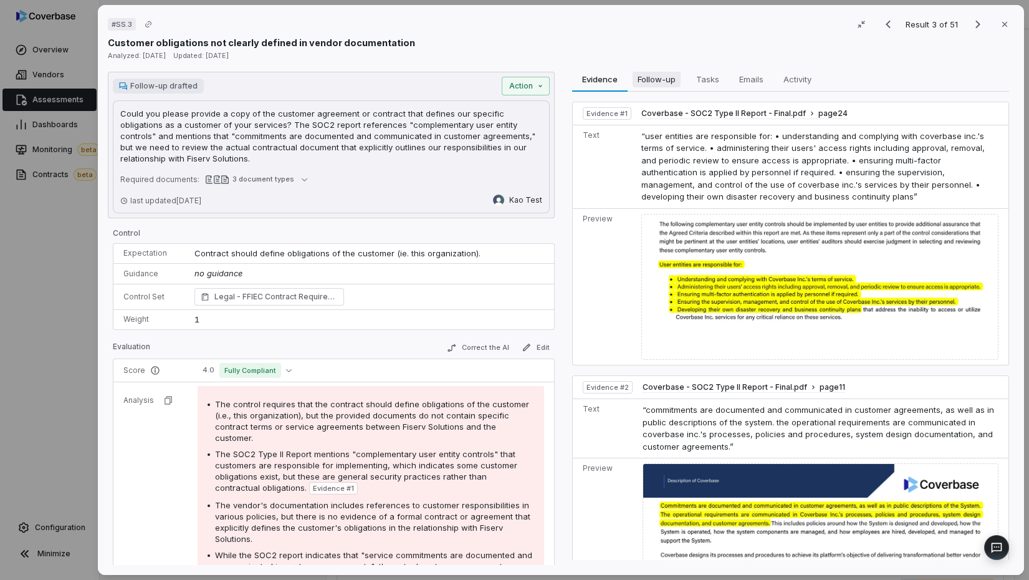
click at [654, 86] on span "Follow-up" at bounding box center [657, 79] width 48 height 16
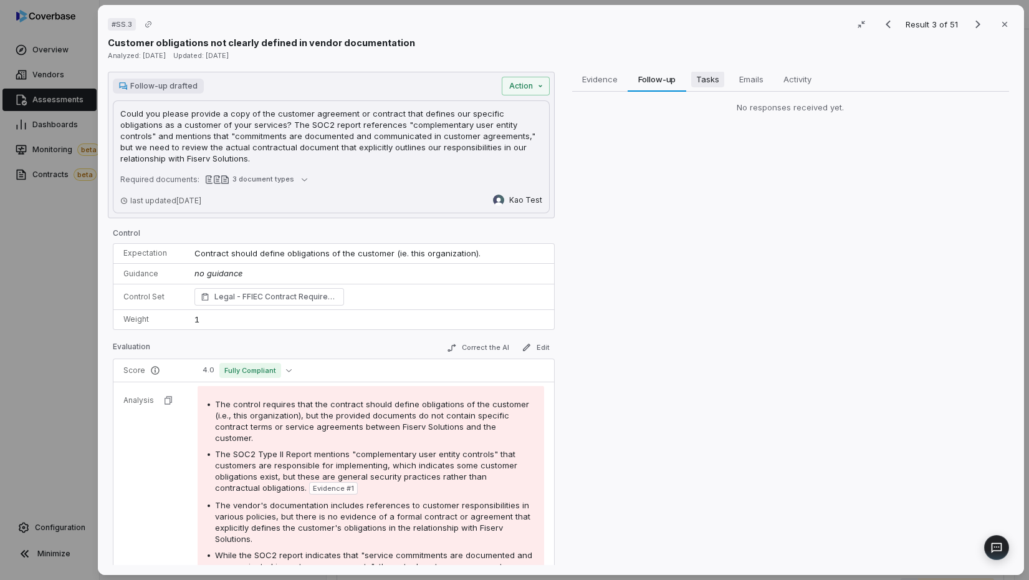
click at [715, 74] on span "Tasks" at bounding box center [707, 79] width 33 height 16
click at [757, 74] on span "Emails" at bounding box center [751, 79] width 34 height 16
click at [760, 79] on span "Emails" at bounding box center [751, 79] width 34 height 16
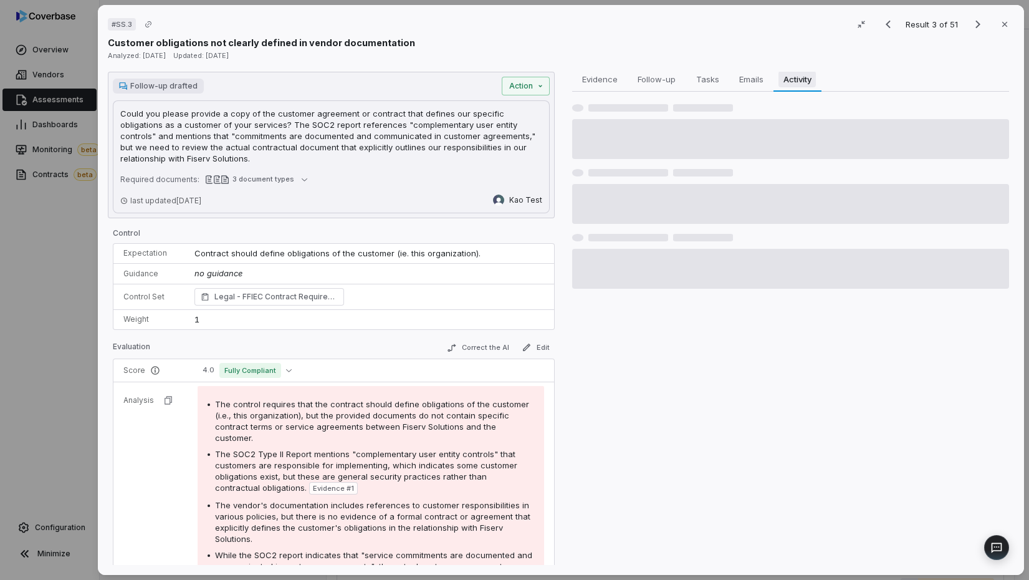
click at [806, 75] on span "Activity" at bounding box center [797, 79] width 37 height 16
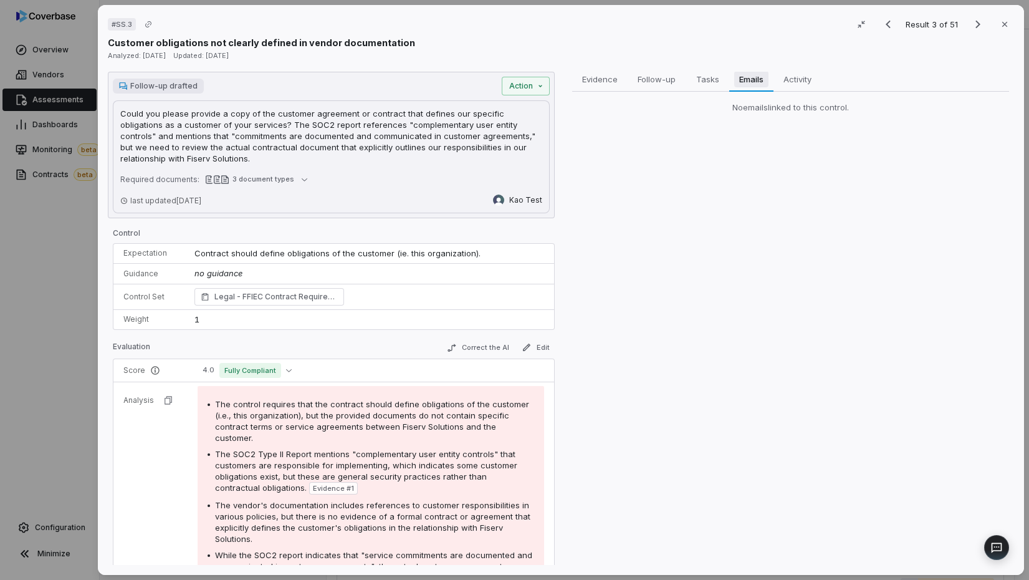
click at [755, 85] on span "Emails" at bounding box center [751, 79] width 34 height 16
click at [688, 85] on button "Tasks Tasks" at bounding box center [707, 79] width 43 height 25
click at [640, 85] on span "Follow-up" at bounding box center [657, 79] width 48 height 16
click at [729, 79] on button "Emails Emails" at bounding box center [751, 79] width 44 height 25
click at [717, 79] on span "Tasks" at bounding box center [707, 79] width 33 height 16
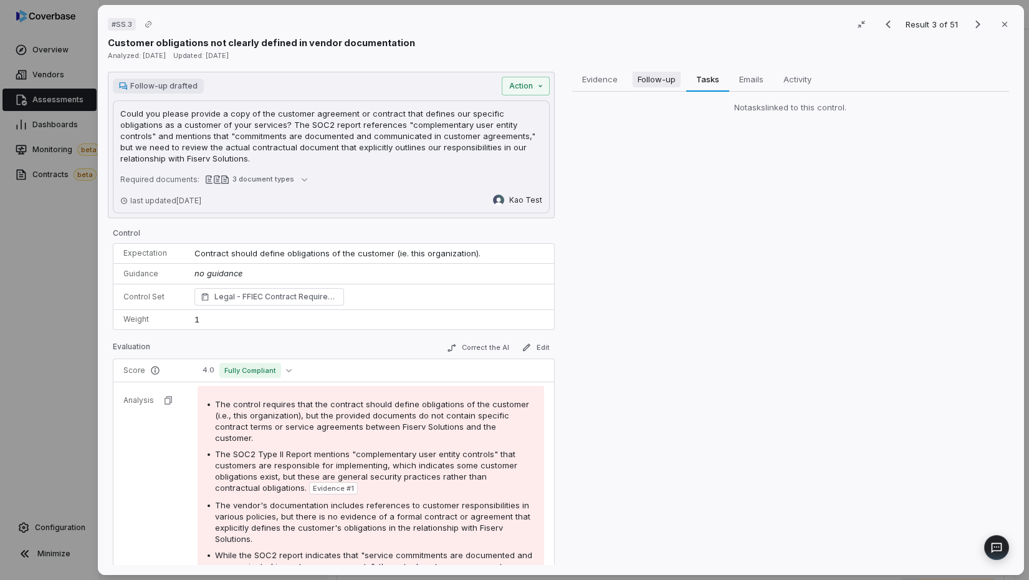
click at [657, 79] on span "Follow-up" at bounding box center [657, 79] width 48 height 16
click at [721, 80] on span "Tasks" at bounding box center [707, 79] width 33 height 16
click at [669, 80] on span "Follow-up" at bounding box center [657, 79] width 48 height 16
click at [718, 80] on span "Tasks" at bounding box center [707, 79] width 33 height 16
click at [769, 80] on button "Emails Emails" at bounding box center [751, 79] width 44 height 25
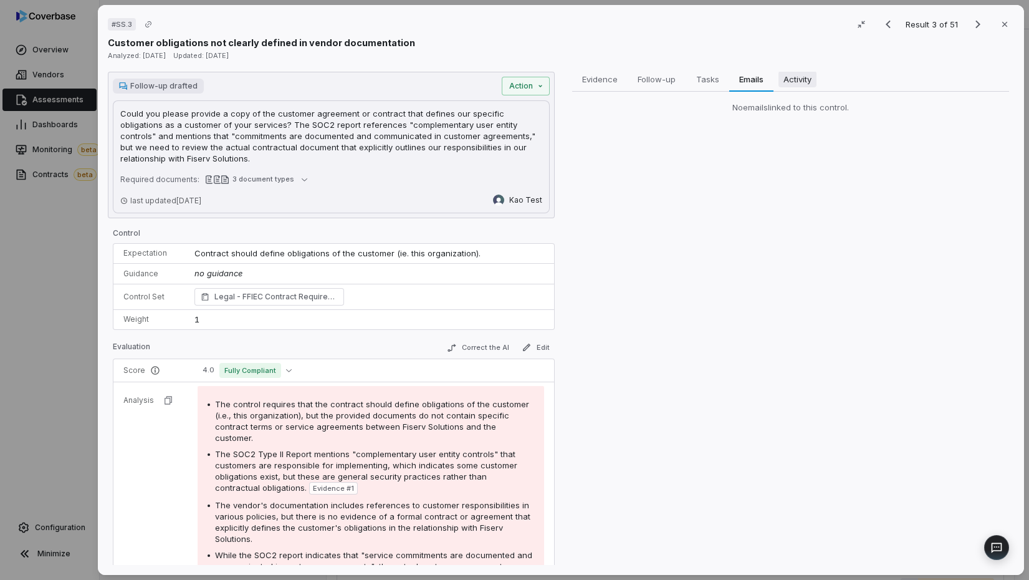
click at [796, 80] on span "Activity" at bounding box center [798, 79] width 38 height 16
click at [747, 80] on span "Emails" at bounding box center [751, 79] width 34 height 16
click at [726, 80] on button "Tasks Tasks" at bounding box center [707, 79] width 43 height 25
click at [684, 80] on button "Follow-up Follow-up" at bounding box center [657, 79] width 59 height 25
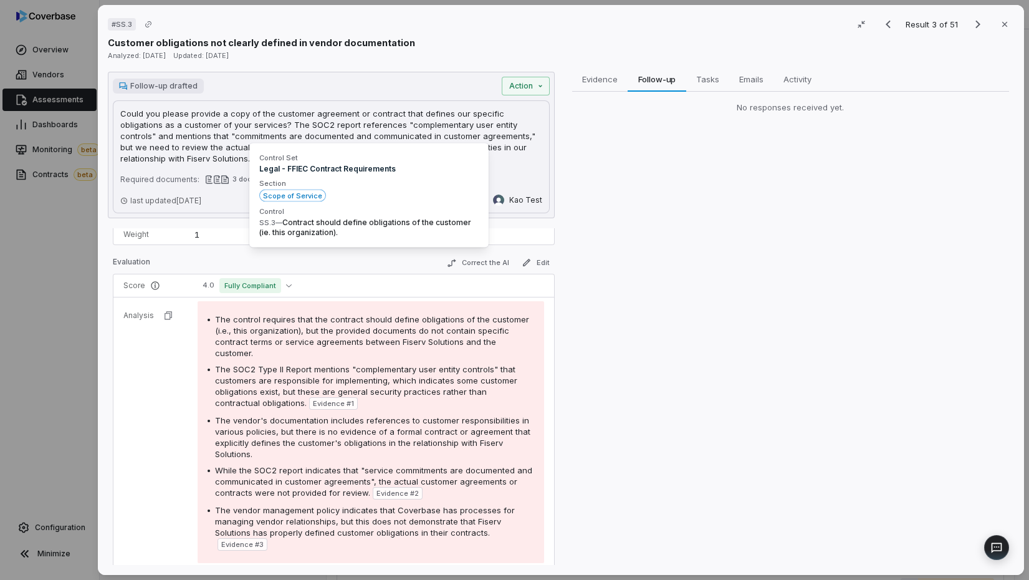
scroll to position [167, 0]
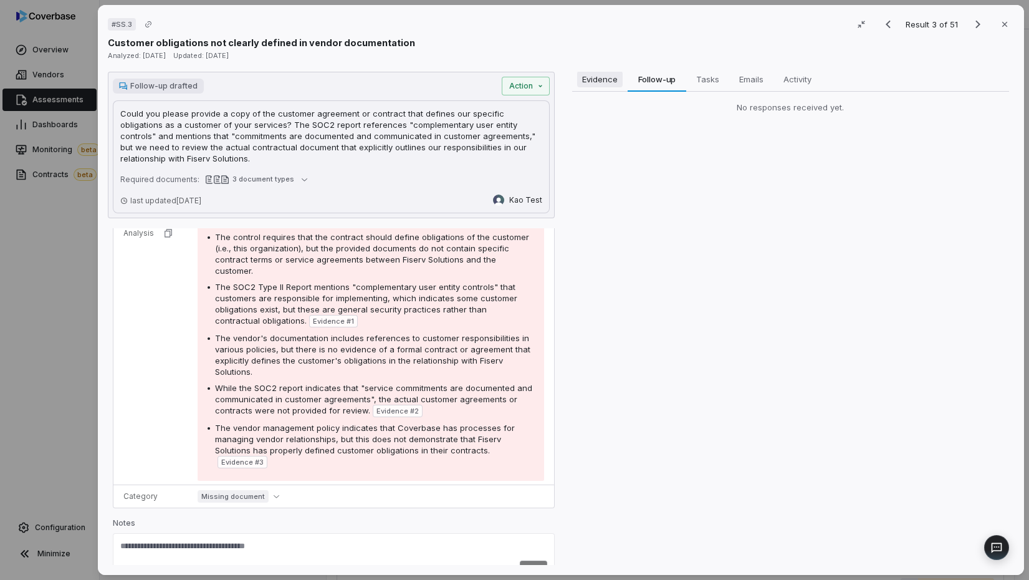
click at [603, 80] on span "Evidence" at bounding box center [600, 79] width 46 height 16
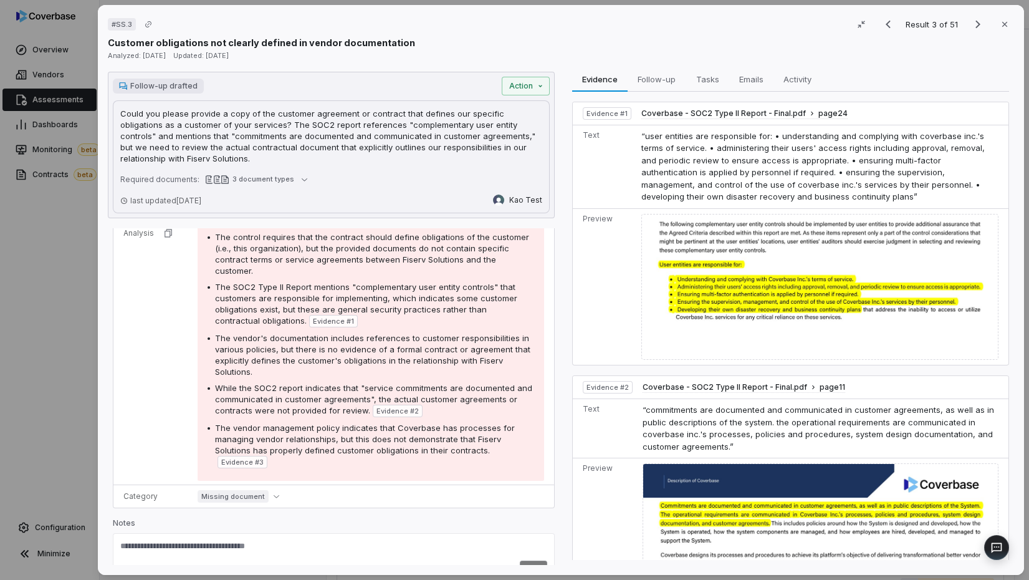
scroll to position [0, 0]
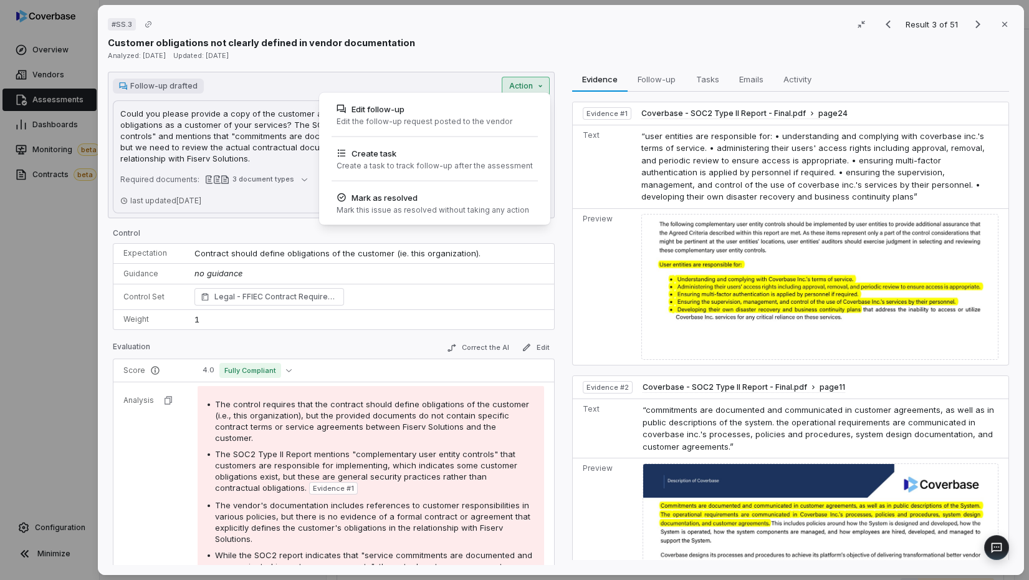
click at [517, 87] on div "# SS.3 Result 3 of 51 Close Customer obligations not clearly defined in vendor …" at bounding box center [514, 290] width 1029 height 580
click at [512, 106] on div "Edit follow-up Edit the follow-up request posted to the vendor" at bounding box center [434, 115] width 221 height 34
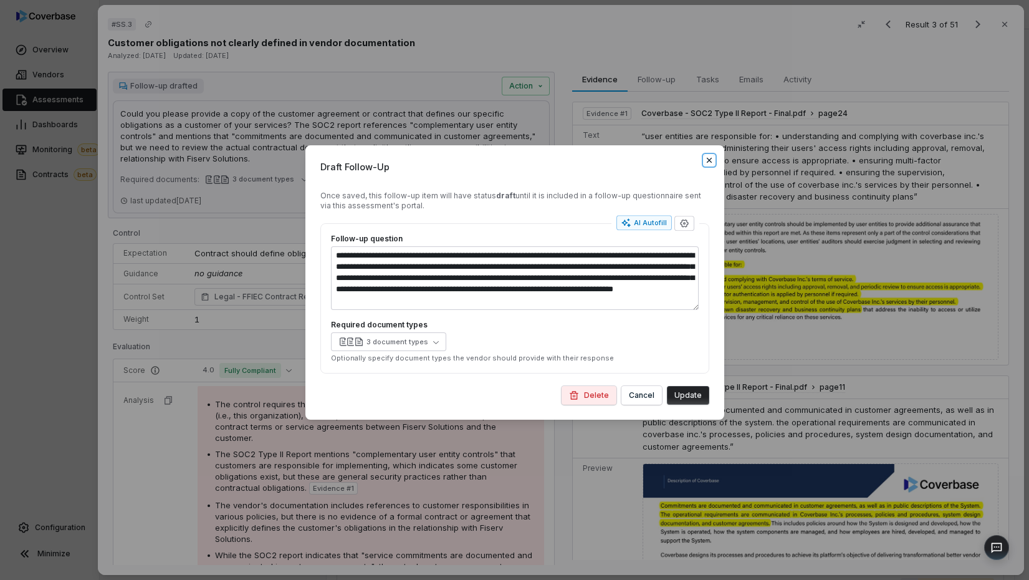
click at [704, 158] on icon "button" at bounding box center [709, 160] width 10 height 10
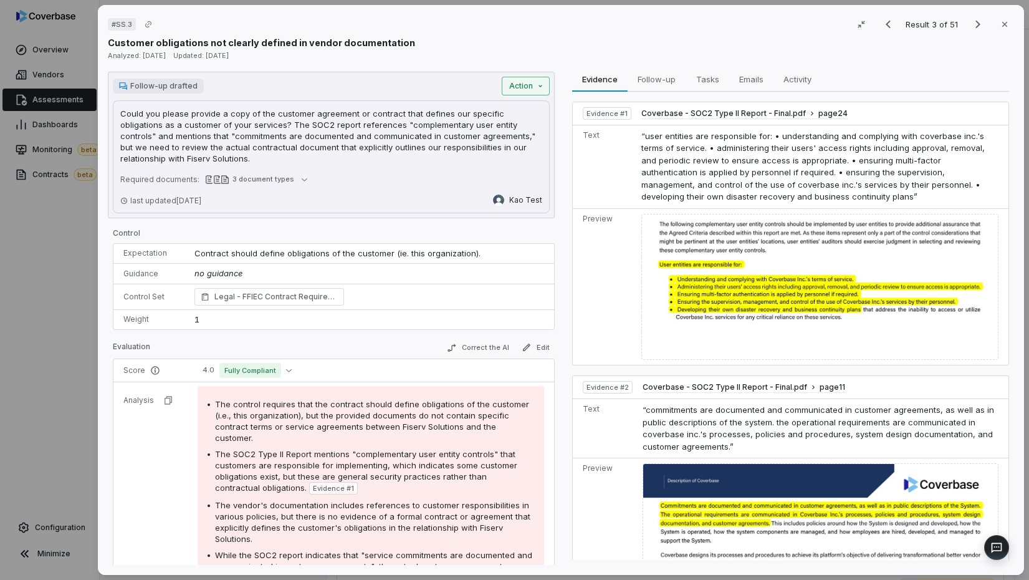
click at [529, 77] on div "# SS.3 Result 3 of 51 Close Customer obligations not clearly defined in vendor …" at bounding box center [514, 290] width 1029 height 580
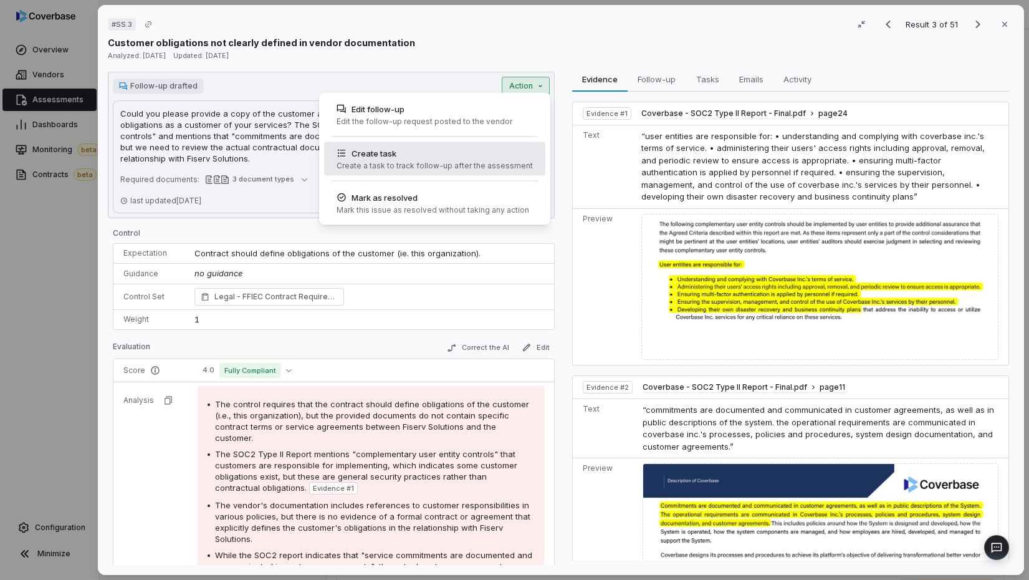
click at [524, 143] on div "Create task Create a task to track follow-up after the assessment" at bounding box center [435, 159] width 206 height 34
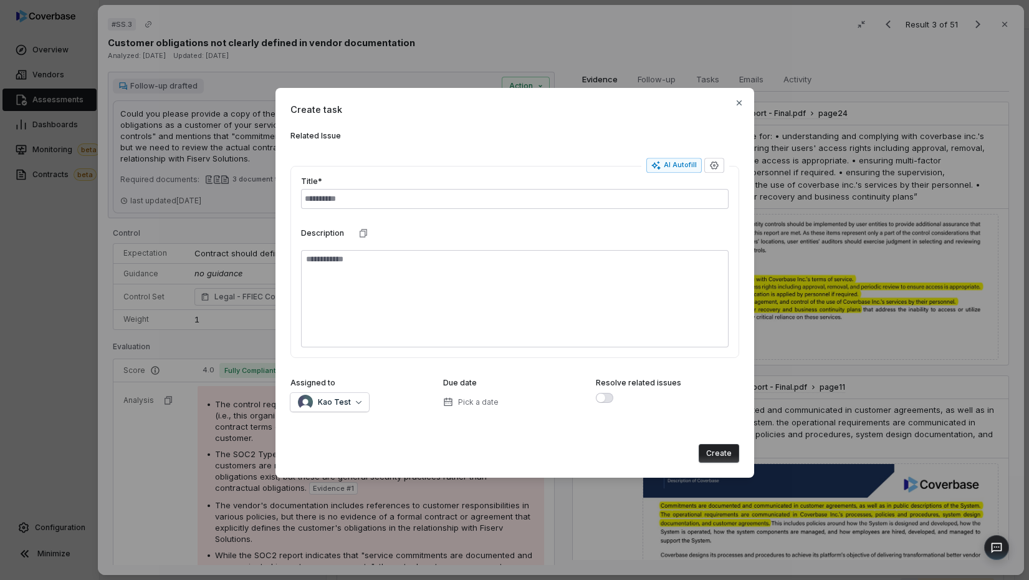
click at [744, 103] on div "Create task Related Issue AI Autofill Title* Description Assigned to Kao Test D…" at bounding box center [515, 283] width 479 height 390
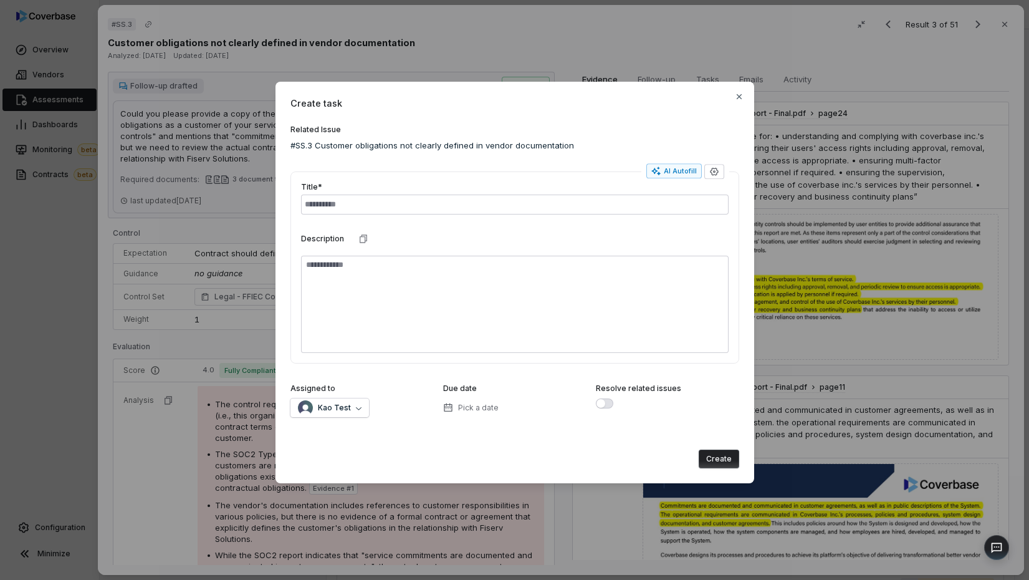
click at [743, 103] on div "Create task Related Issue #SS.3 Customer obligations not clearly defined in ven…" at bounding box center [515, 283] width 479 height 402
click at [739, 100] on icon "button" at bounding box center [739, 97] width 10 height 10
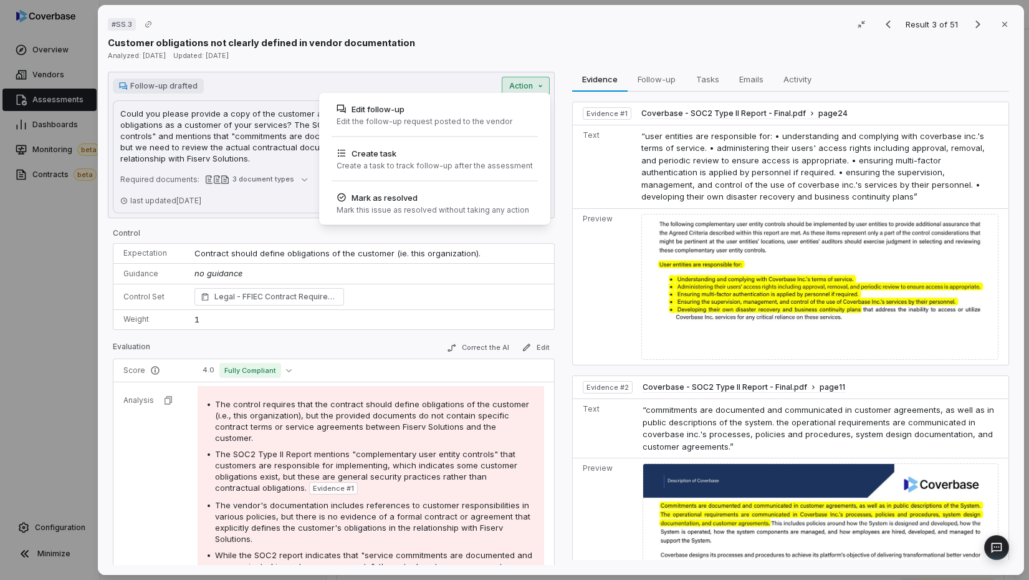
click at [530, 91] on div "# SS.3 Result 3 of 51 Close Customer obligations not clearly defined in vendor …" at bounding box center [514, 290] width 1029 height 580
click at [527, 107] on div "Edit follow-up Edit the follow-up request posted to the vendor" at bounding box center [434, 115] width 221 height 34
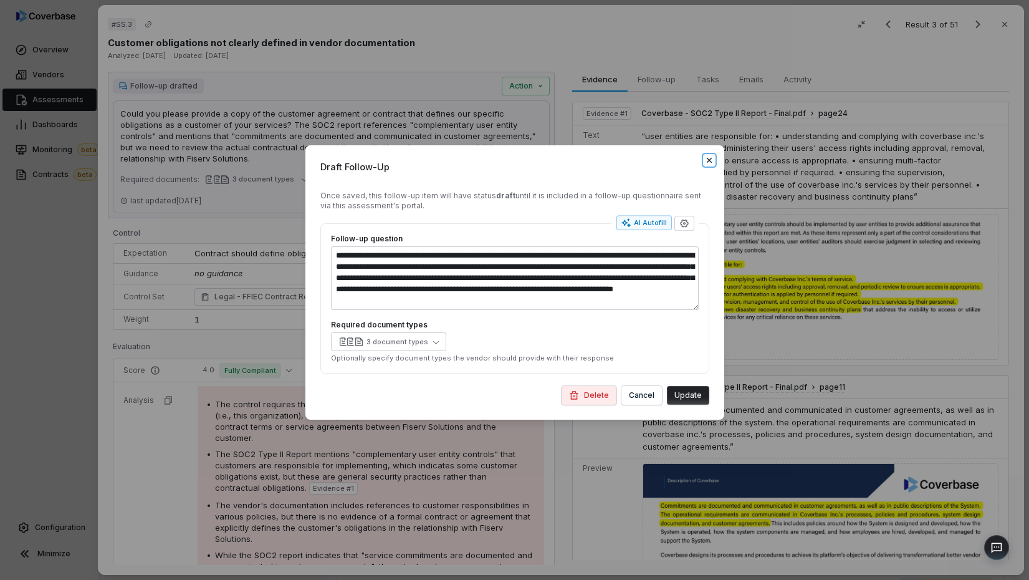
click at [713, 161] on icon "button" at bounding box center [709, 160] width 10 height 10
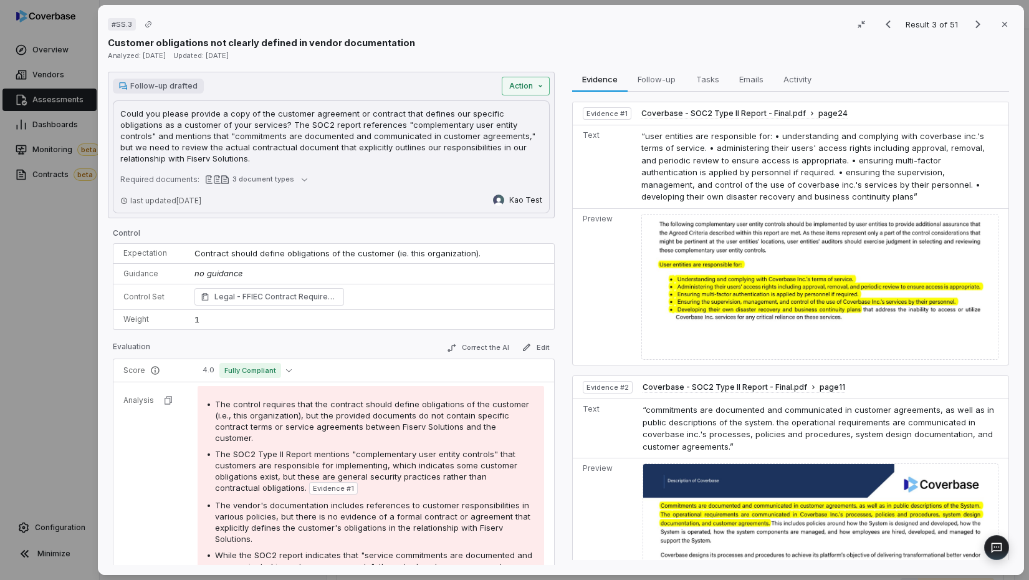
click at [533, 81] on div "# SS.3 Result 3 of 51 Close Customer obligations not clearly defined in vendor …" at bounding box center [514, 290] width 1029 height 580
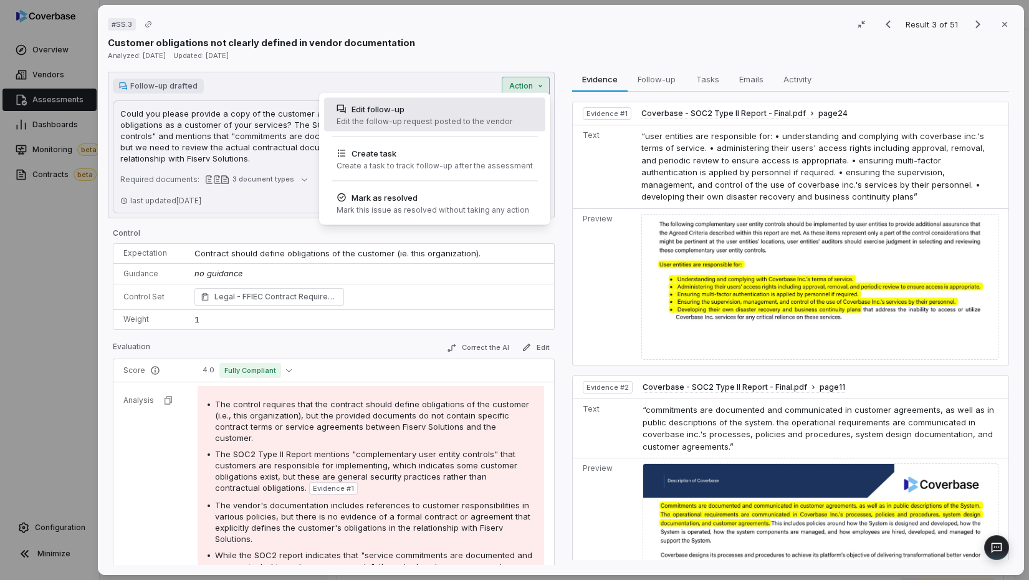
click at [525, 109] on div "Edit follow-up Edit the follow-up request posted to the vendor" at bounding box center [434, 115] width 221 height 34
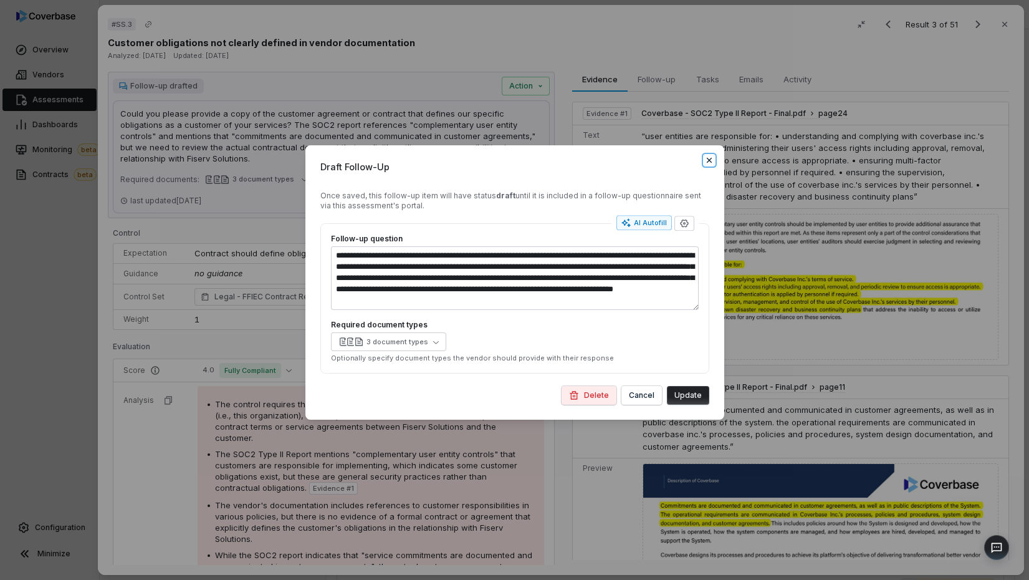
click at [707, 158] on icon "button" at bounding box center [708, 160] width 5 height 5
type textarea "*"
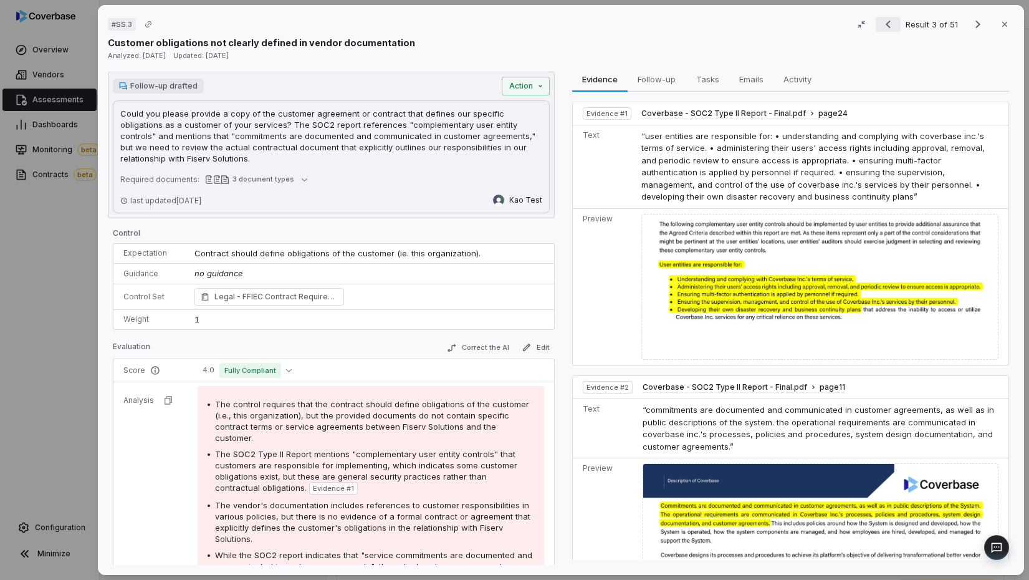
click at [822, 24] on icon "Previous result" at bounding box center [888, 24] width 15 height 15
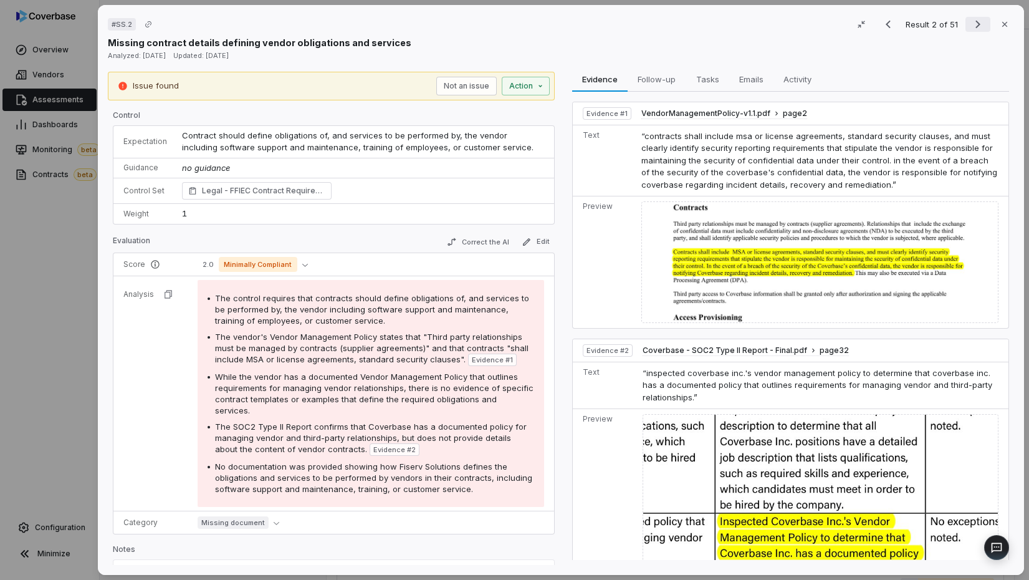
click at [822, 26] on icon "Next result" at bounding box center [978, 24] width 15 height 15
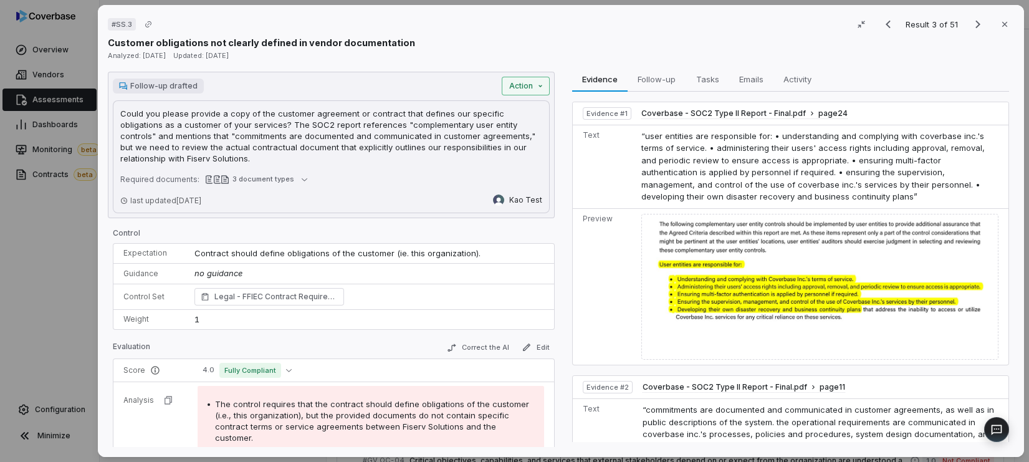
click at [516, 84] on button "Action" at bounding box center [526, 86] width 48 height 19
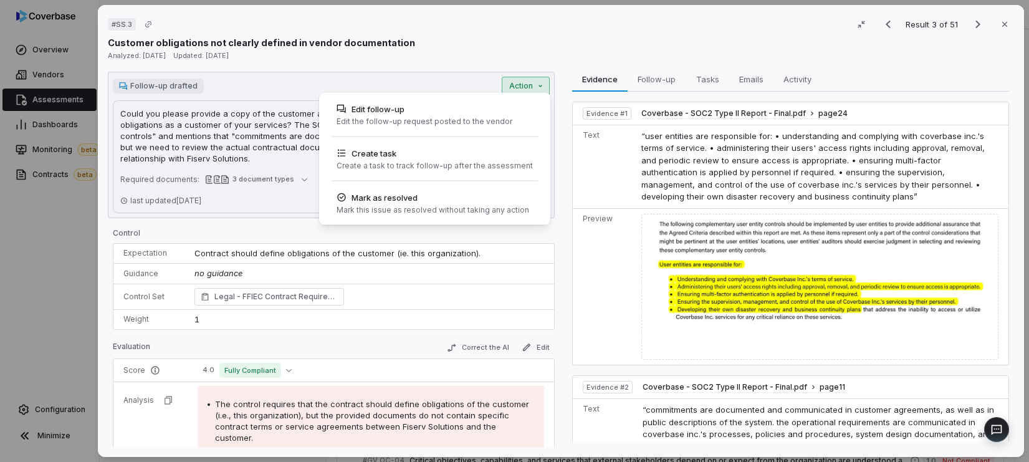
click at [64, 188] on div "# SS.3 Result 3 of 51 Close Customer obligations not clearly defined in vendor …" at bounding box center [514, 231] width 1029 height 462
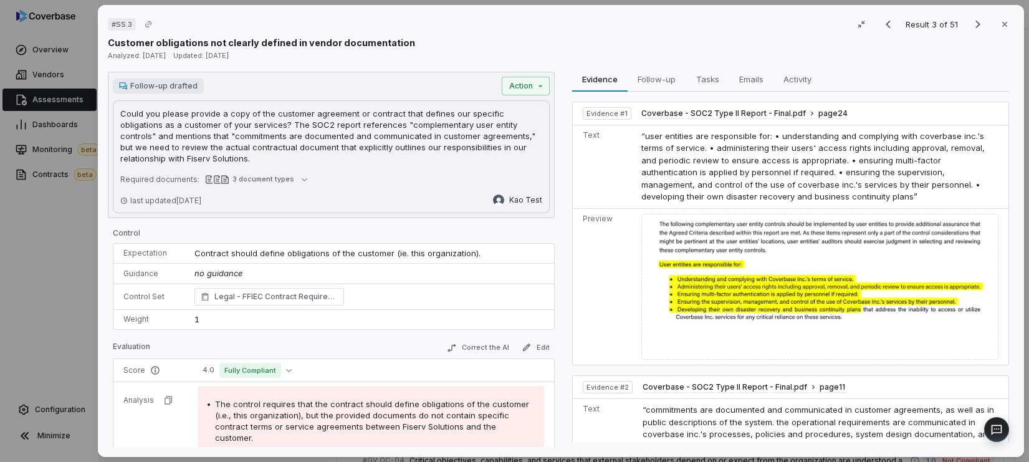
click at [64, 188] on div "# SS.3 Result 3 of 51 Close Customer obligations not clearly defined in vendor …" at bounding box center [514, 231] width 1029 height 462
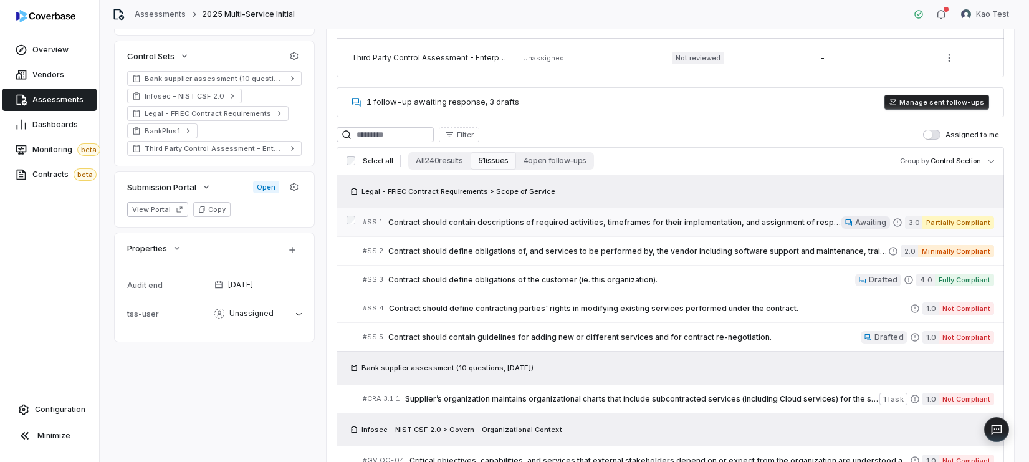
scroll to position [408, 0]
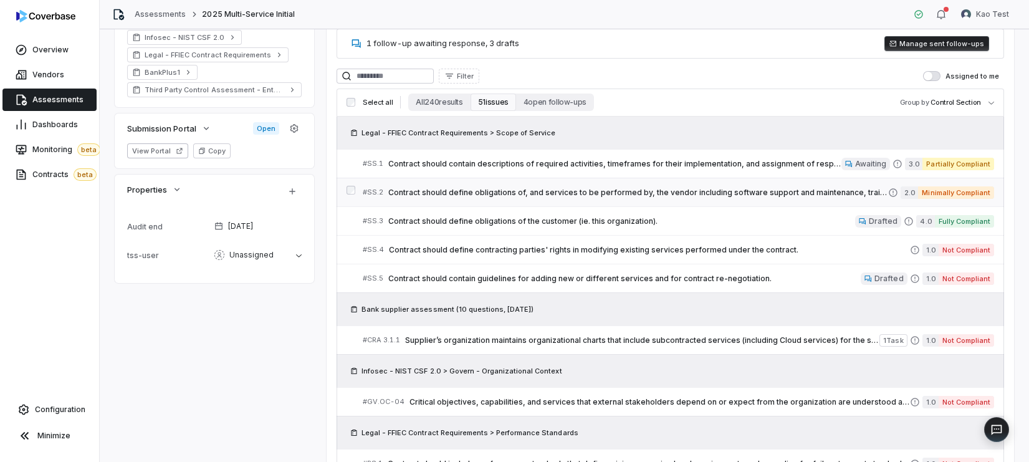
click at [576, 201] on link "# SS.2 Contract should define obligations of, and services to be performed by, …" at bounding box center [678, 192] width 631 height 28
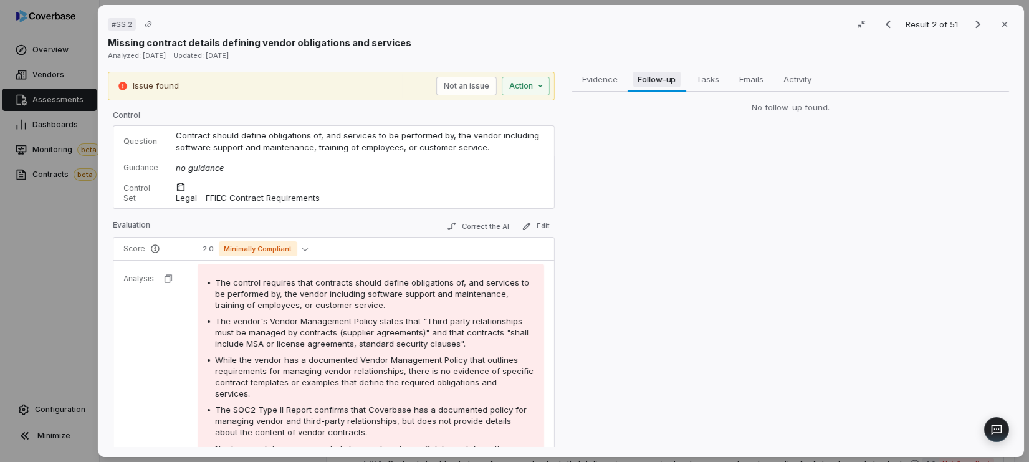
click at [638, 80] on span "Follow-up" at bounding box center [657, 79] width 48 height 16
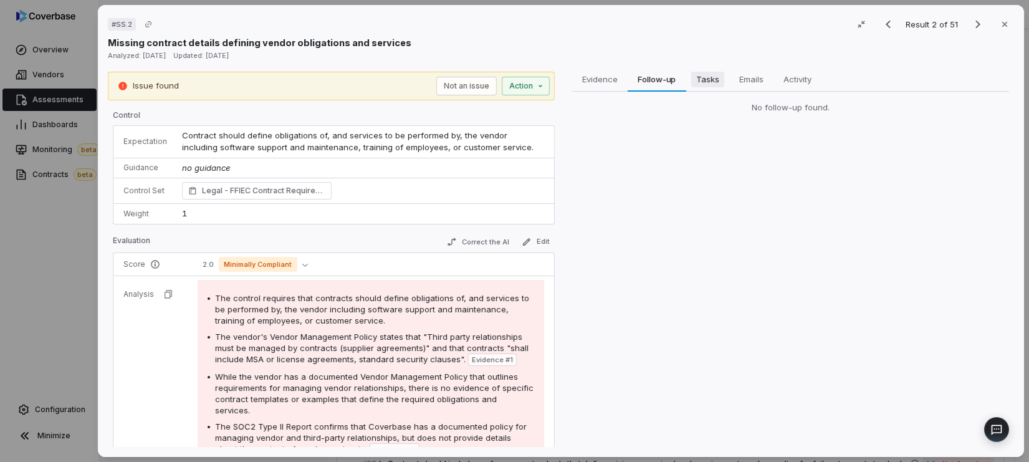
click at [703, 80] on span "Tasks" at bounding box center [707, 79] width 33 height 16
click at [745, 80] on span "Emails" at bounding box center [751, 79] width 34 height 16
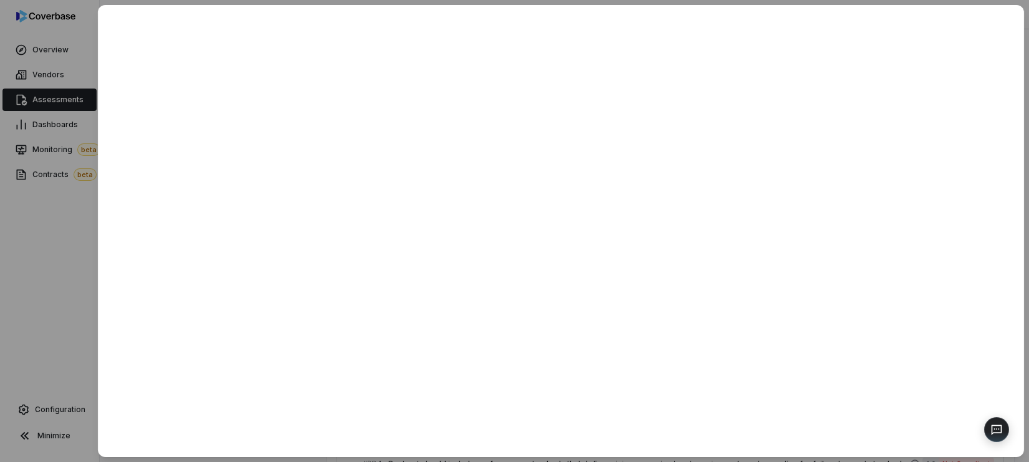
click at [65, 236] on div at bounding box center [514, 231] width 1029 height 462
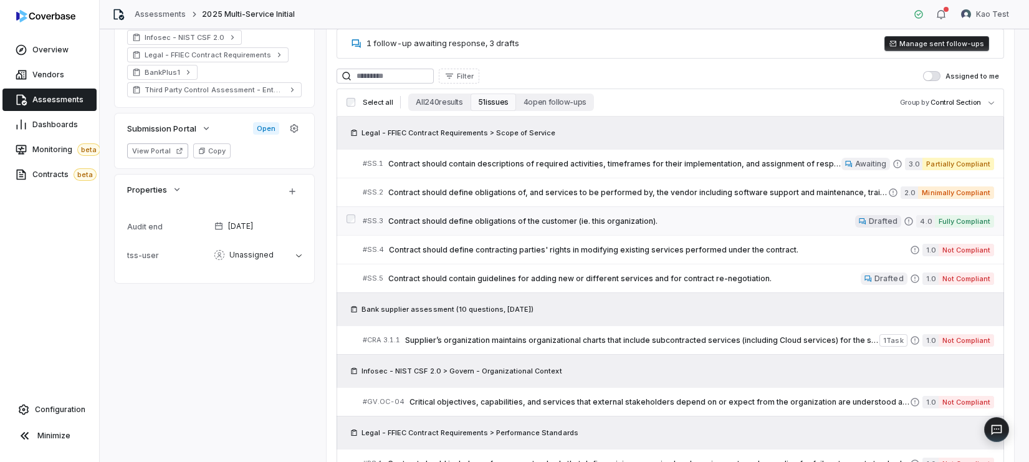
click at [746, 229] on link "# SS.3 Contract should define obligations of the customer (ie. this organizatio…" at bounding box center [678, 221] width 631 height 28
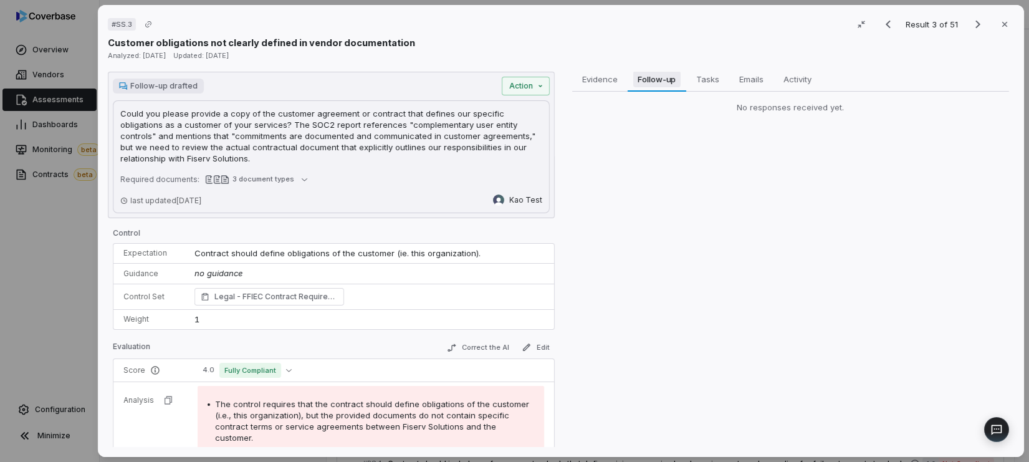
click at [649, 84] on span "Follow-up" at bounding box center [657, 79] width 48 height 16
click at [699, 84] on span "Tasks" at bounding box center [707, 79] width 32 height 16
click at [751, 76] on span "Emails" at bounding box center [751, 79] width 34 height 16
click at [802, 76] on span "Activity" at bounding box center [798, 79] width 38 height 16
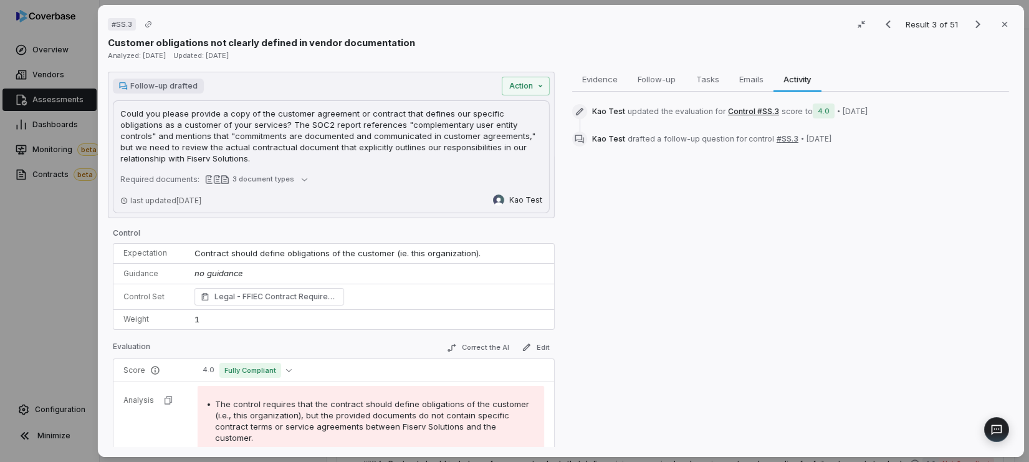
click at [15, 252] on div "# SS.3 Result 3 of 51 Close Customer obligations not clearly defined in vendor …" at bounding box center [514, 231] width 1029 height 462
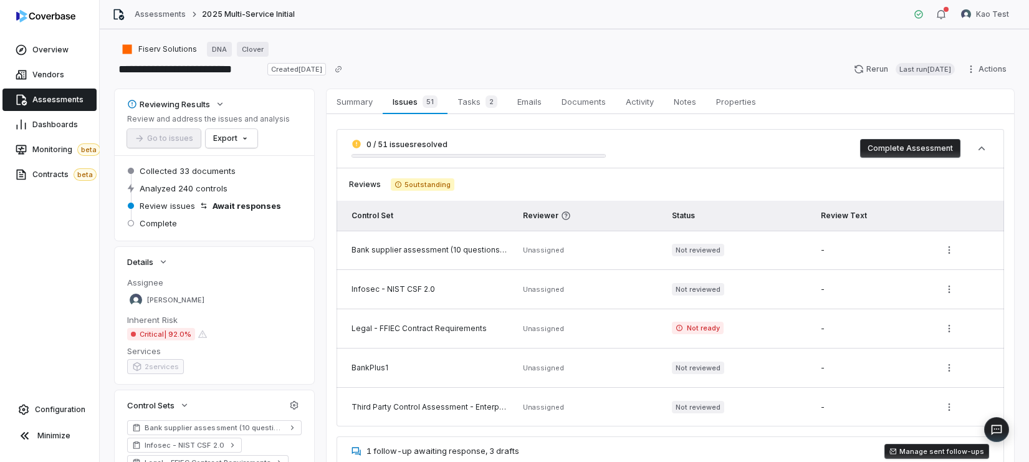
click at [54, 102] on span "Assessments" at bounding box center [57, 100] width 51 height 10
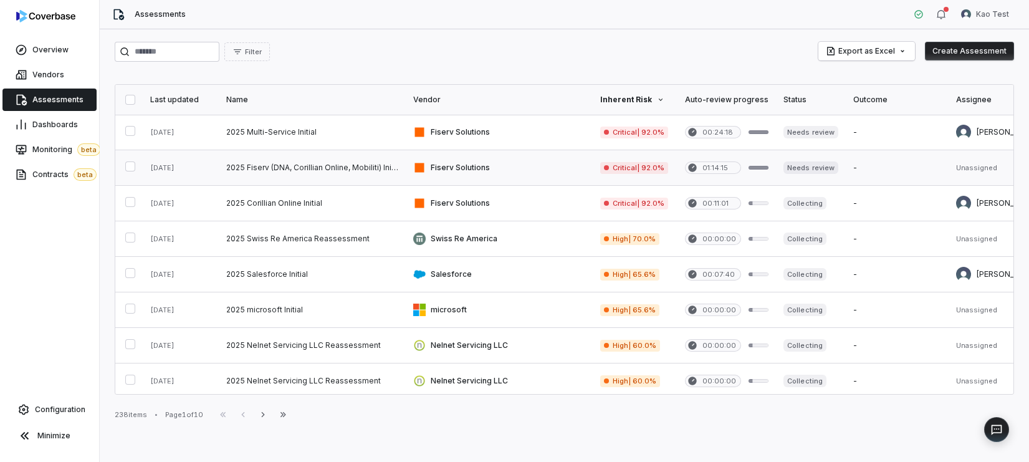
click at [383, 178] on link at bounding box center [312, 167] width 187 height 35
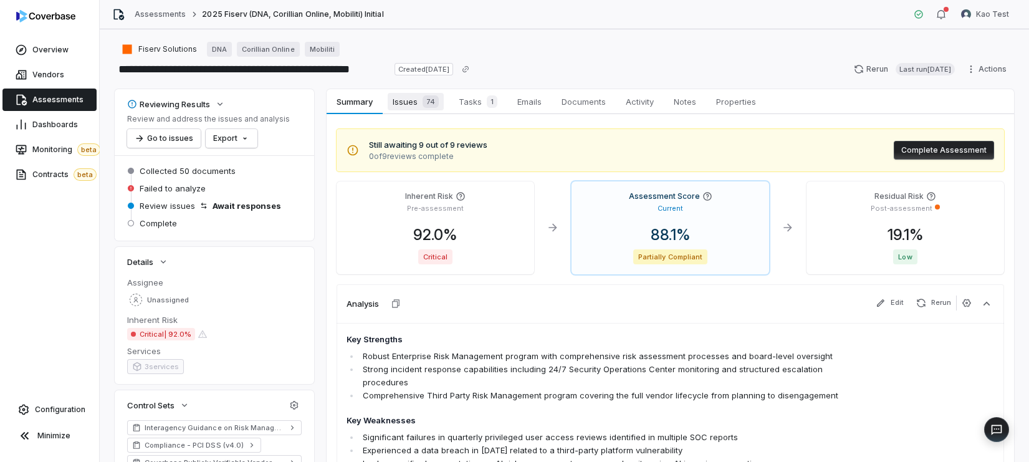
click at [434, 97] on span "74" at bounding box center [431, 101] width 16 height 12
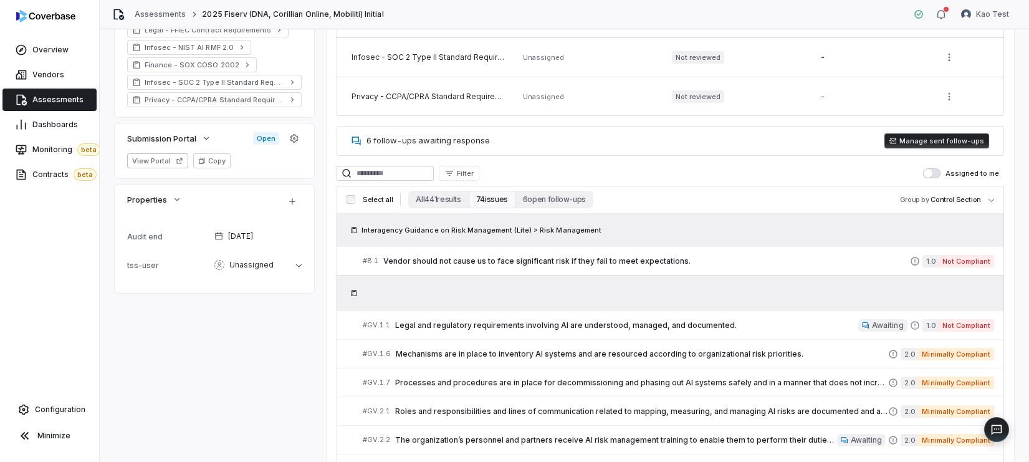
scroll to position [563, 0]
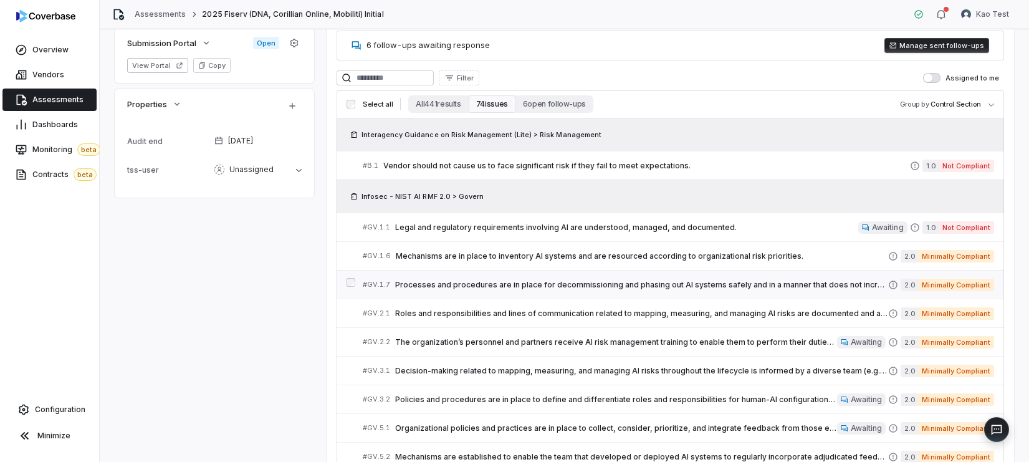
click at [686, 275] on link "# GV.1.7 Processes and procedures are in place for decommissioning and phasing …" at bounding box center [678, 285] width 631 height 28
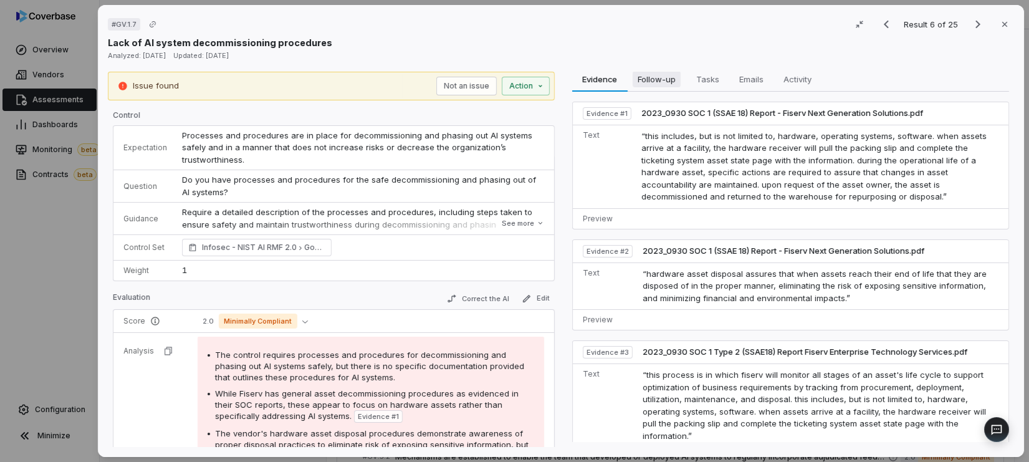
click at [648, 80] on span "Follow-up" at bounding box center [657, 79] width 48 height 16
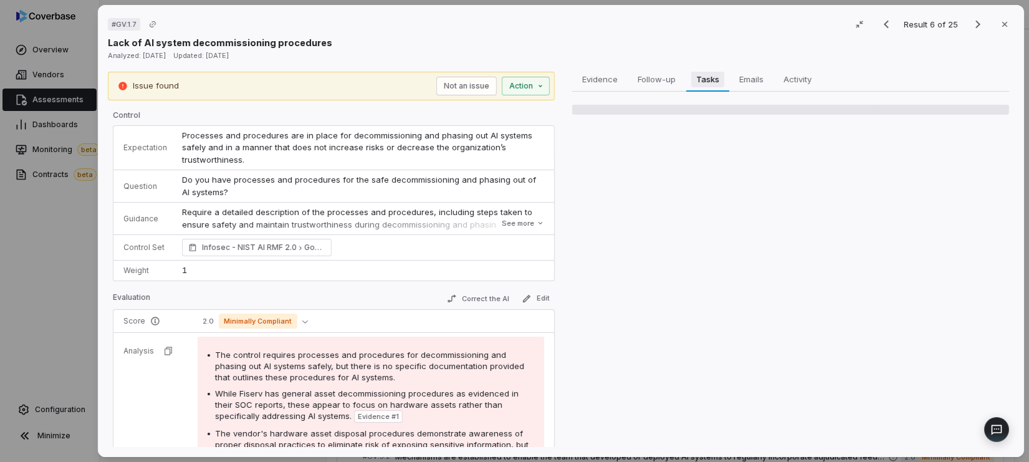
click at [709, 77] on span "Tasks" at bounding box center [707, 79] width 32 height 16
click at [748, 82] on span "Emails" at bounding box center [751, 79] width 34 height 16
click at [810, 83] on span "Activity" at bounding box center [798, 79] width 38 height 16
click at [649, 66] on div "# GV.1.7 Result 6 of 25 Close Lack of AI system decommissioning procedures Anal…" at bounding box center [561, 231] width 926 height 452
click at [653, 82] on span "Follow-up" at bounding box center [657, 79] width 48 height 16
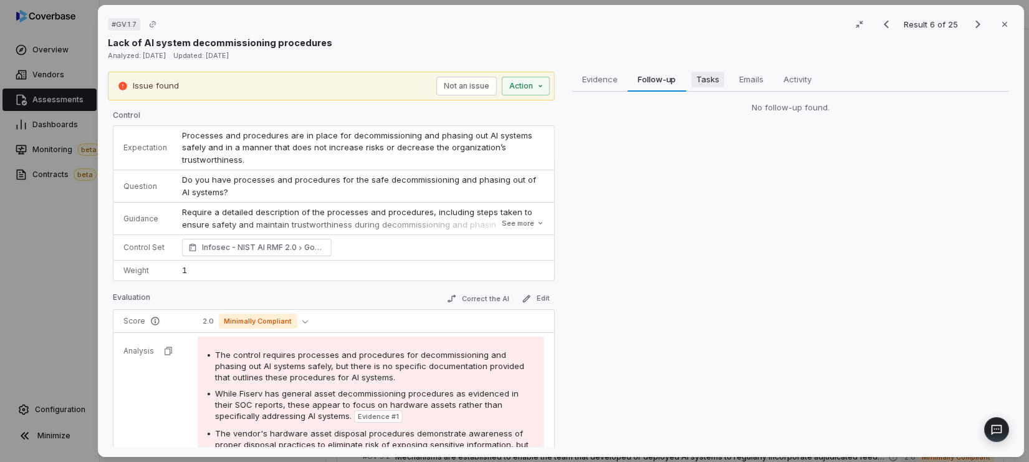
click at [687, 82] on button "Tasks Tasks" at bounding box center [707, 79] width 43 height 25
click at [745, 82] on span "Emails" at bounding box center [751, 79] width 34 height 16
click at [779, 82] on span "Activity" at bounding box center [797, 79] width 37 height 16
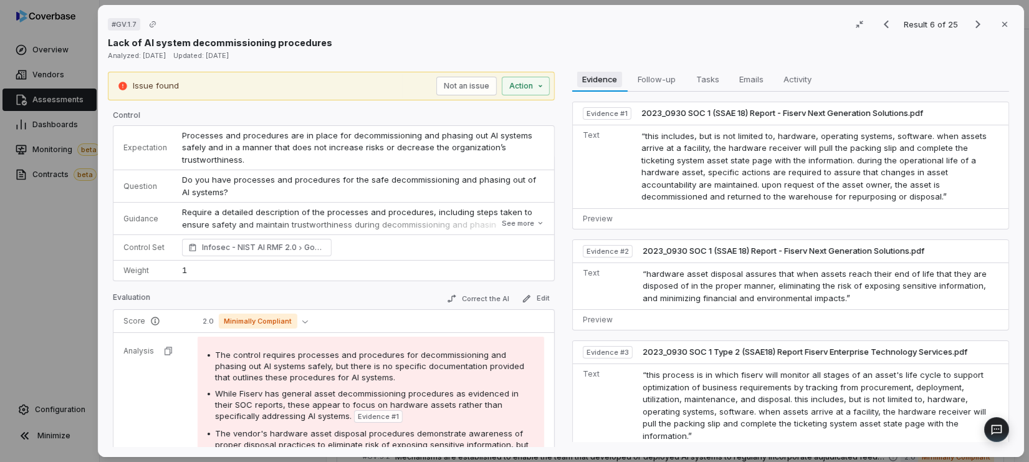
click at [578, 77] on span "Evidence" at bounding box center [600, 79] width 45 height 16
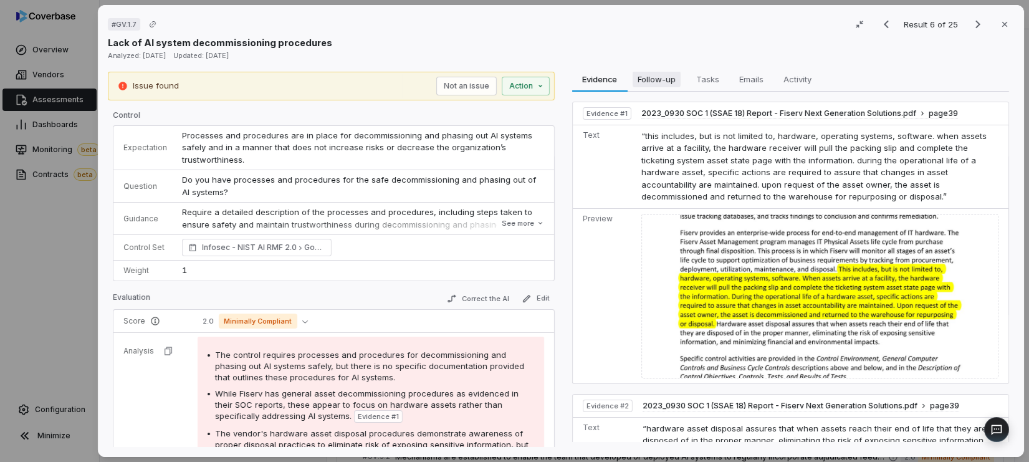
click at [664, 79] on span "Follow-up" at bounding box center [657, 79] width 48 height 16
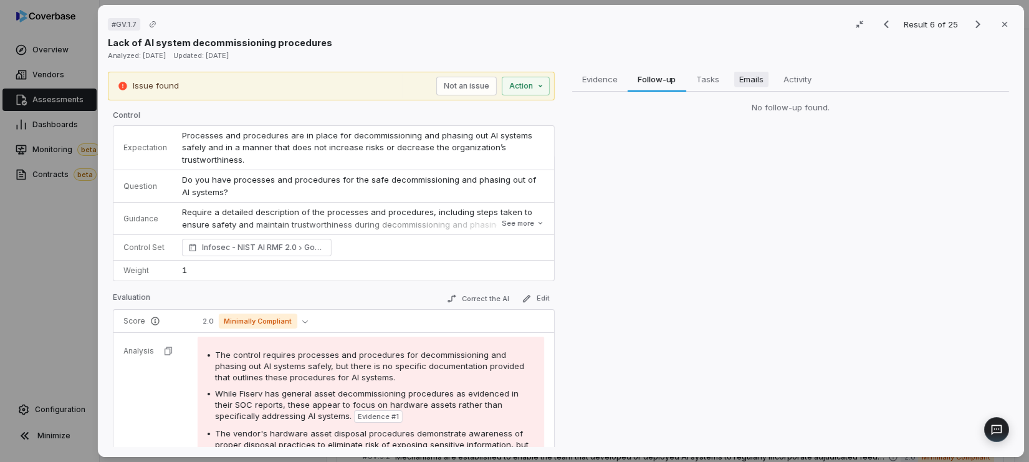
click at [729, 79] on button "Emails Emails" at bounding box center [751, 79] width 44 height 25
click at [707, 79] on span "Tasks" at bounding box center [707, 79] width 33 height 16
click at [800, 79] on span "Activity" at bounding box center [797, 79] width 37 height 16
click at [739, 79] on span "Emails" at bounding box center [751, 79] width 34 height 16
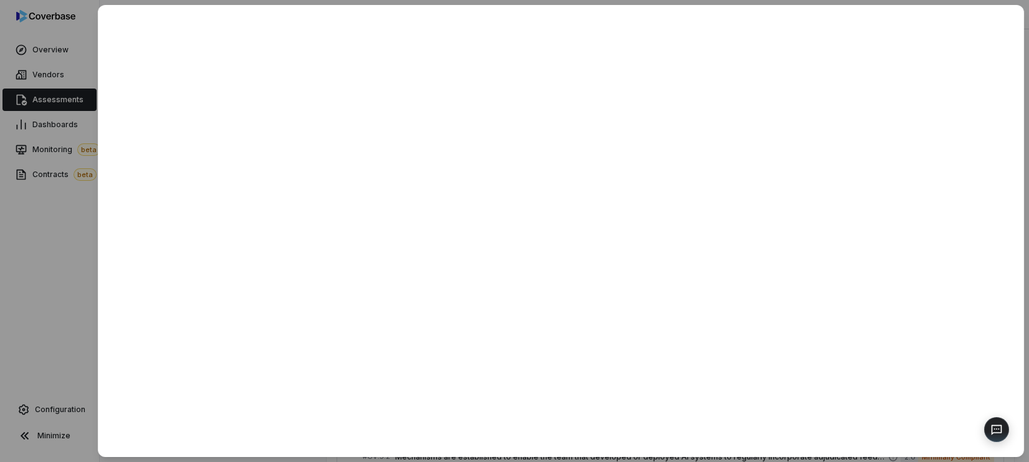
click at [65, 150] on div at bounding box center [514, 231] width 1029 height 462
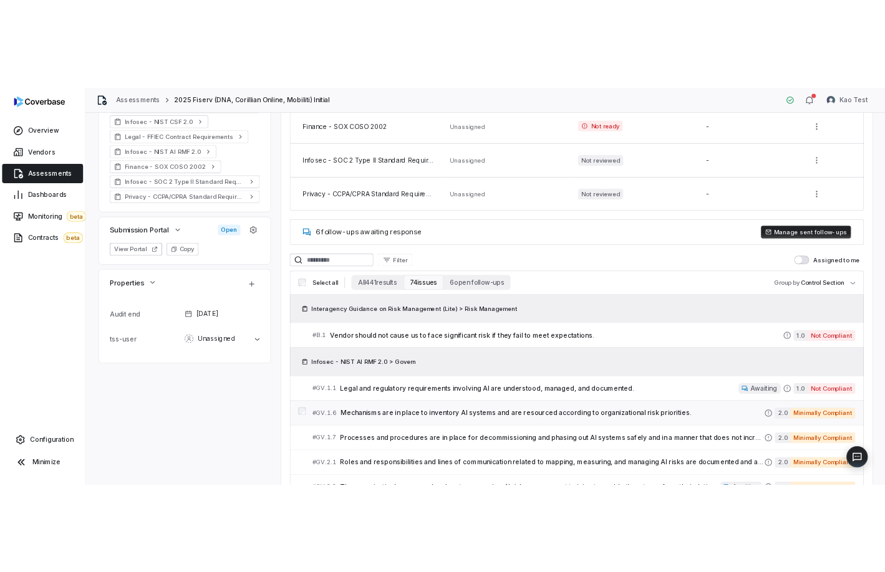
scroll to position [625, 0]
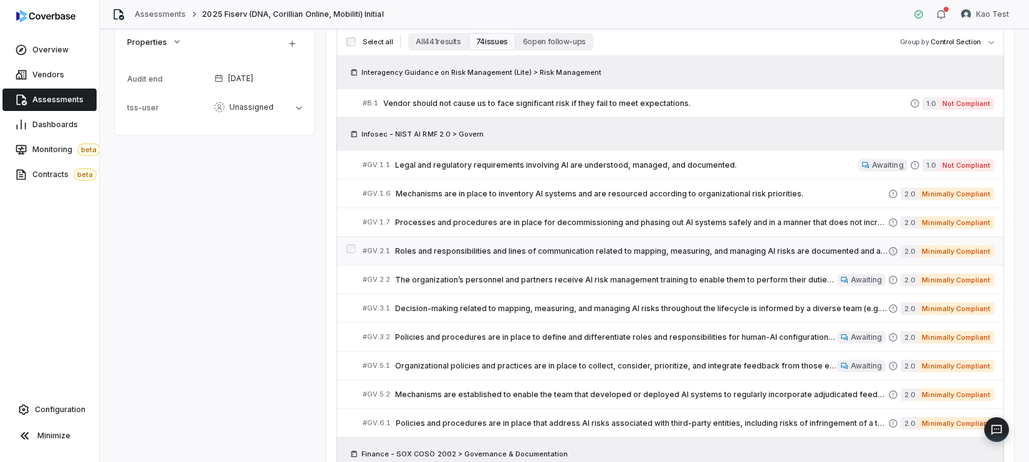
click at [590, 259] on link "# GV.2.1 Roles and responsibilities and lines of communication related to mappi…" at bounding box center [678, 251] width 631 height 28
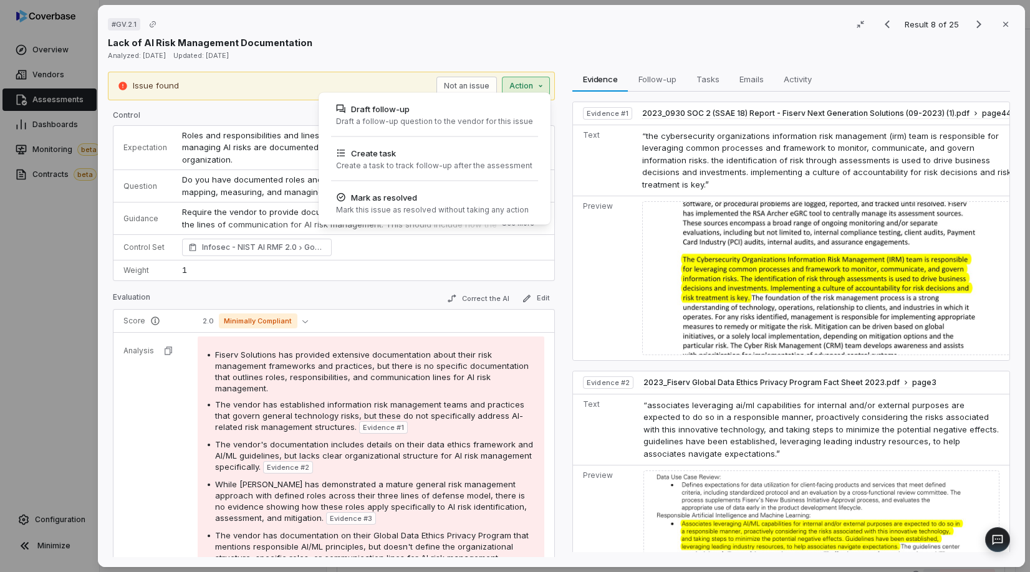
click at [532, 77] on div "# GV.2.1 Result 8 of 25 Close Lack of AI Risk Management Documentation Analyzed…" at bounding box center [515, 286] width 1030 height 572
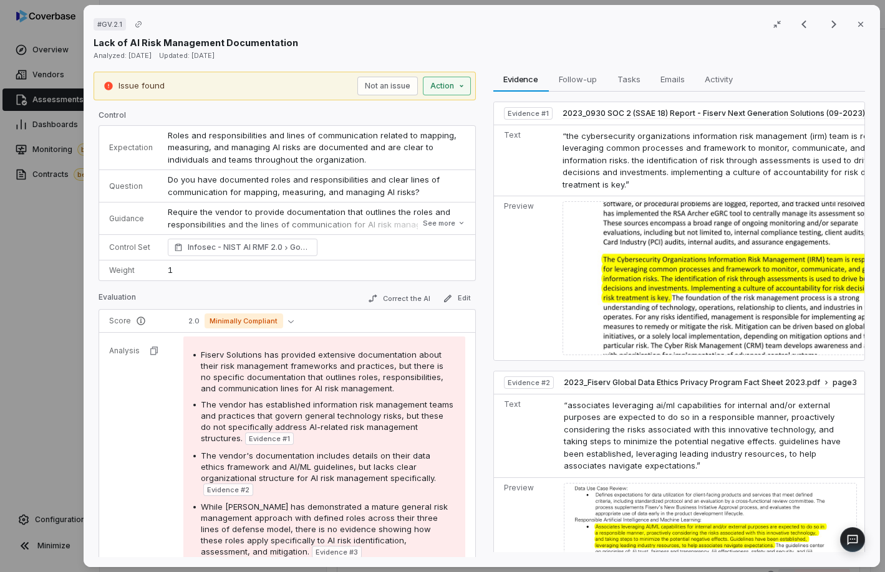
click at [455, 91] on div "Issue found Not an issue Action" at bounding box center [285, 86] width 382 height 29
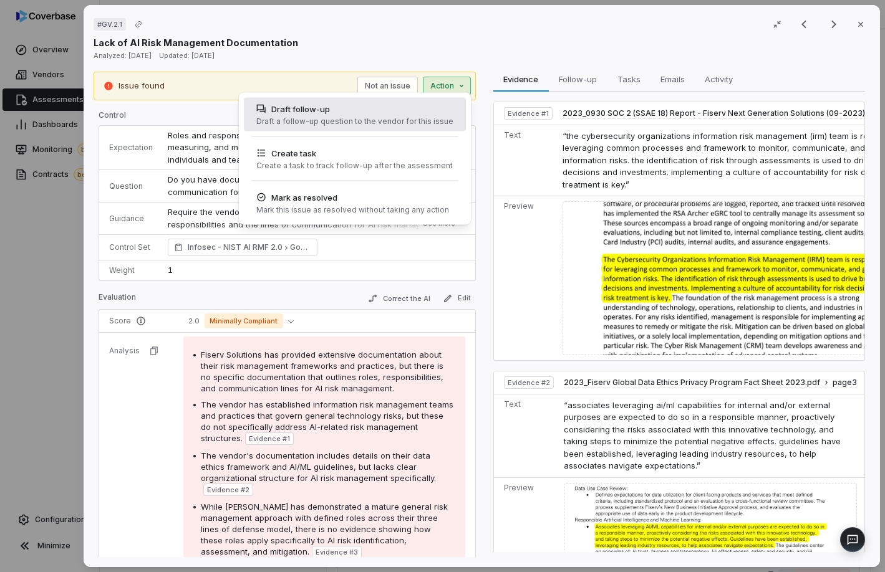
click at [439, 110] on div "Draft follow-up" at bounding box center [354, 109] width 197 height 12
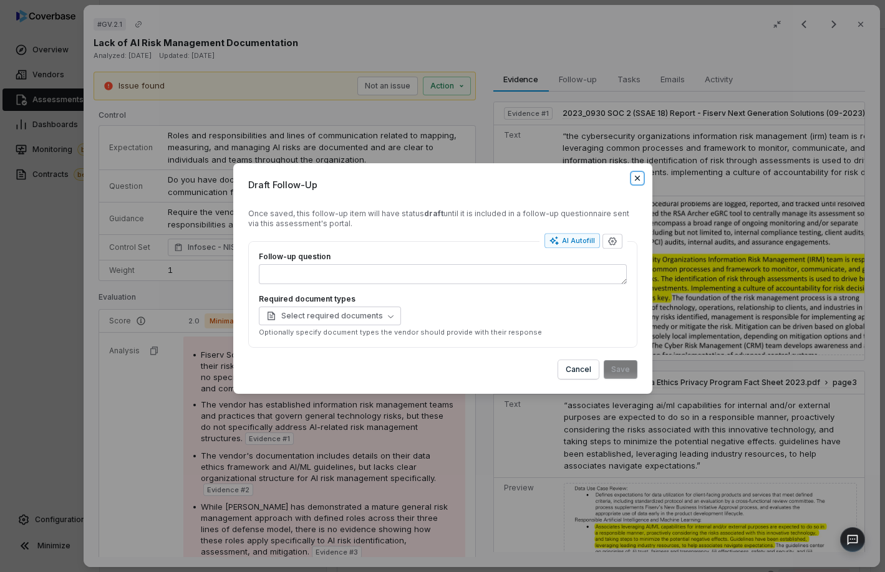
click at [637, 180] on icon "button" at bounding box center [637, 178] width 10 height 10
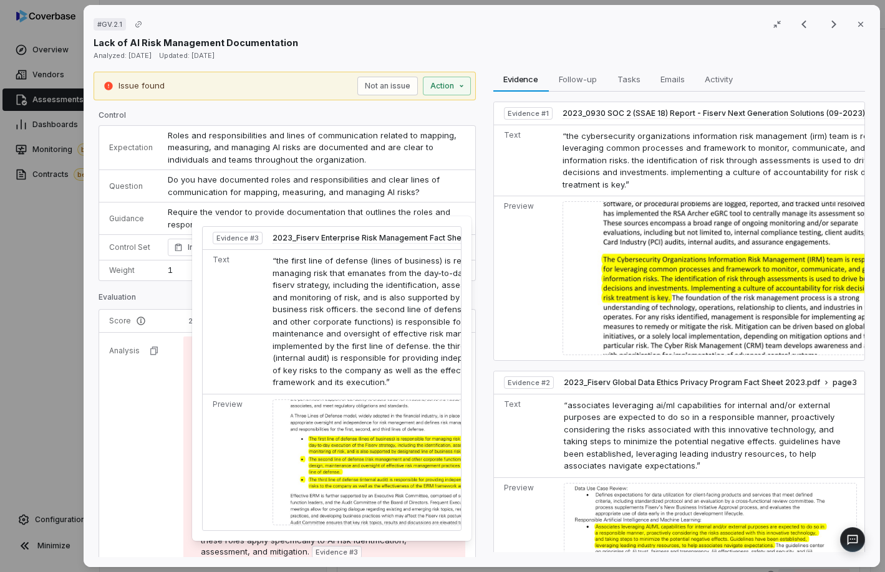
click at [469, 224] on div "Evidence # 3 2023_Fiserv Enterprise Risk Management Fact Sheet 2023.pdf page 1 …" at bounding box center [331, 378] width 279 height 325
click at [473, 221] on div "Issue found Not an issue Action Control Expectation Roles and responsibilities …" at bounding box center [482, 315] width 776 height 486
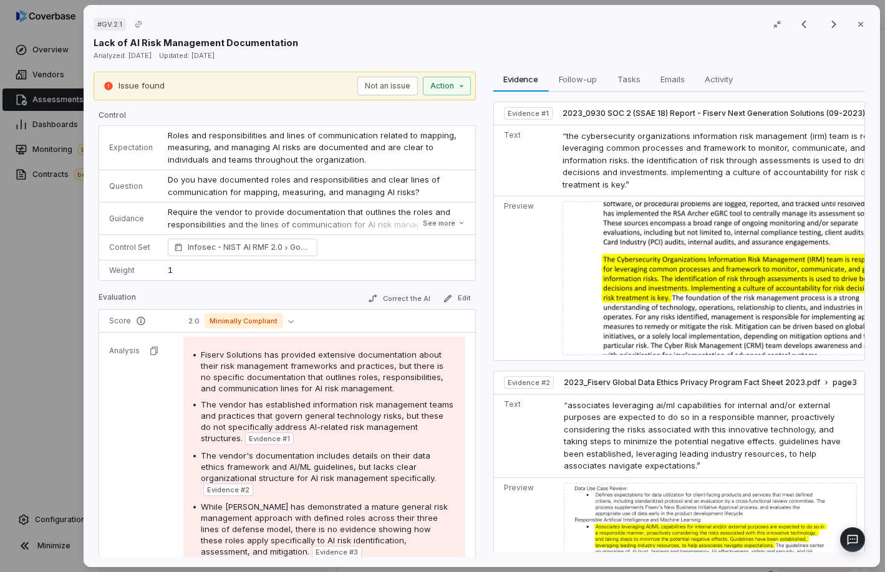
scroll to position [171, 0]
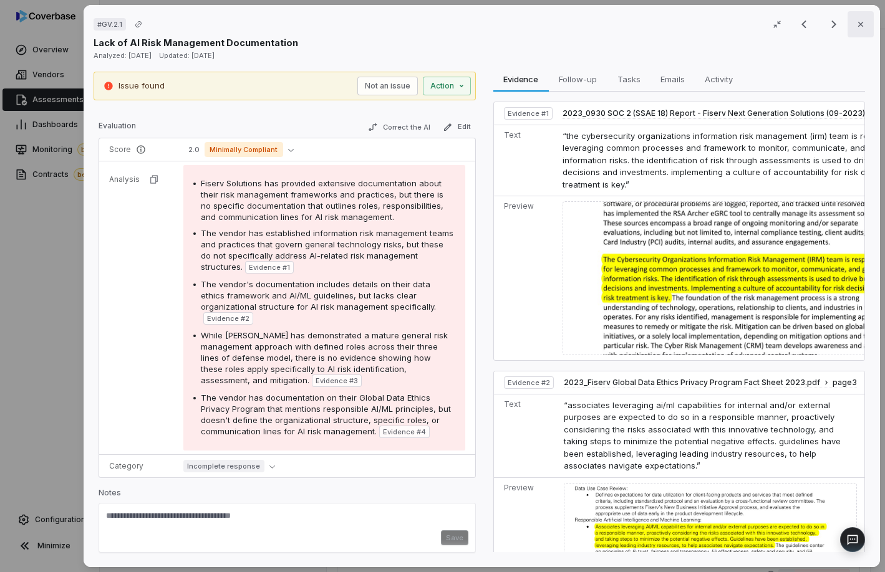
click at [822, 18] on button "Close" at bounding box center [860, 24] width 26 height 26
